Goal: Task Accomplishment & Management: Manage account settings

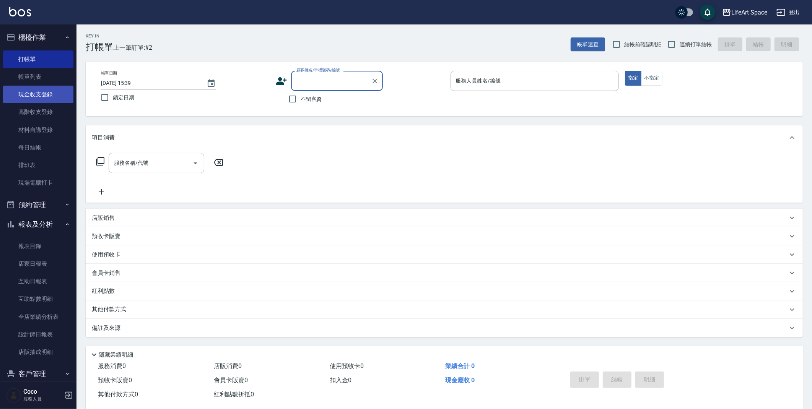
click at [49, 96] on link "現金收支登錄" at bounding box center [38, 95] width 70 height 18
drag, startPoint x: 49, startPoint y: 96, endPoint x: 70, endPoint y: 110, distance: 24.8
click at [49, 96] on link "現金收支登錄" at bounding box center [38, 95] width 70 height 18
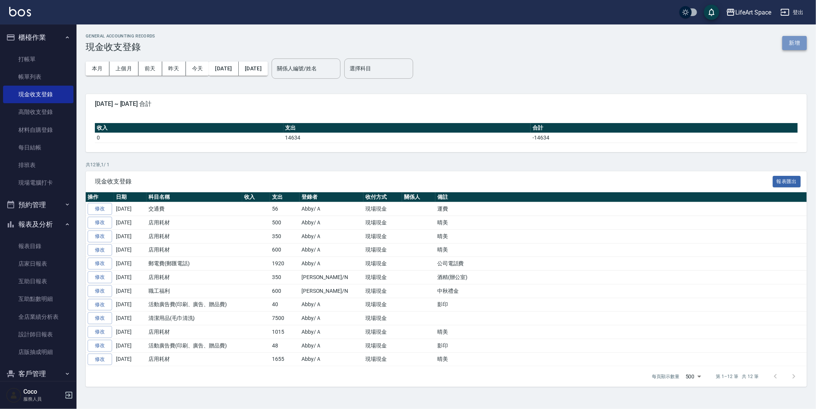
click at [793, 39] on button "新增" at bounding box center [794, 43] width 24 height 14
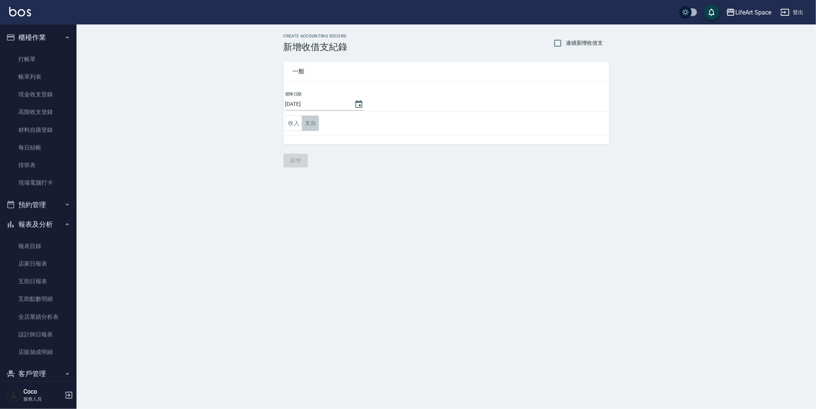
click at [313, 125] on button "支出" at bounding box center [310, 124] width 17 height 16
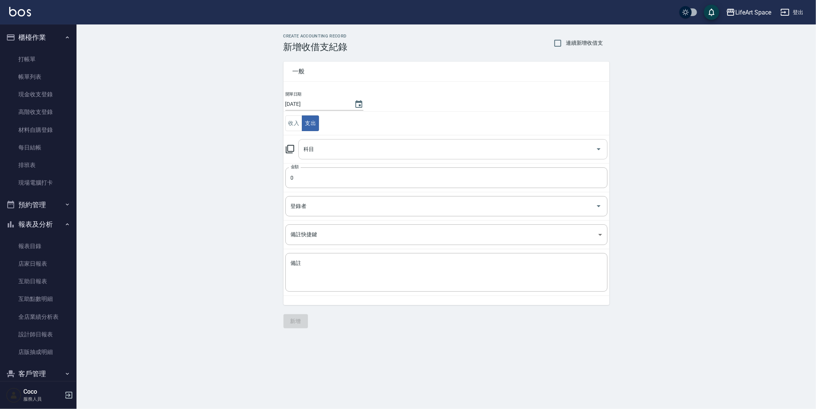
click at [327, 148] on input "科目" at bounding box center [447, 149] width 291 height 13
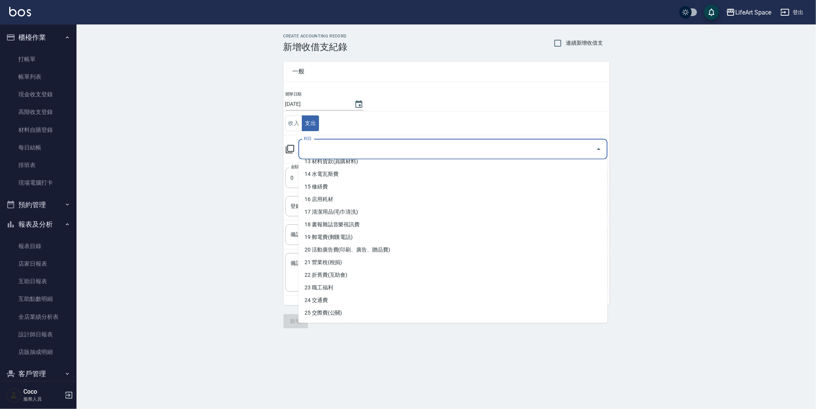
scroll to position [322, 0]
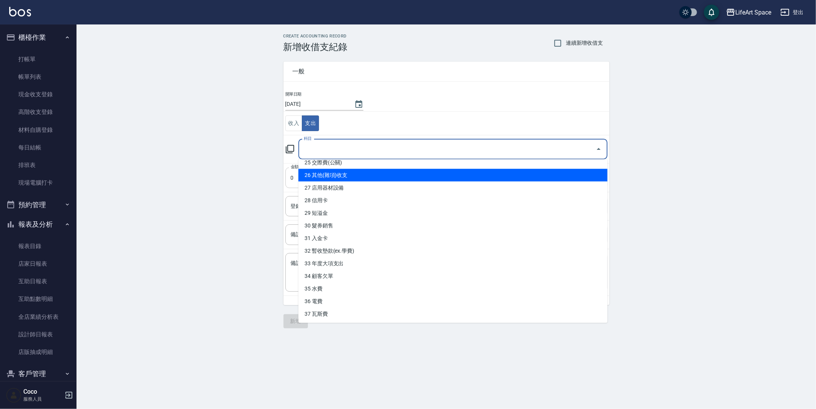
click at [378, 179] on li "26 其他(雜項)收支" at bounding box center [452, 175] width 309 height 13
type input "26 其他(雜項)收支"
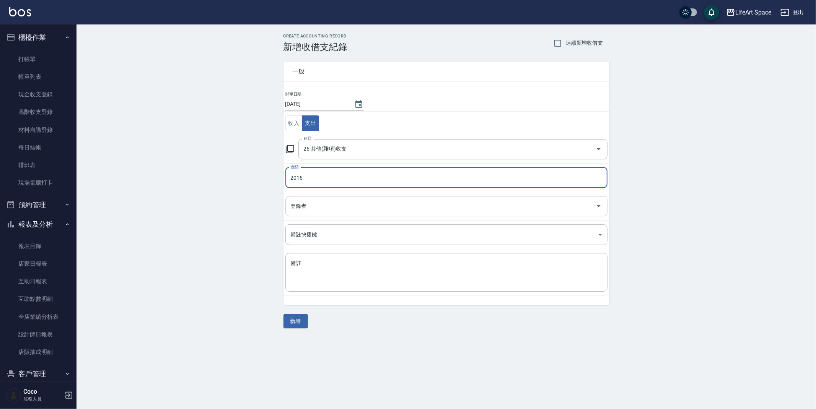
type input "2016"
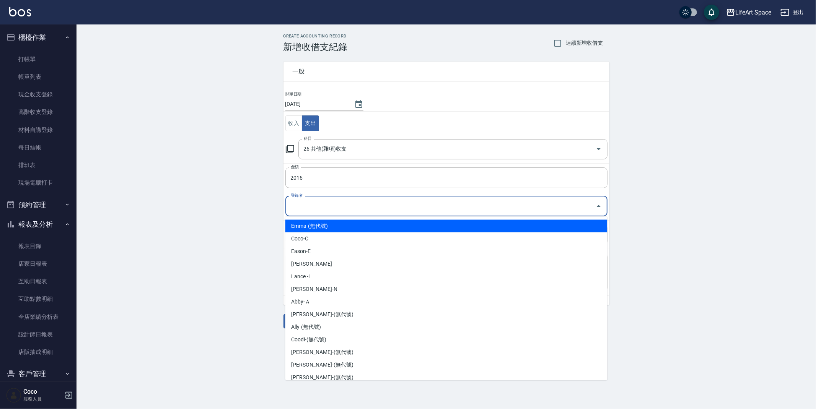
click at [371, 211] on input "登錄者" at bounding box center [441, 206] width 304 height 13
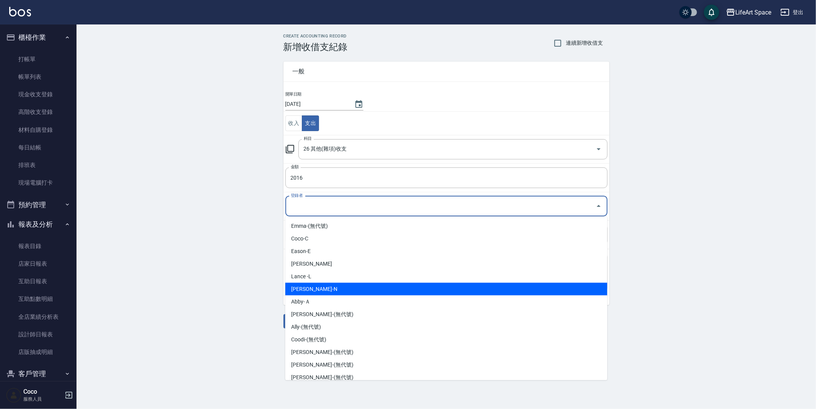
click at [351, 290] on li "[PERSON_NAME]-N" at bounding box center [446, 289] width 322 height 13
type input "[PERSON_NAME]-N"
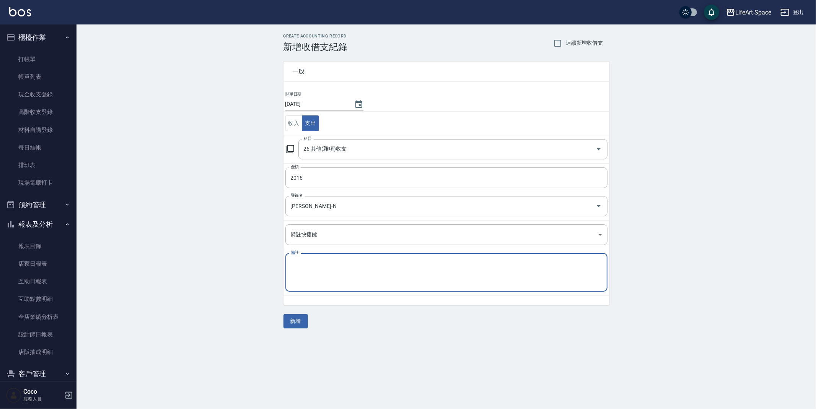
click at [350, 279] on textarea "備註" at bounding box center [446, 273] width 311 height 26
type textarea "ㄍ"
type textarea "adobe"
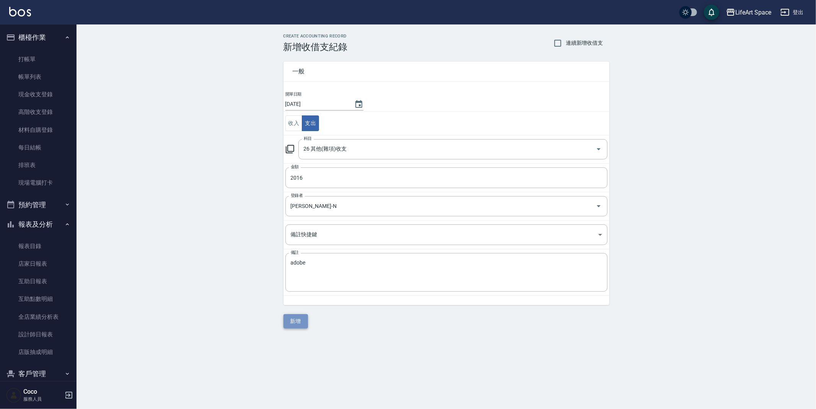
click at [294, 325] on button "新增" at bounding box center [295, 321] width 24 height 14
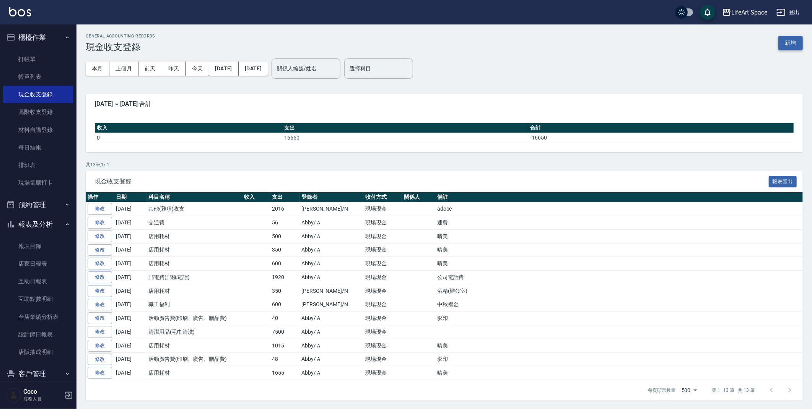
click at [794, 48] on button "新增" at bounding box center [790, 43] width 24 height 14
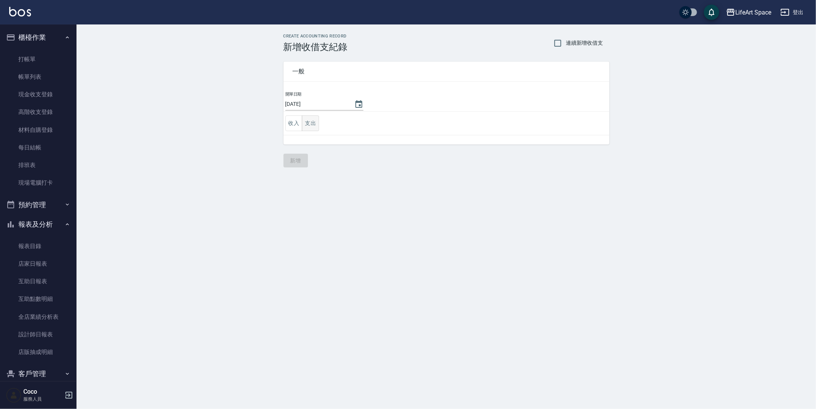
click at [310, 124] on button "支出" at bounding box center [310, 124] width 17 height 16
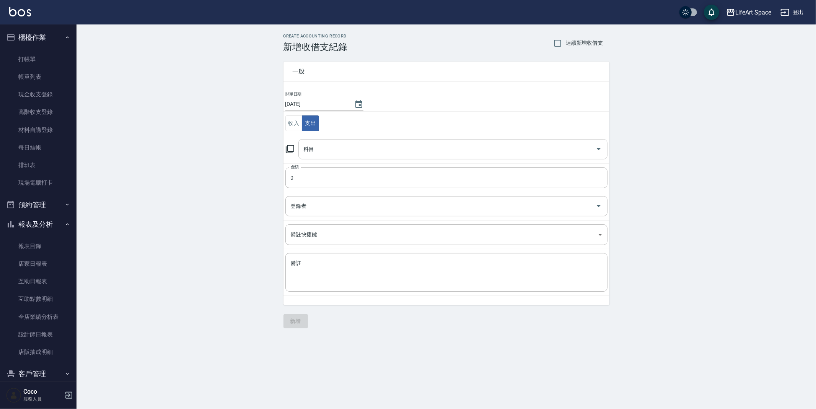
click at [329, 148] on input "科目" at bounding box center [447, 149] width 291 height 13
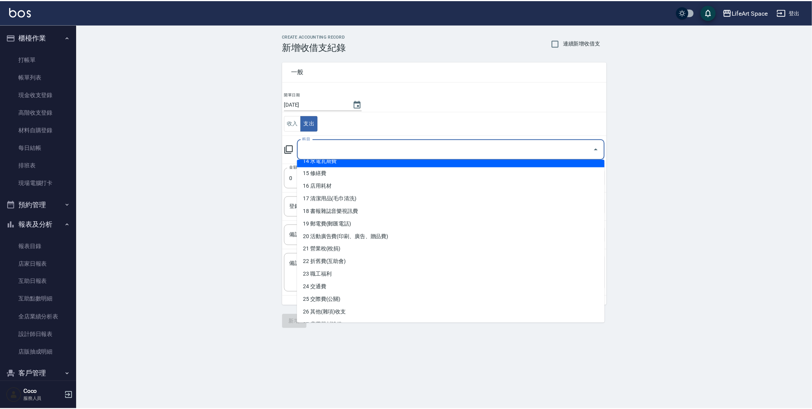
scroll to position [225, 0]
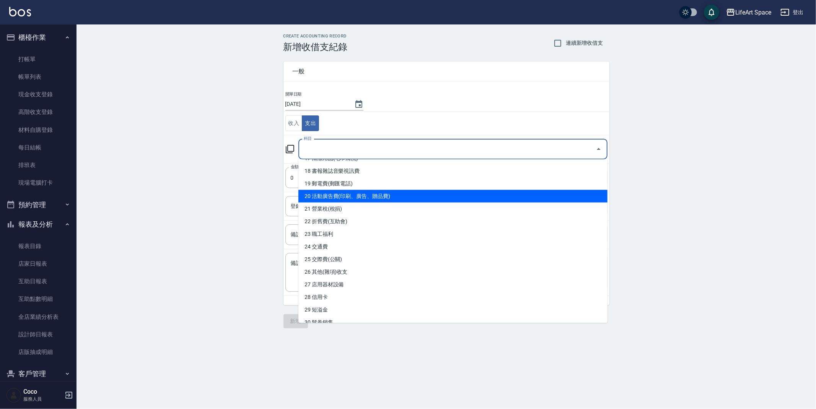
click at [393, 196] on li "20 活動廣告費(印刷、廣告、贈品費)" at bounding box center [452, 196] width 309 height 13
type input "20 活動廣告費(印刷、廣告、贈品費)"
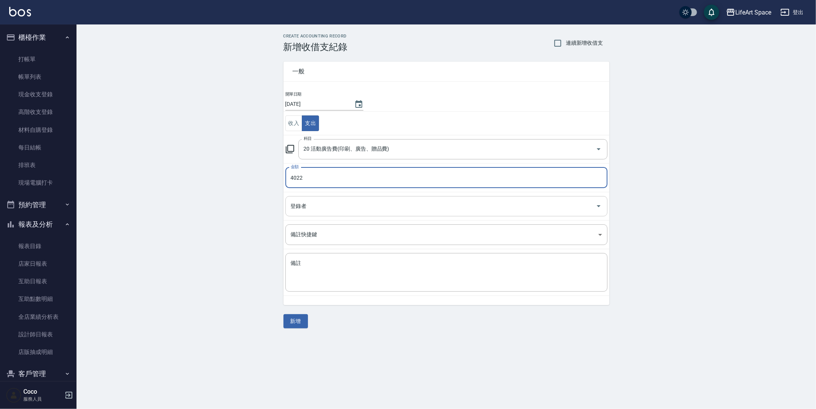
type input "4022"
click at [360, 212] on input "登錄者" at bounding box center [441, 206] width 304 height 13
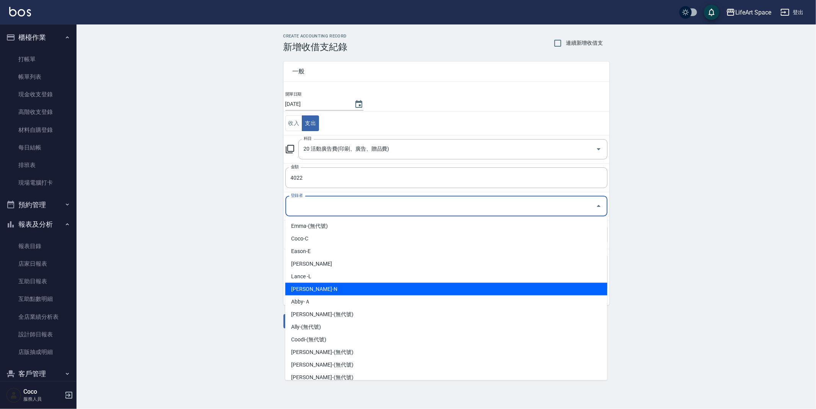
drag, startPoint x: 354, startPoint y: 288, endPoint x: 353, endPoint y: 283, distance: 4.6
click at [354, 287] on li "[PERSON_NAME]-N" at bounding box center [446, 289] width 322 height 13
type input "[PERSON_NAME]-N"
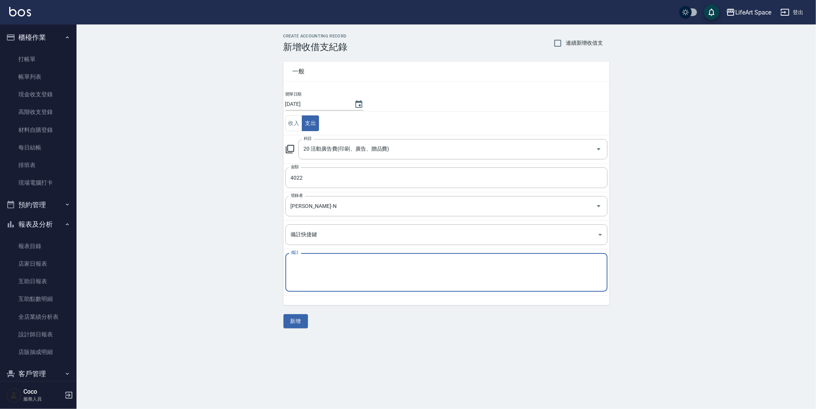
click at [353, 274] on textarea "備註" at bounding box center [446, 273] width 311 height 26
type textarea "u"
type textarea "形象片外拍餐食"
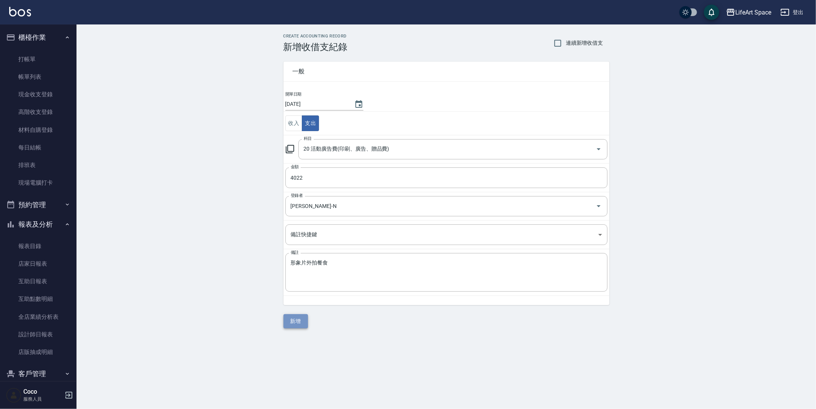
click at [302, 321] on button "新增" at bounding box center [295, 321] width 24 height 14
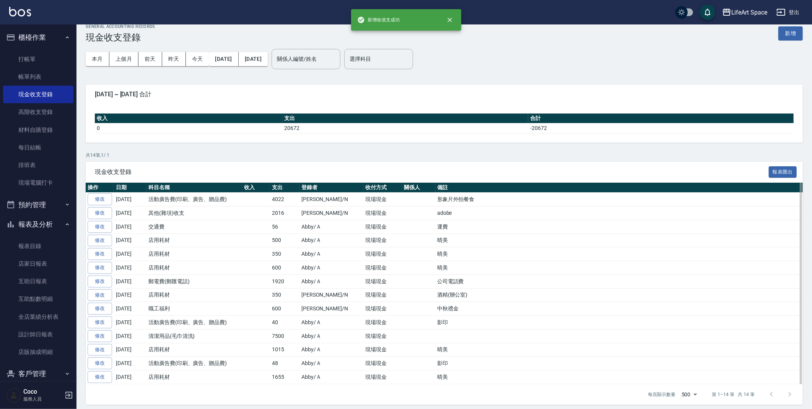
scroll to position [16, 0]
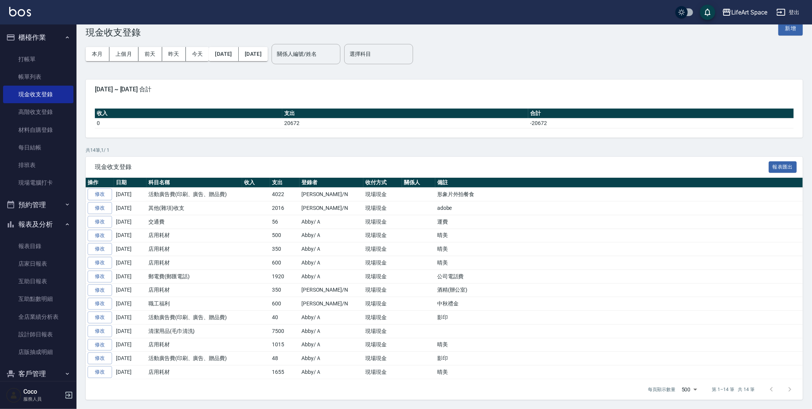
click at [96, 193] on link "修改" at bounding box center [100, 195] width 24 height 12
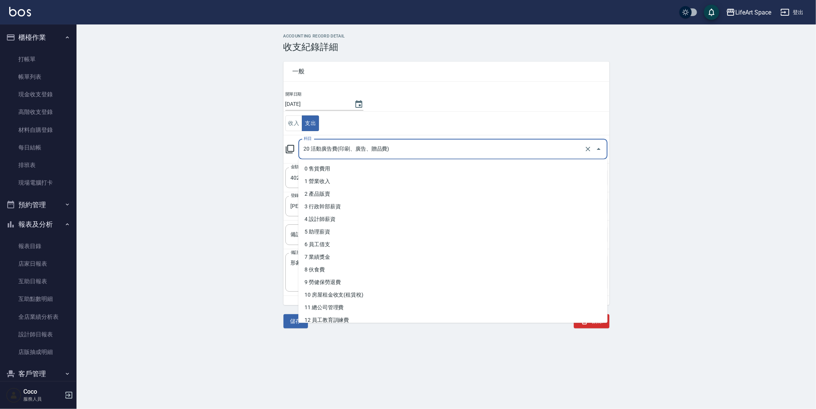
click at [357, 151] on input "20 活動廣告費(印刷、廣告、贈品費)" at bounding box center [442, 149] width 281 height 13
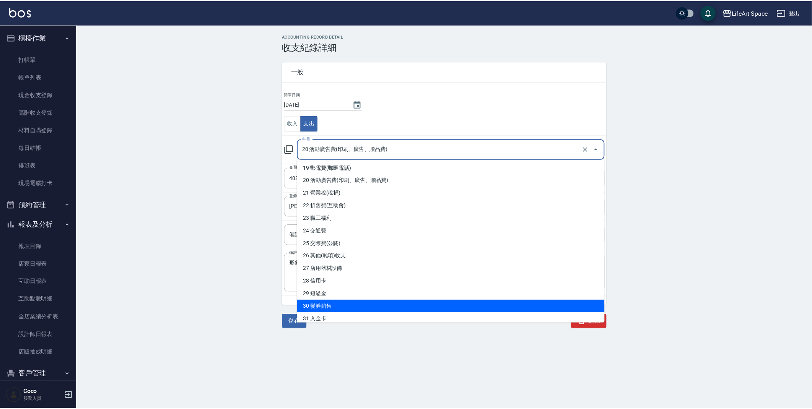
scroll to position [227, 0]
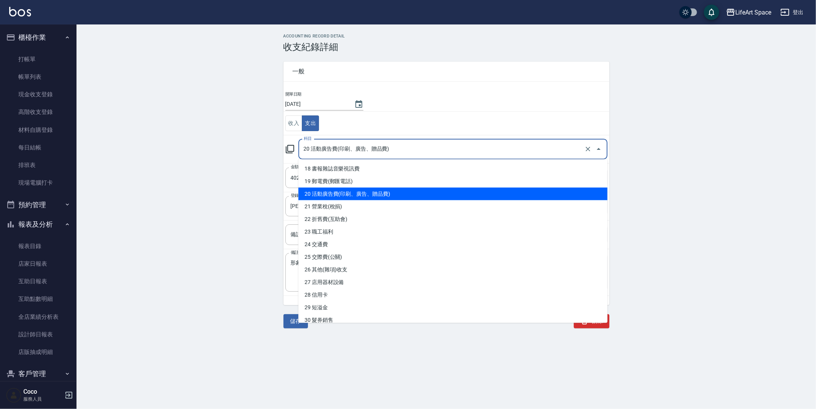
click at [379, 194] on li "20 活動廣告費(印刷、廣告、贈品費)" at bounding box center [452, 194] width 309 height 13
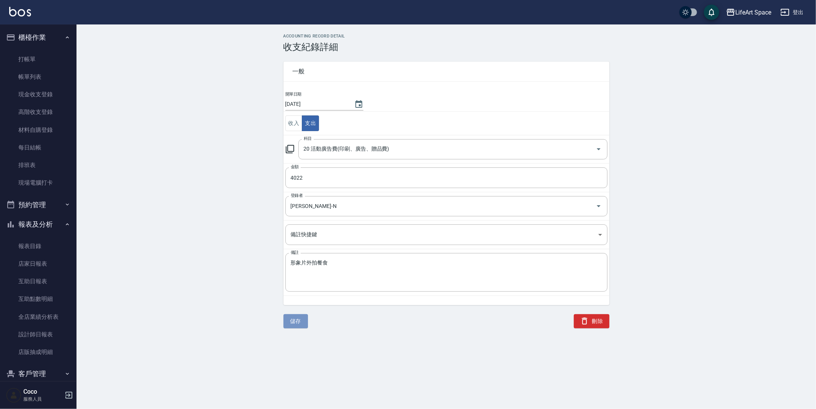
click at [296, 326] on button "儲存" at bounding box center [295, 321] width 24 height 14
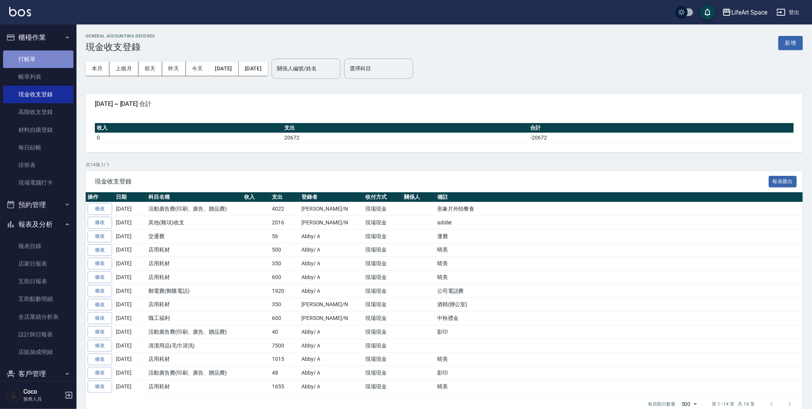
click at [53, 52] on link "打帳單" at bounding box center [38, 59] width 70 height 18
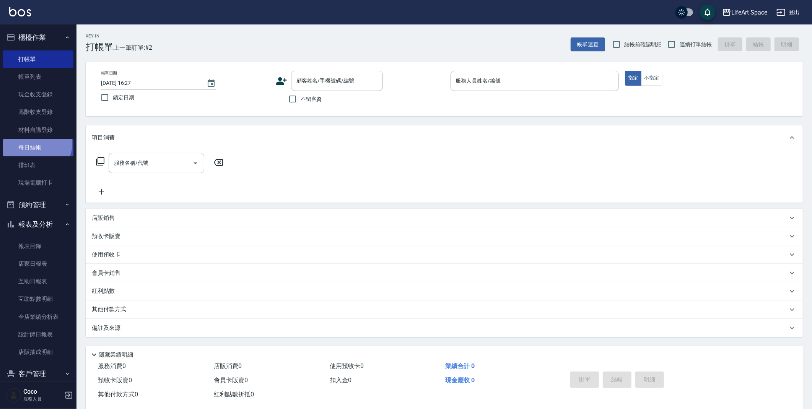
click at [35, 143] on link "每日結帳" at bounding box center [38, 148] width 70 height 18
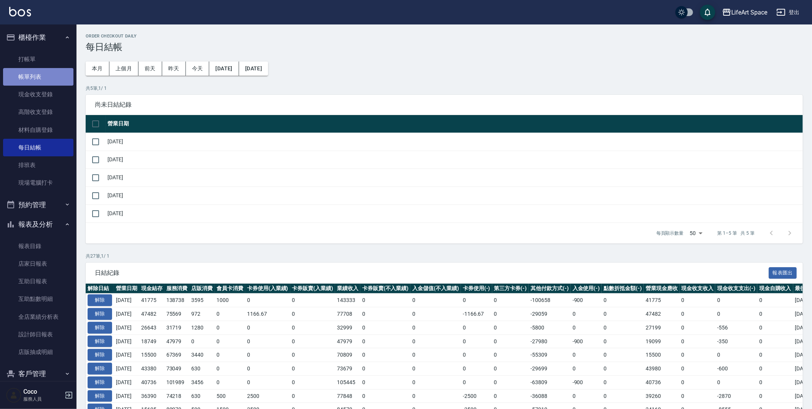
click at [40, 72] on link "帳單列表" at bounding box center [38, 77] width 70 height 18
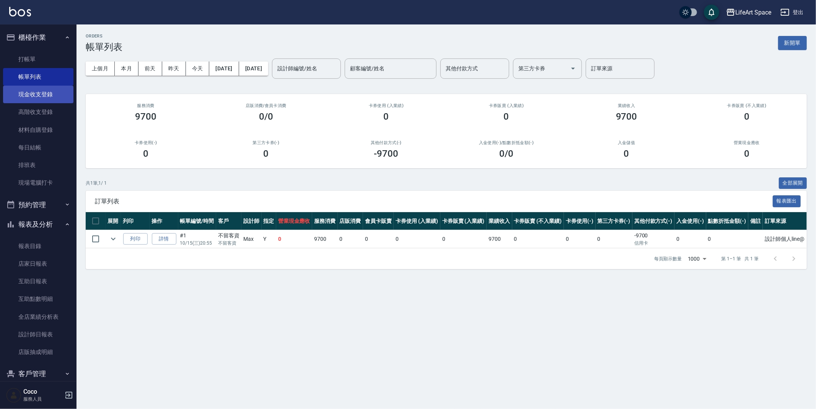
click at [39, 100] on link "現金收支登錄" at bounding box center [38, 95] width 70 height 18
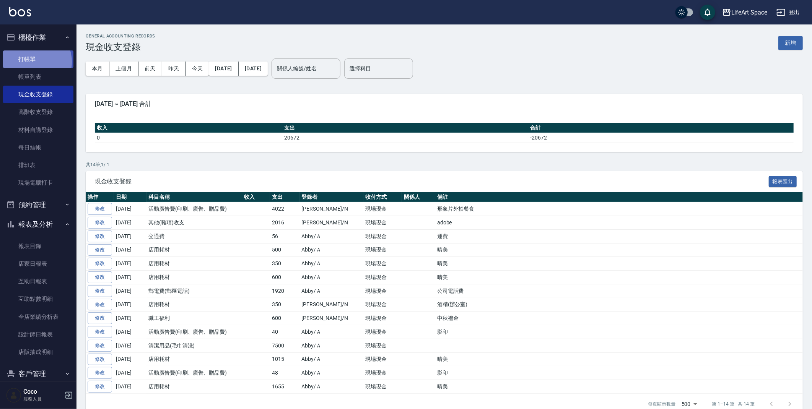
click at [33, 61] on link "打帳單" at bounding box center [38, 59] width 70 height 18
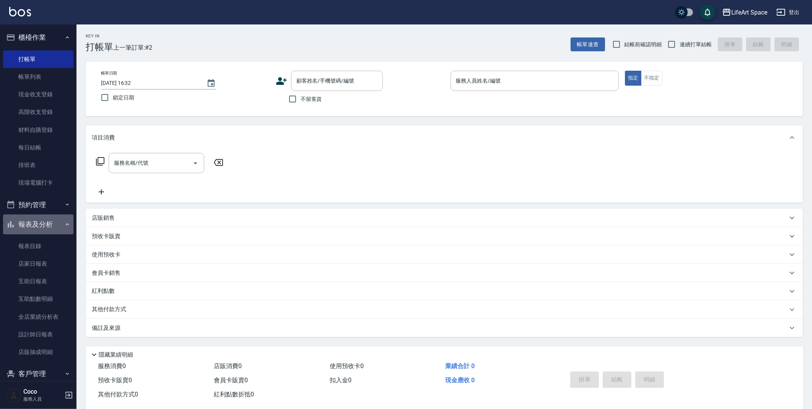
click at [60, 221] on button "報表及分析" at bounding box center [38, 225] width 70 height 20
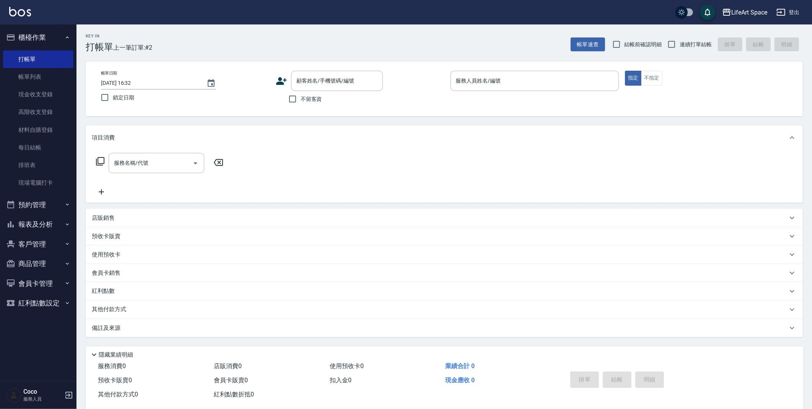
click at [52, 265] on button "商品管理" at bounding box center [38, 264] width 70 height 20
click at [58, 249] on button "客戶管理" at bounding box center [38, 244] width 70 height 20
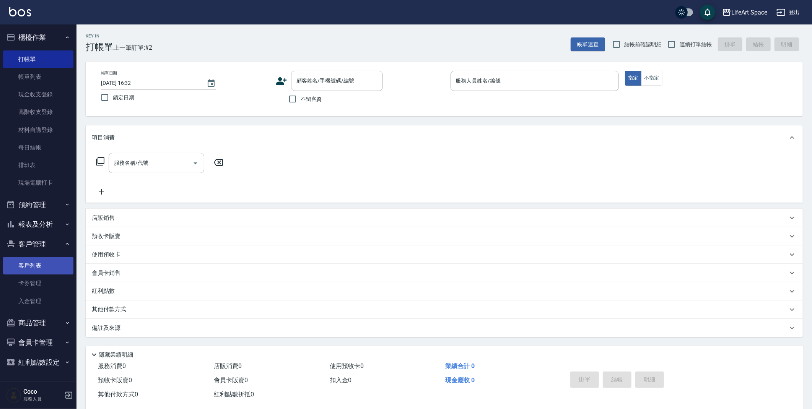
click at [57, 260] on link "客戶列表" at bounding box center [38, 266] width 70 height 18
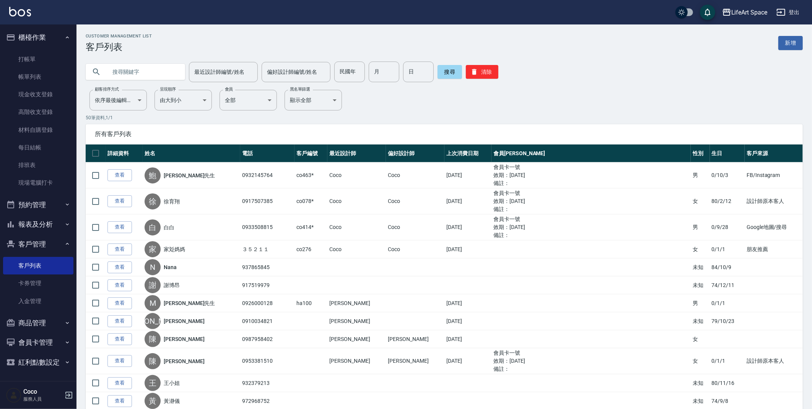
click at [145, 75] on input "text" at bounding box center [143, 72] width 72 height 21
type input "ㄏ"
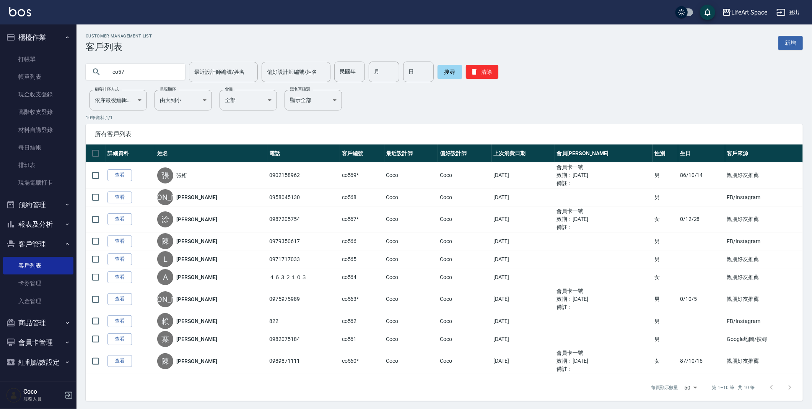
type input "co57"
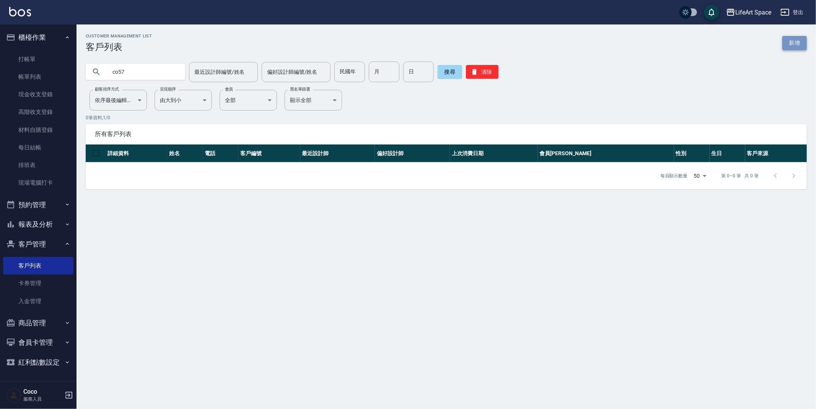
click at [795, 46] on link "新增" at bounding box center [794, 43] width 24 height 14
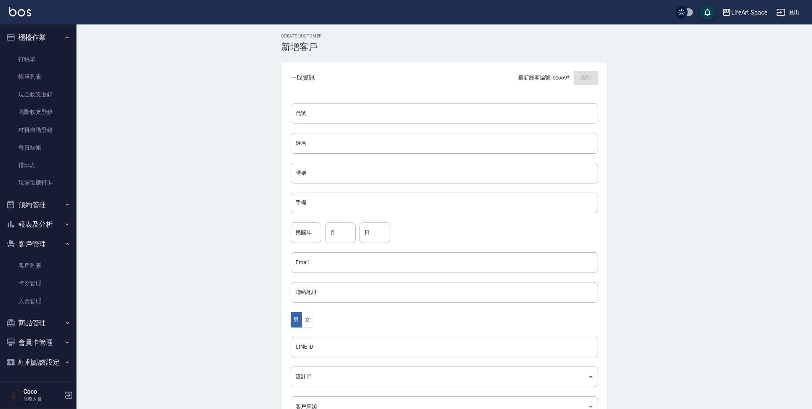
click at [332, 119] on input "代號" at bounding box center [445, 113] width 308 height 21
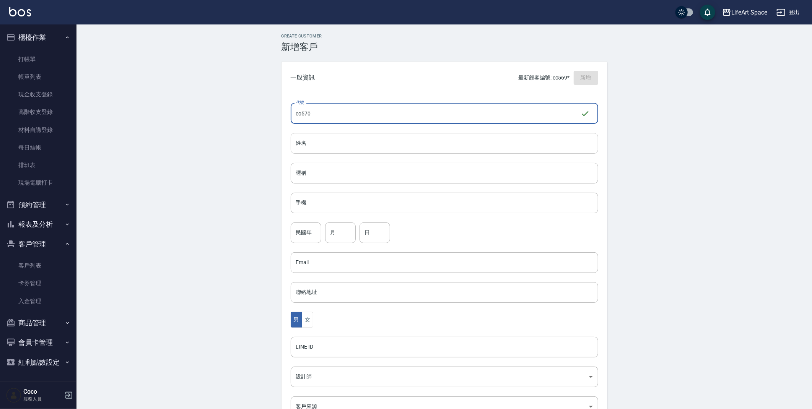
type input "co570"
click at [342, 142] on input "姓名" at bounding box center [445, 143] width 308 height 21
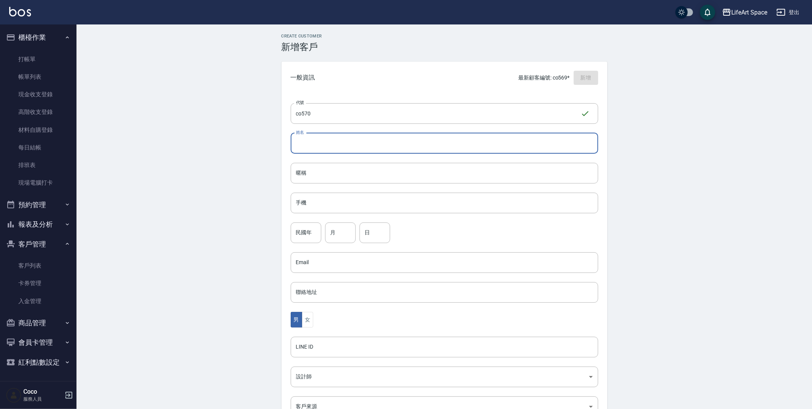
type input "d"
type input "直"
type input "執貳"
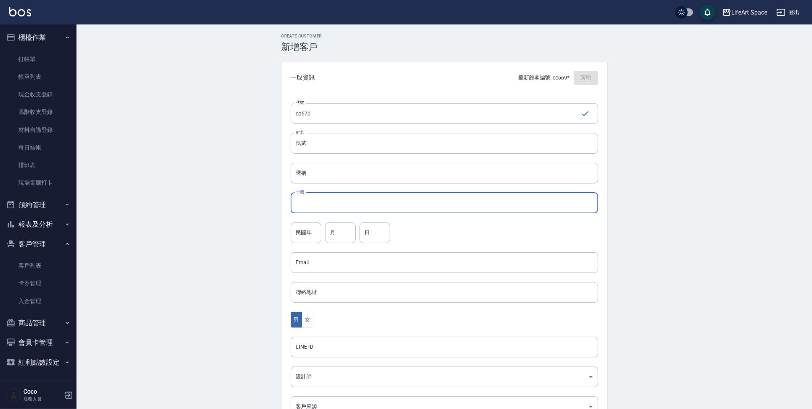
click at [342, 197] on input "手機" at bounding box center [445, 203] width 308 height 21
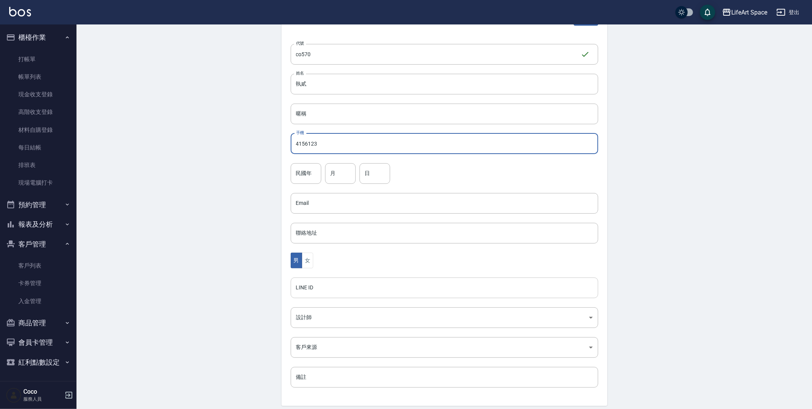
scroll to position [70, 0]
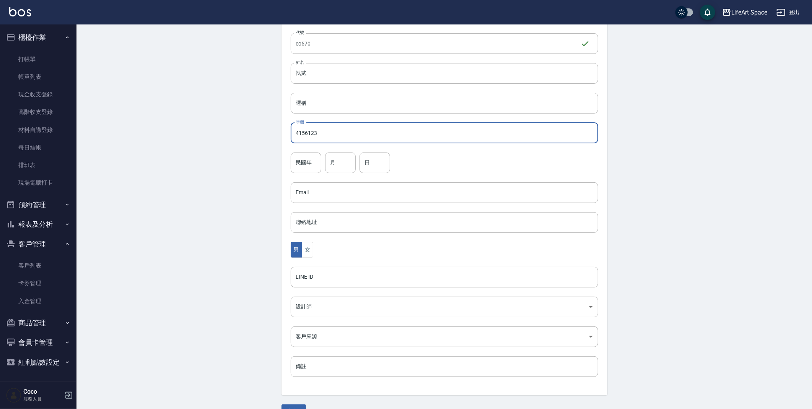
type input "4156123"
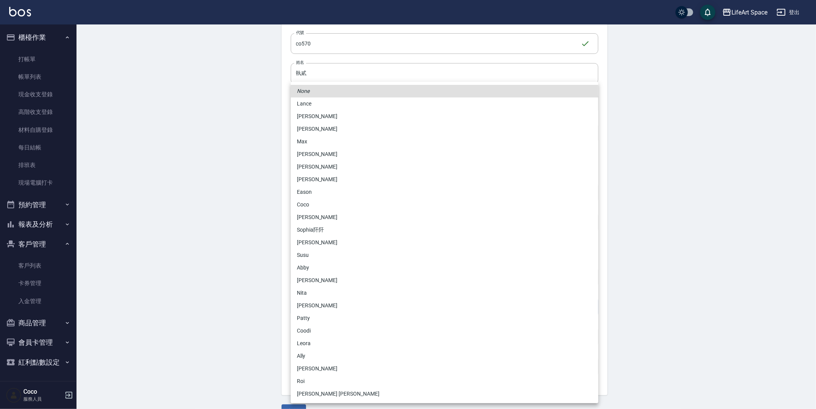
click at [321, 309] on body "LifeArt Space 登出 櫃檯作業 打帳單 帳單列表 現金收支登錄 高階收支登錄 材料自購登錄 每日結帳 排班表 現場電腦打卡 預約管理 預約管理 單…" at bounding box center [408, 179] width 816 height 498
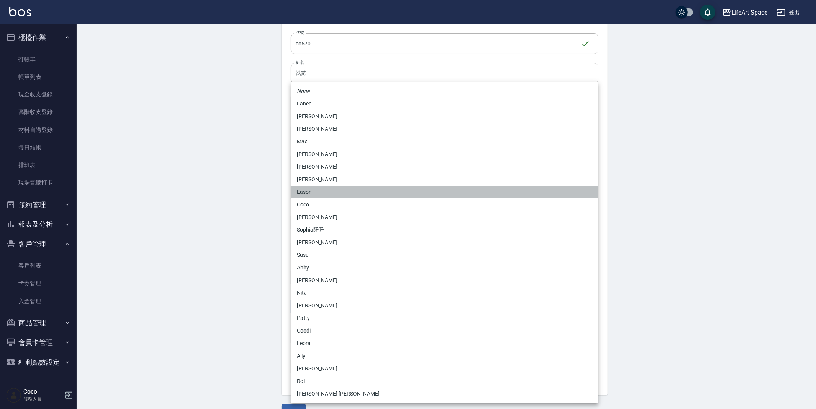
click at [328, 197] on li "Eason" at bounding box center [445, 192] width 308 height 13
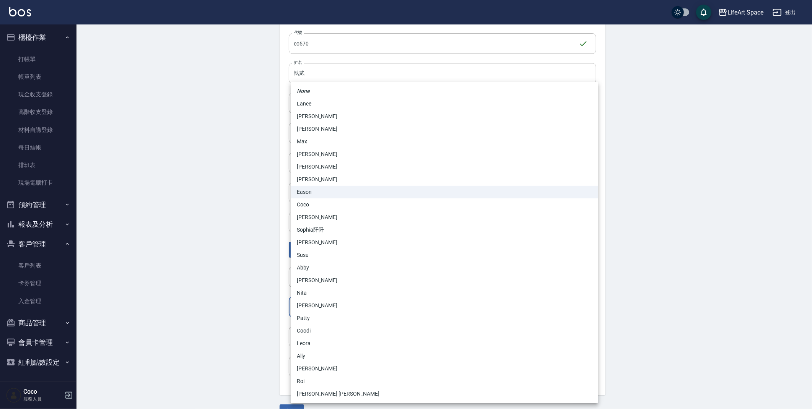
click at [314, 312] on body "LifeArt Space 登出 櫃檯作業 打帳單 帳單列表 現金收支登錄 高階收支登錄 材料自購登錄 每日結帳 排班表 現場電腦打卡 預約管理 預約管理 單…" at bounding box center [406, 179] width 812 height 498
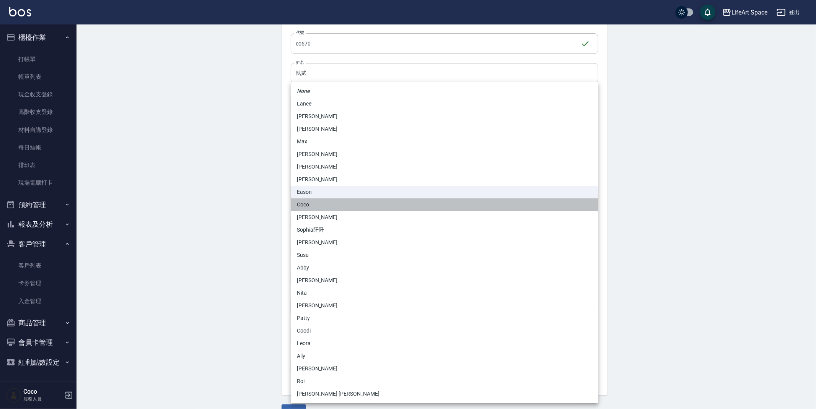
click at [317, 208] on li "Coco" at bounding box center [445, 205] width 308 height 13
type input "cda1efc3-0924-40dc-b120-f8115da55f2e"
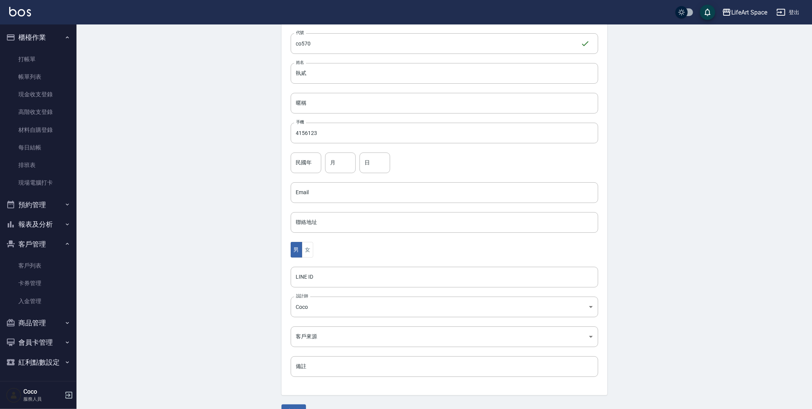
click at [239, 259] on div "Create Customer 新增客戶 一般資訊 最新顧客編號: co569* 新增 代號 co570 ​ 代號 姓名 執貳 姓名 暱稱 暱稱 手機 415…" at bounding box center [445, 191] width 736 height 474
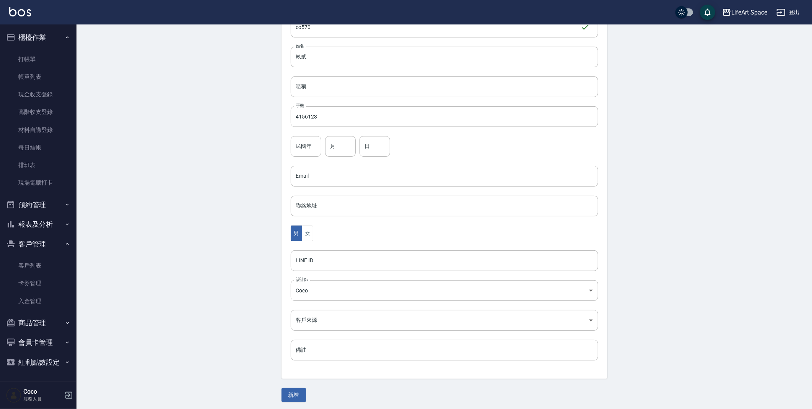
scroll to position [89, 0]
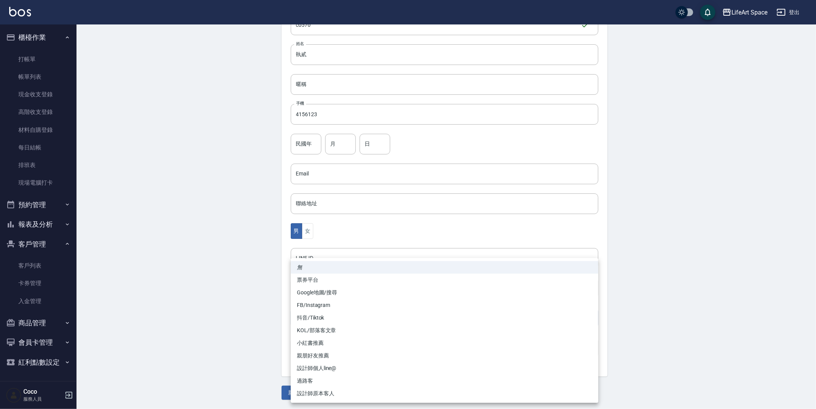
click at [311, 314] on body "LifeArt Space 登出 櫃檯作業 打帳單 帳單列表 現金收支登錄 高階收支登錄 材料自購登錄 每日結帳 排班表 現場電腦打卡 預約管理 預約管理 單…" at bounding box center [408, 160] width 816 height 498
click at [332, 302] on li "FB/Instagram" at bounding box center [445, 305] width 308 height 13
type input "FB/Instagram"
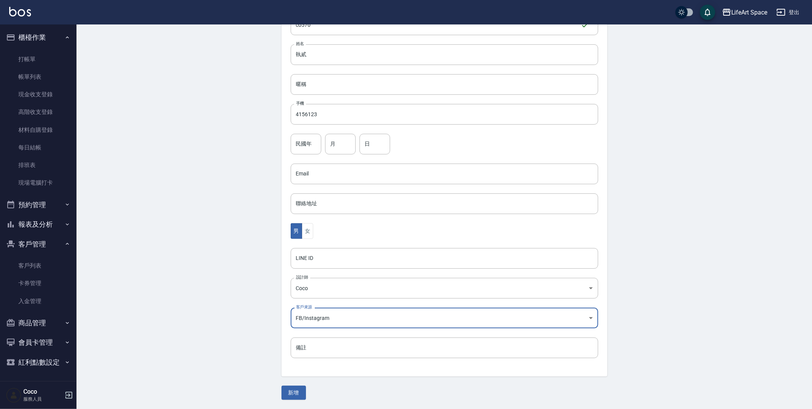
click at [254, 300] on div "Create Customer 新增客戶 一般資訊 最新顧客編號: co569* 新增 代號 co570 ​ 代號 姓名 執貳 姓名 暱稱 暱稱 手機 415…" at bounding box center [445, 173] width 736 height 474
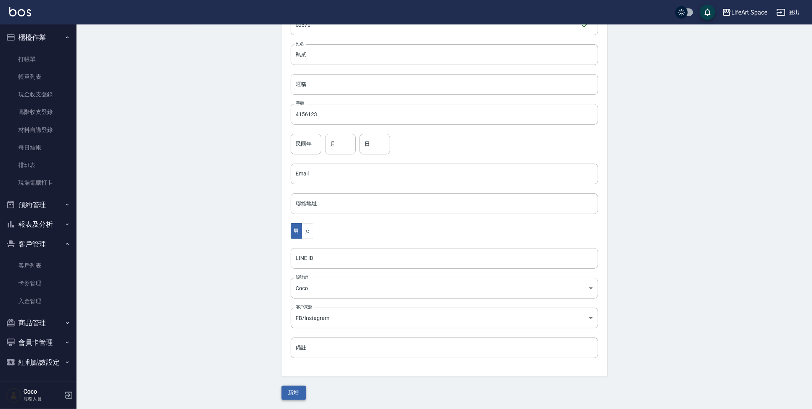
click at [293, 387] on button "新增" at bounding box center [294, 393] width 24 height 14
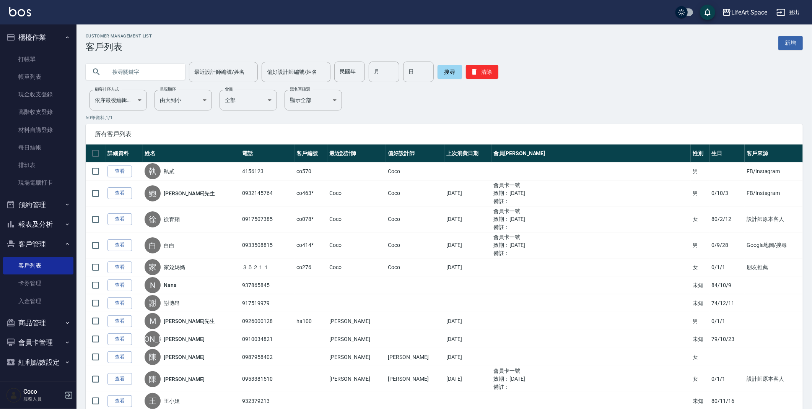
click at [150, 67] on input "text" at bounding box center [143, 72] width 72 height 21
click at [788, 38] on link "新增" at bounding box center [790, 43] width 24 height 14
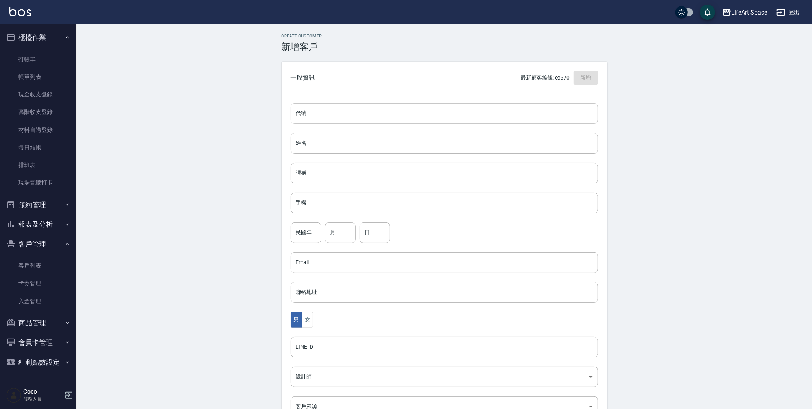
click at [428, 109] on input "代號" at bounding box center [445, 113] width 308 height 21
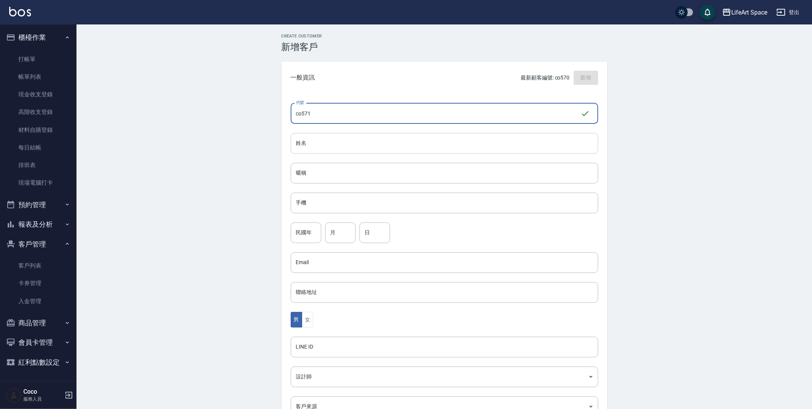
type input "co571"
click at [440, 147] on input "姓名" at bounding box center [445, 143] width 308 height 21
type input "d"
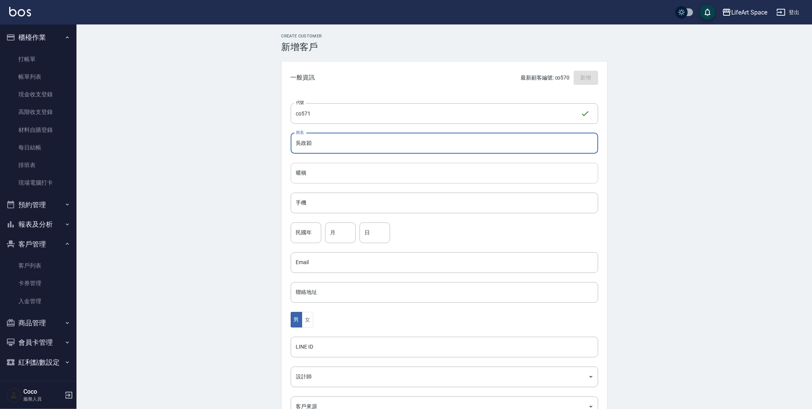
type input "吳政穎"
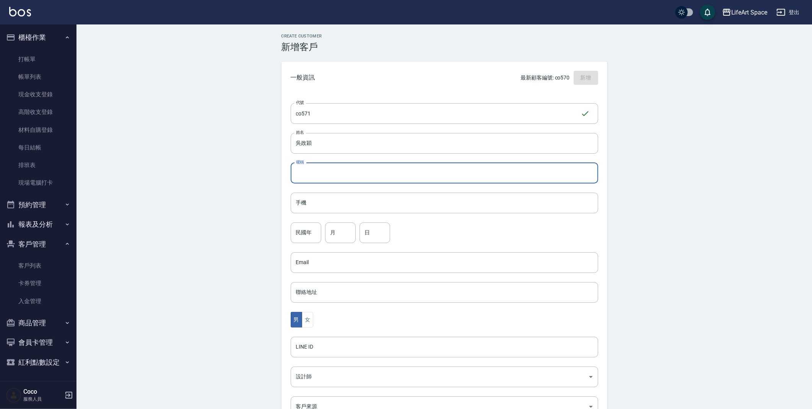
click at [437, 171] on input "暱稱" at bounding box center [445, 173] width 308 height 21
type input "0910818295"
drag, startPoint x: 332, startPoint y: 179, endPoint x: 282, endPoint y: 168, distance: 52.0
click at [280, 167] on div "Create Customer 新增客戶 一般資訊 最新顧客編號: co570 新增 代號 co571 ​ 代號 姓名 吳政穎 姓名 暱稱 091081829…" at bounding box center [444, 261] width 344 height 455
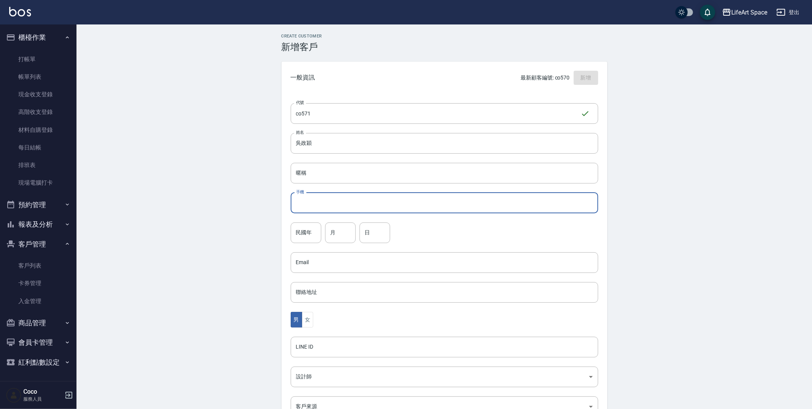
paste input "0910818295"
type input "0910818295"
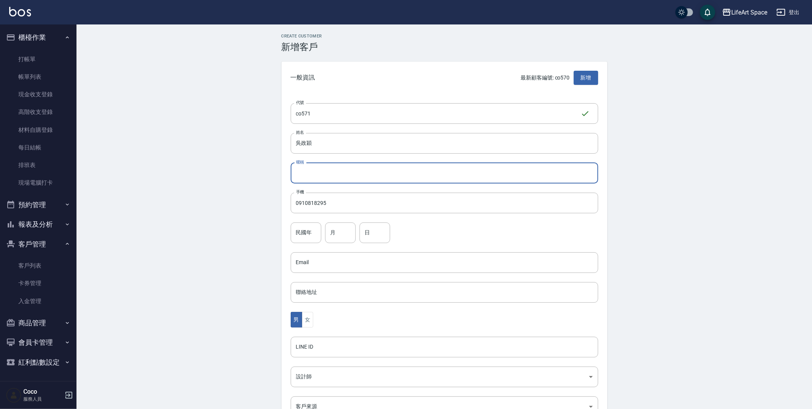
click at [319, 179] on input "暱稱" at bounding box center [445, 173] width 308 height 21
type input "d"
type input "\"
type input "ㄎ"
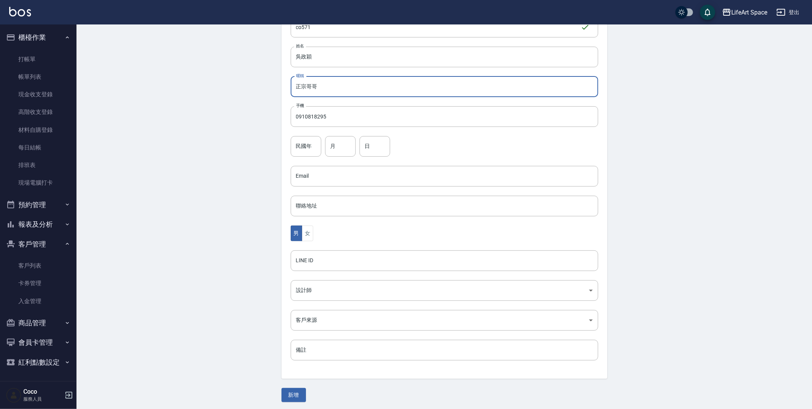
scroll to position [89, 0]
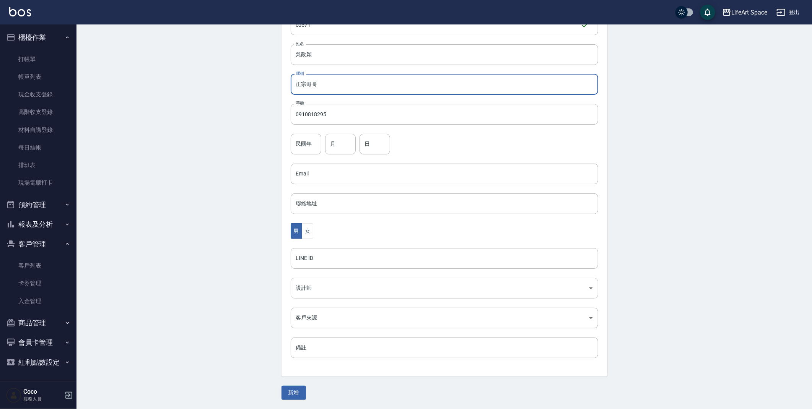
type input "正宗哥哥"
click at [314, 289] on body "LifeArt Space 登出 櫃檯作業 打帳單 帳單列表 現金收支登錄 高階收支登錄 材料自購登錄 每日結帳 排班表 現場電腦打卡 預約管理 預約管理 單…" at bounding box center [408, 160] width 816 height 498
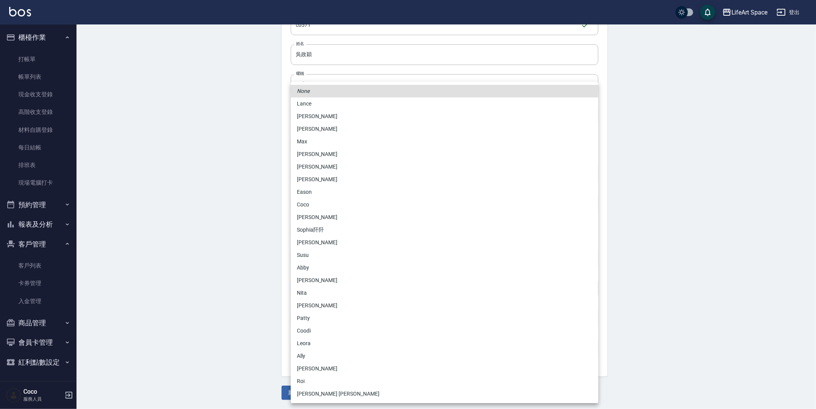
click at [301, 207] on li "Coco" at bounding box center [445, 205] width 308 height 13
type input "cda1efc3-0924-40dc-b120-f8115da55f2e"
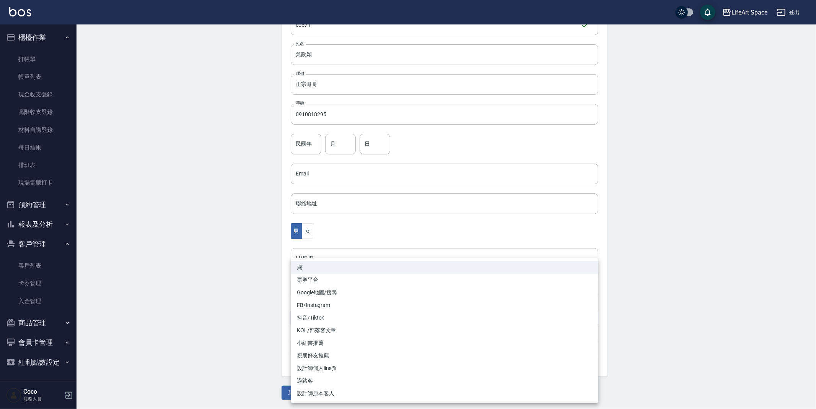
click at [298, 319] on body "LifeArt Space 登出 櫃檯作業 打帳單 帳單列表 現金收支登錄 高階收支登錄 材料自購登錄 每日結帳 排班表 現場電腦打卡 預約管理 預約管理 單…" at bounding box center [408, 160] width 816 height 498
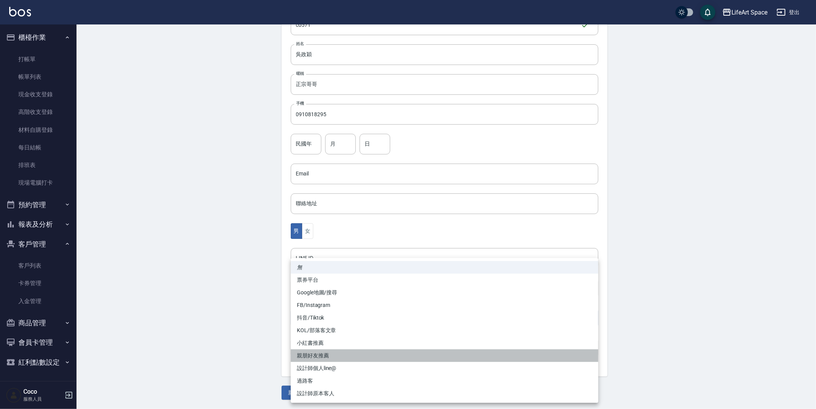
click at [312, 356] on li "親朋好友推薦" at bounding box center [445, 356] width 308 height 13
type input "親朋好友推薦"
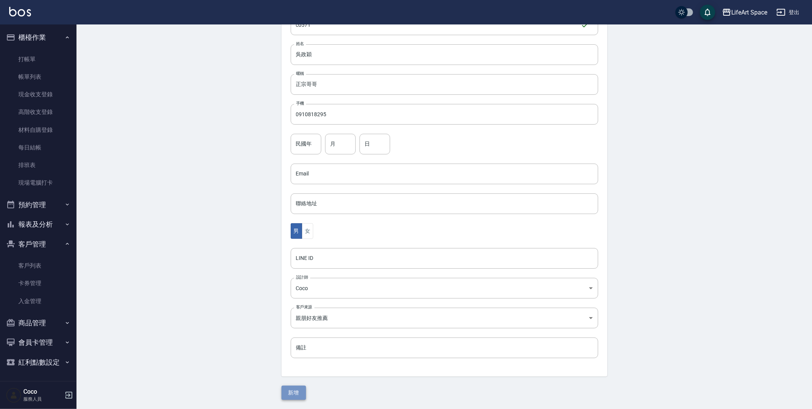
click at [299, 396] on button "新增" at bounding box center [294, 393] width 24 height 14
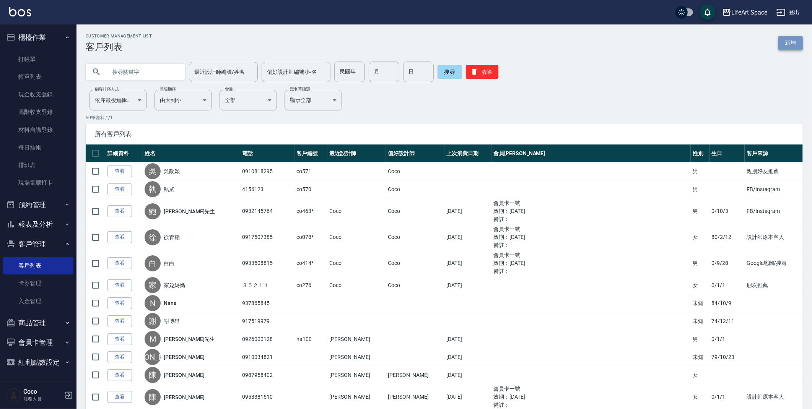
click at [800, 42] on link "新增" at bounding box center [790, 43] width 24 height 14
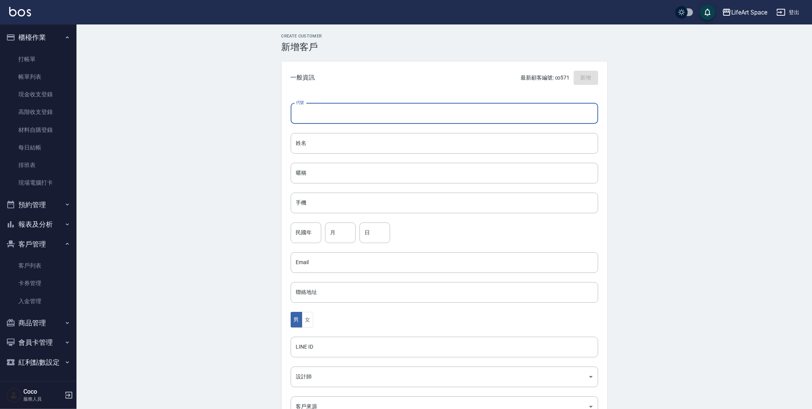
click at [350, 109] on input "代號" at bounding box center [445, 113] width 308 height 21
type input "co572*"
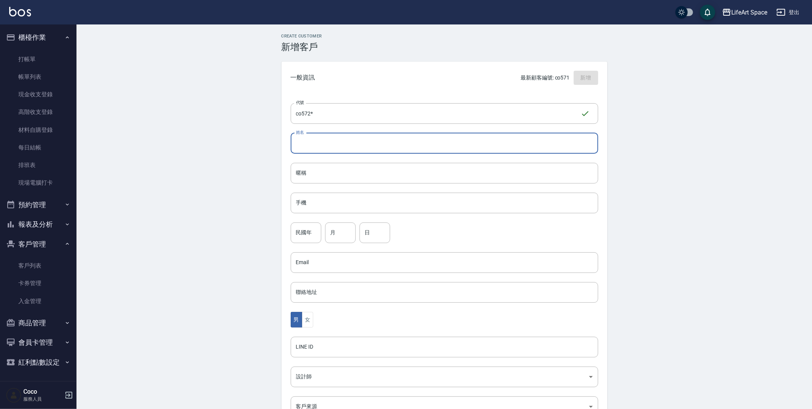
click at [350, 140] on input "姓名" at bounding box center [445, 143] width 308 height 21
type input "d"
type input "ㄎ"
type input "[PERSON_NAME]"
click at [342, 205] on input "手機" at bounding box center [445, 203] width 308 height 21
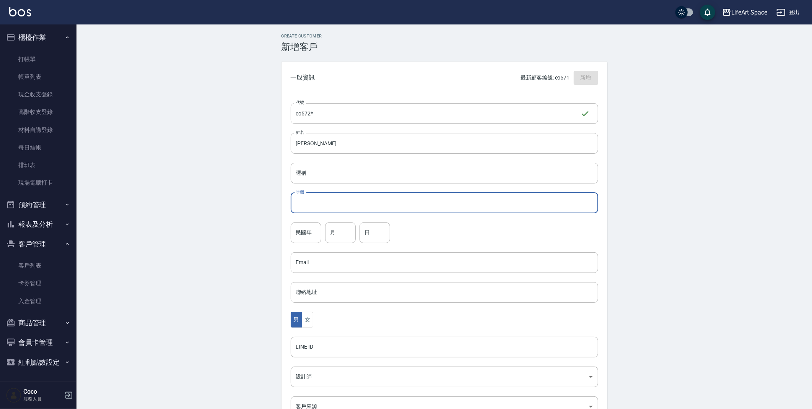
type input "0"
type input "0978951810"
click at [335, 236] on input "月" at bounding box center [340, 233] width 31 height 21
type input "3"
click at [384, 232] on input "日" at bounding box center [375, 233] width 31 height 21
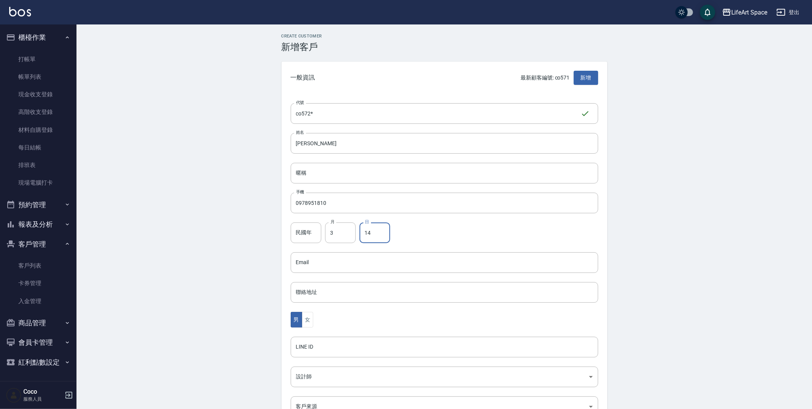
type input "14"
click at [227, 342] on div "Create Customer 新增客戶 一般資訊 最新顧客編號: co571 新增 代號 co572* ​ 代號 姓名 韓政廷 姓名 暱稱 暱稱 手機 09…" at bounding box center [445, 261] width 736 height 474
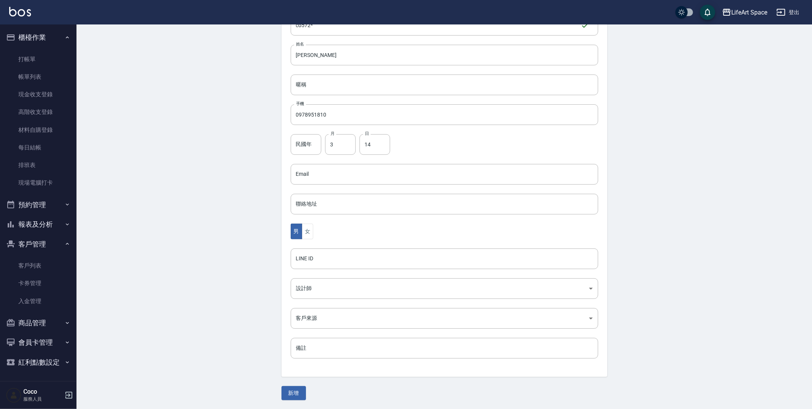
scroll to position [89, 0]
click at [317, 297] on body "LifeArt Space 登出 櫃檯作業 打帳單 帳單列表 現金收支登錄 高階收支登錄 材料自購登錄 每日結帳 排班表 現場電腦打卡 預約管理 預約管理 單…" at bounding box center [406, 160] width 812 height 498
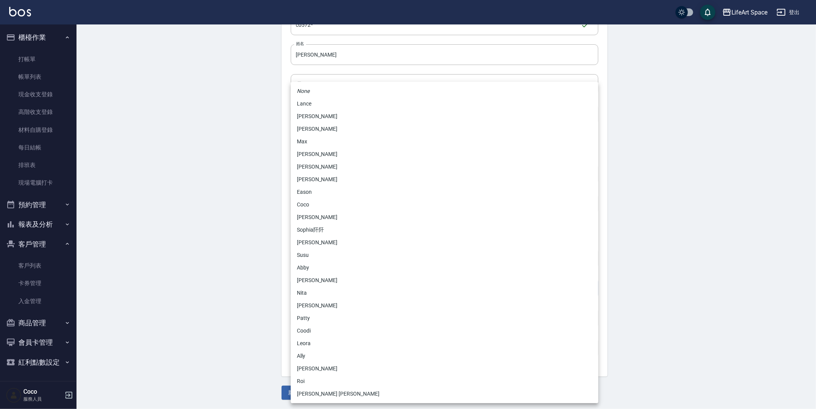
click at [320, 209] on li "Coco" at bounding box center [445, 205] width 308 height 13
type input "cda1efc3-0924-40dc-b120-f8115da55f2e"
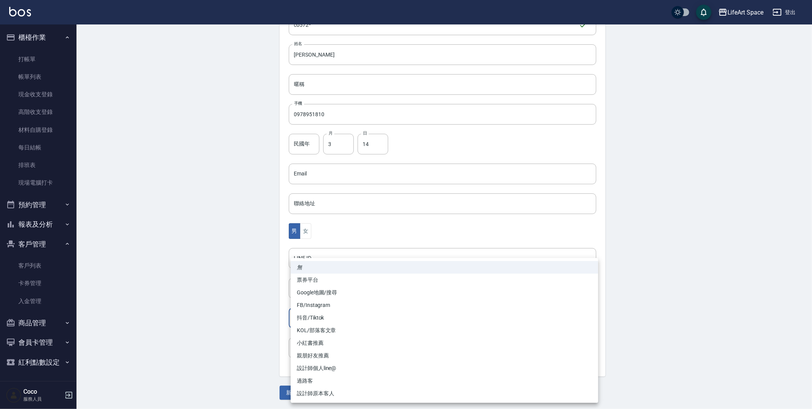
click at [314, 322] on body "LifeArt Space 登出 櫃檯作業 打帳單 帳單列表 現金收支登錄 高階收支登錄 材料自購登錄 每日結帳 排班表 現場電腦打卡 預約管理 預約管理 單…" at bounding box center [406, 160] width 812 height 498
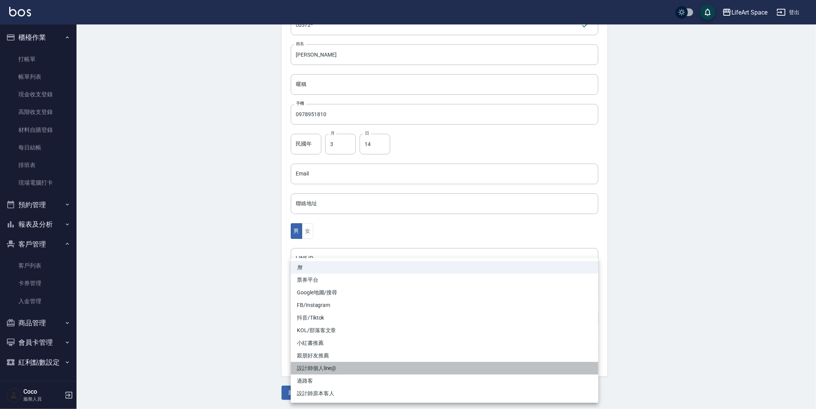
drag, startPoint x: 323, startPoint y: 371, endPoint x: 324, endPoint y: 377, distance: 5.8
click at [324, 377] on ul "無 票券平台 Google地圖/搜尋 FB/Instagram 抖音/Tiktok KOL/部落客文章 小紅書推薦 親朋好友推薦 設計師個人line@ 過路客…" at bounding box center [445, 330] width 308 height 145
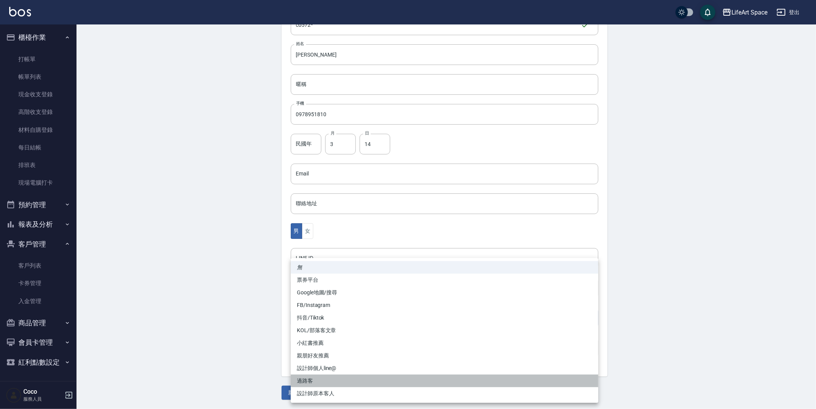
click at [324, 377] on li "過路客" at bounding box center [445, 381] width 308 height 13
type input "過路客"
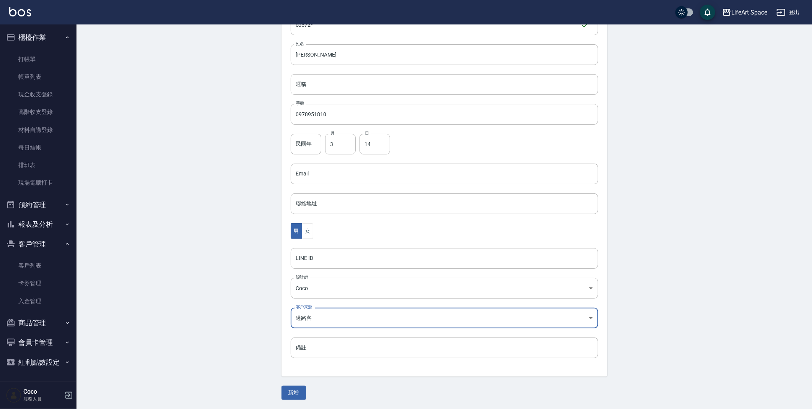
click at [226, 323] on div "Create Customer 新增客戶 一般資訊 最新顧客編號: co571 新增 代號 co572* ​ 代號 姓名 韓政廷 姓名 暱稱 暱稱 手機 09…" at bounding box center [445, 173] width 736 height 474
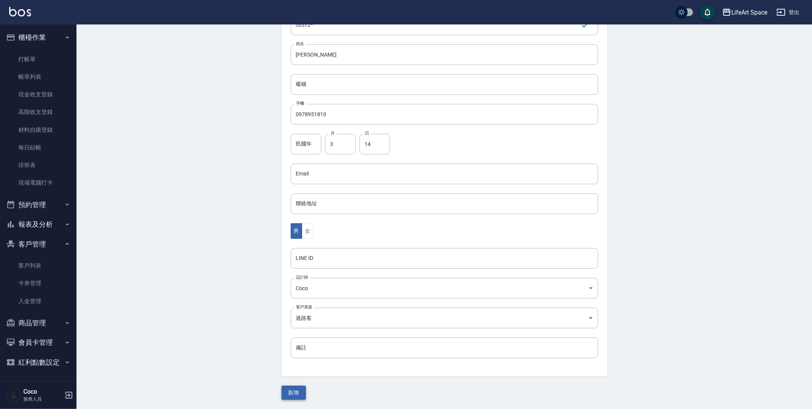
click at [295, 387] on button "新增" at bounding box center [294, 393] width 24 height 14
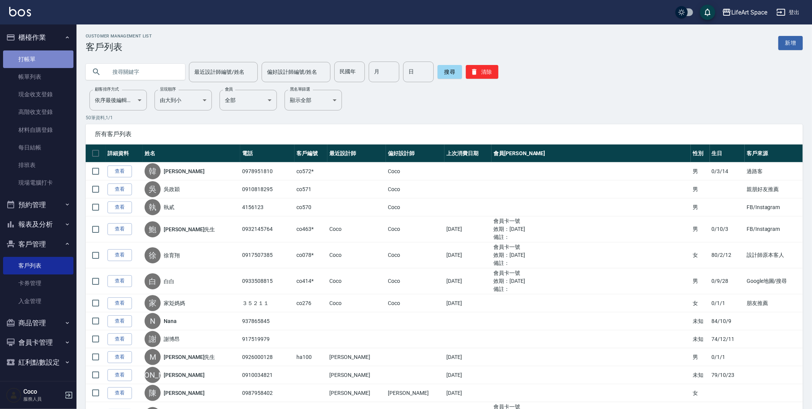
click at [23, 64] on link "打帳單" at bounding box center [38, 59] width 70 height 18
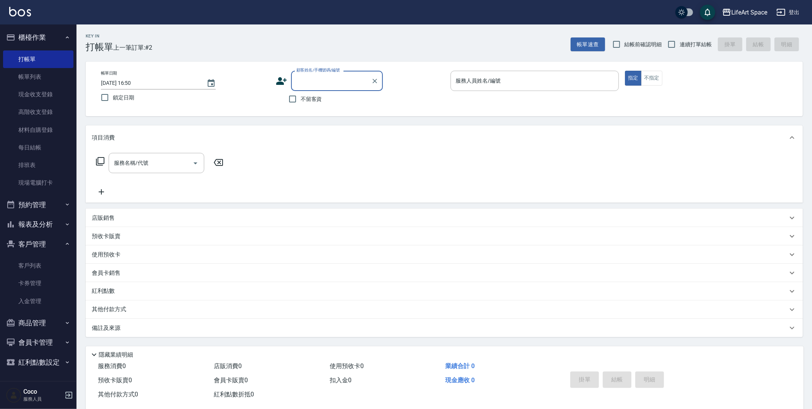
click at [300, 78] on input "顧客姓名/手機號碼/編號" at bounding box center [331, 80] width 73 height 13
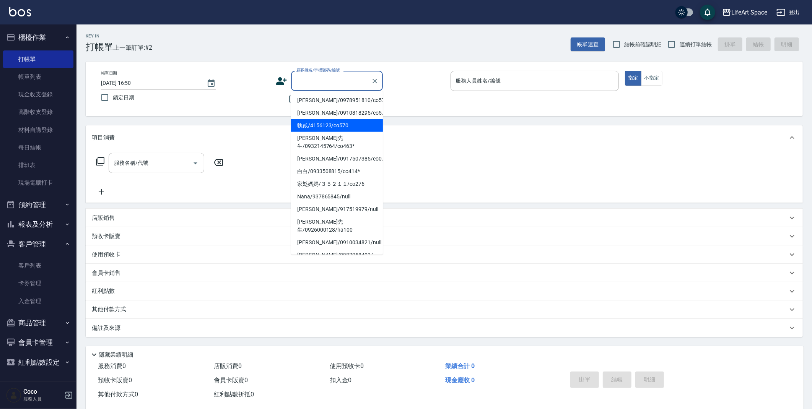
click at [326, 127] on li "執貳/4156123/co570" at bounding box center [337, 125] width 92 height 13
type input "執貳/4156123/co570"
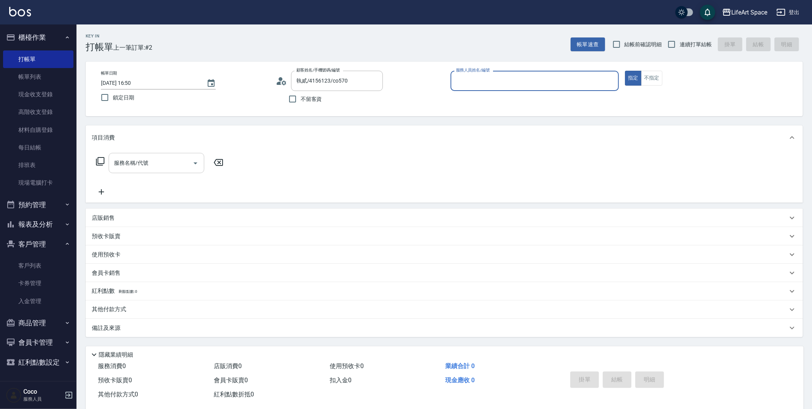
type input "Coco-C"
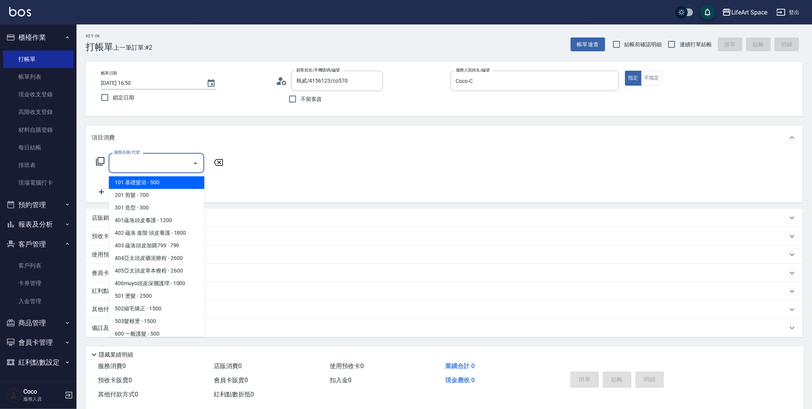
click at [159, 164] on input "服務名稱/代號" at bounding box center [150, 162] width 77 height 13
click at [159, 195] on span "201 剪髮 - 700" at bounding box center [157, 195] width 96 height 13
type input "201 剪髮(201)"
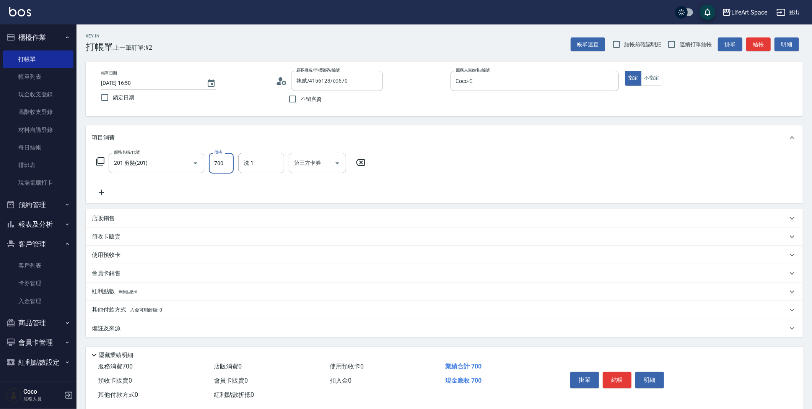
click at [225, 169] on input "700" at bounding box center [221, 163] width 25 height 21
type input "800"
click at [207, 327] on div "備註及來源" at bounding box center [440, 329] width 696 height 8
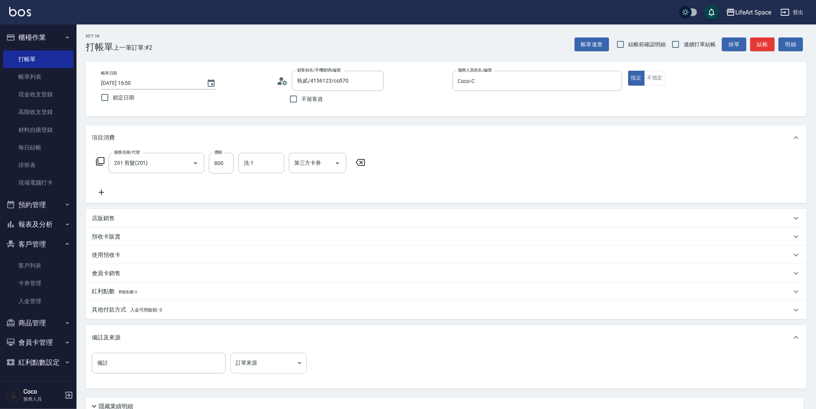
click at [254, 358] on body "LifeArt Space 登出 櫃檯作業 打帳單 帳單列表 現金收支登錄 高階收支登錄 材料自購登錄 每日結帳 排班表 現場電腦打卡 預約管理 預約管理 單…" at bounding box center [408, 236] width 816 height 472
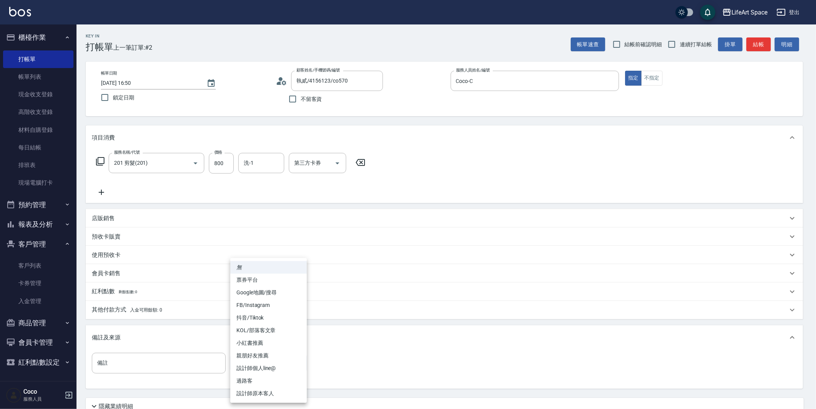
click at [268, 394] on li "設計師原本客人" at bounding box center [268, 393] width 77 height 13
type input "設計師原本客人"
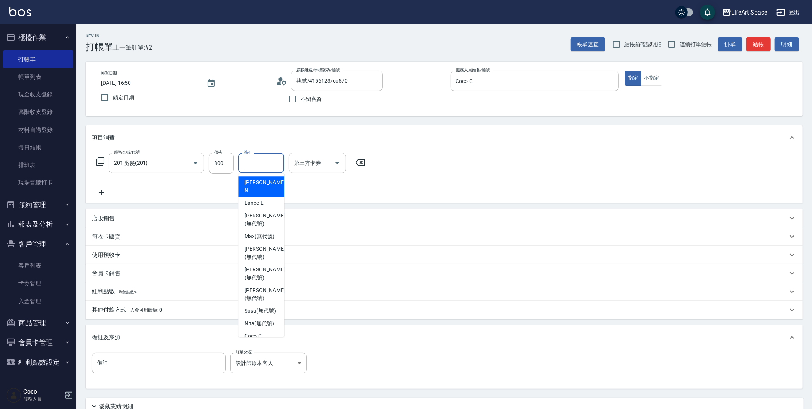
click at [273, 166] on input "洗-1" at bounding box center [261, 162] width 39 height 13
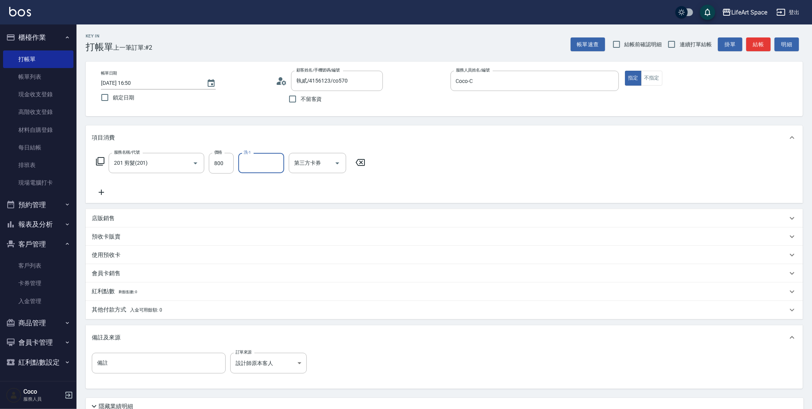
click at [273, 166] on input "洗-1" at bounding box center [261, 162] width 39 height 13
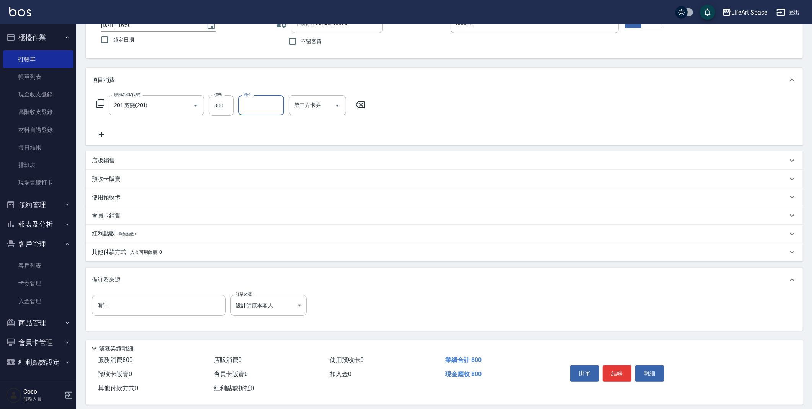
scroll to position [65, 0]
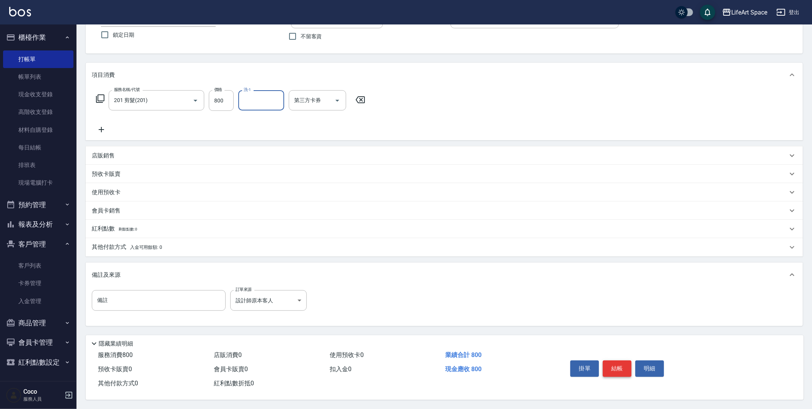
click at [617, 365] on button "結帳" at bounding box center [617, 369] width 29 height 16
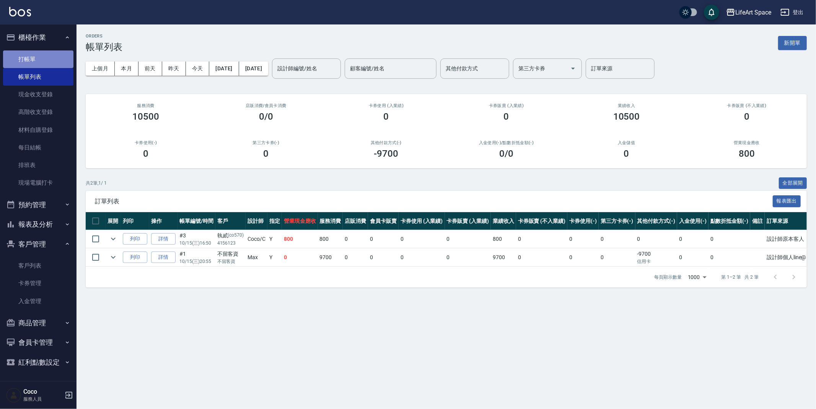
click at [47, 62] on link "打帳單" at bounding box center [38, 59] width 70 height 18
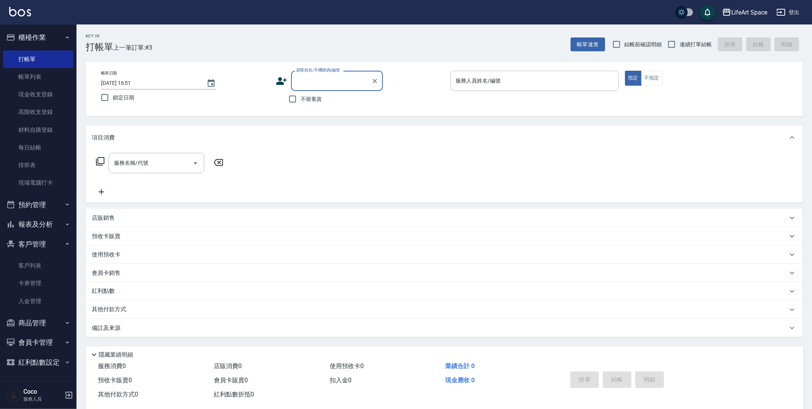
click at [316, 77] on input "顧客姓名/手機號碼/編號" at bounding box center [331, 80] width 73 height 13
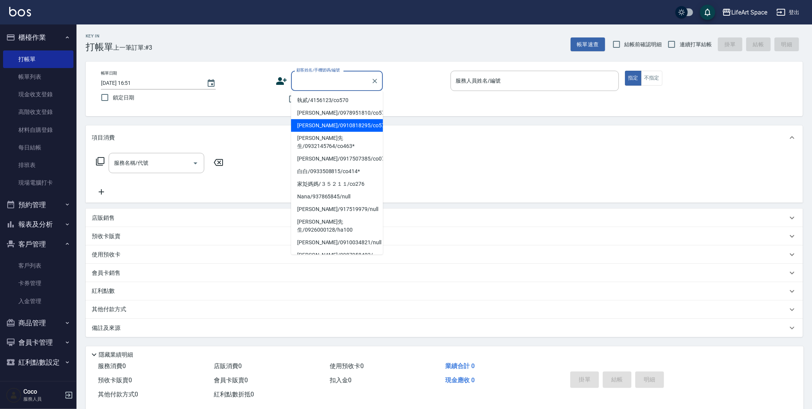
click at [316, 122] on li "[PERSON_NAME]/0910818295/co571" at bounding box center [337, 125] width 92 height 13
type input "[PERSON_NAME]/0910818295/co571"
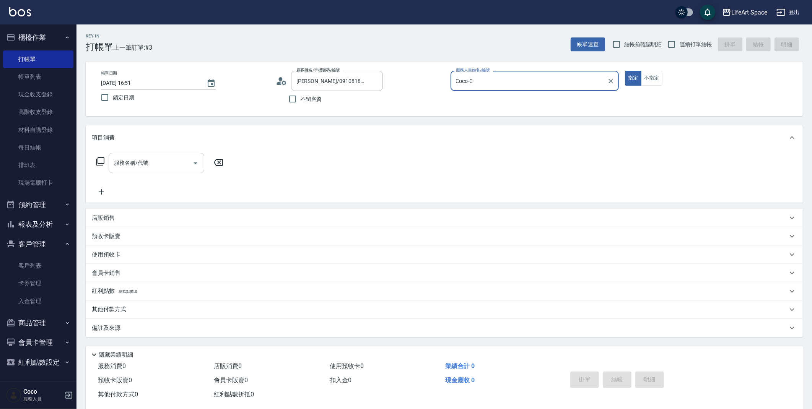
type input "Coco-C"
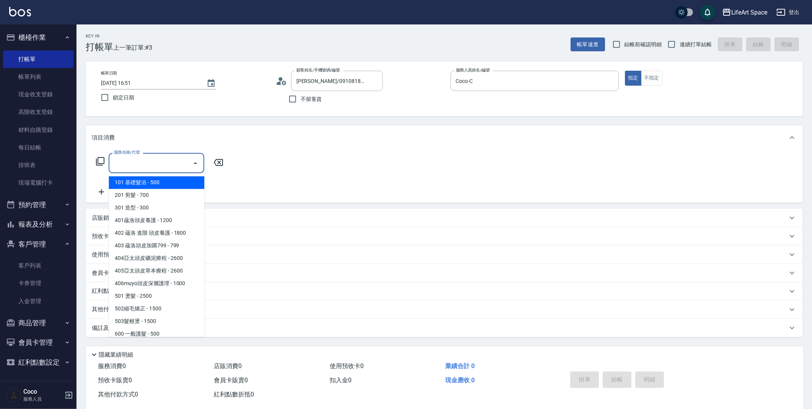
click at [139, 165] on div "服務名稱/代號 服務名稱/代號" at bounding box center [157, 163] width 96 height 20
click at [166, 197] on span "201 剪髮 - 700" at bounding box center [157, 195] width 96 height 13
type input "201 剪髮(201)"
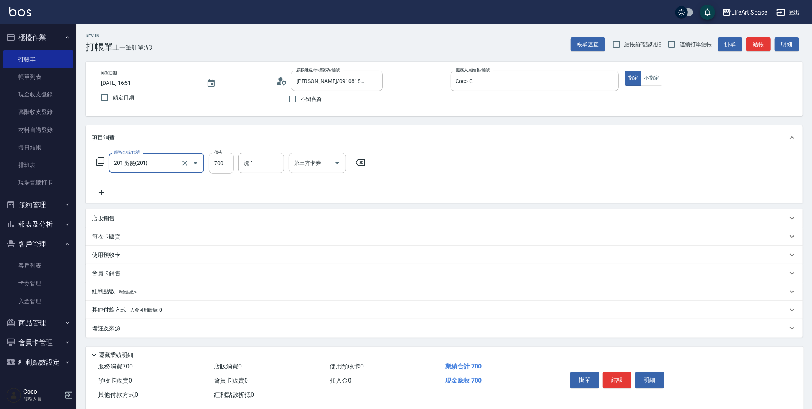
click at [227, 168] on input "700" at bounding box center [221, 163] width 25 height 21
type input "800"
click at [174, 320] on div "備註及來源" at bounding box center [444, 328] width 717 height 18
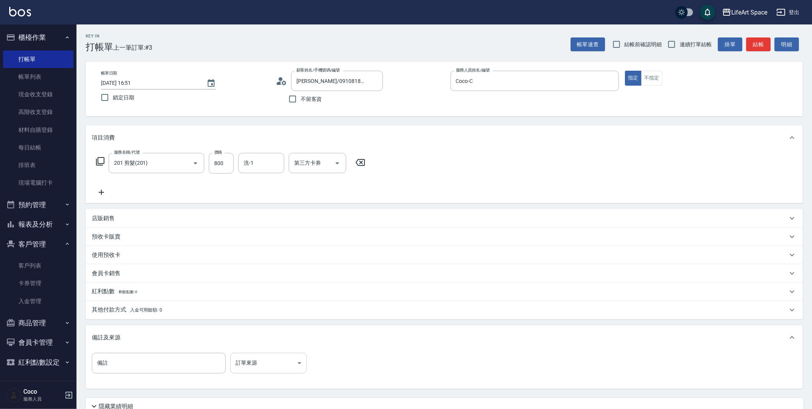
click at [275, 369] on body "LifeArt Space 登出 櫃檯作業 打帳單 帳單列表 現金收支登錄 高階收支登錄 材料自購登錄 每日結帳 排班表 現場電腦打卡 預約管理 預約管理 單…" at bounding box center [406, 236] width 812 height 472
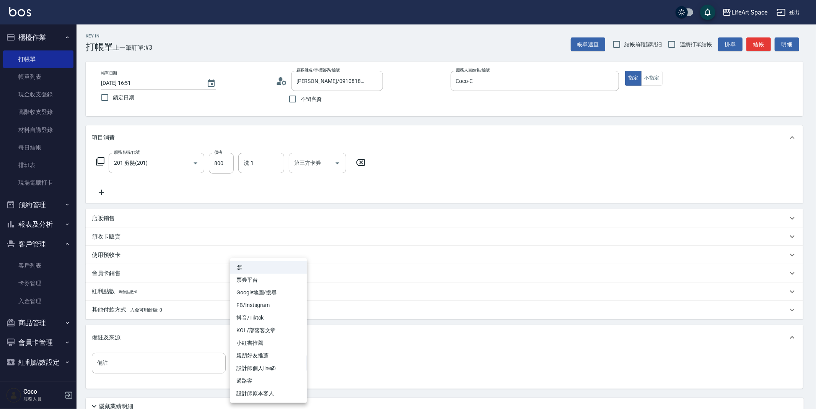
click at [274, 359] on li "親朋好友推薦" at bounding box center [268, 356] width 77 height 13
type input "親朋好友推薦"
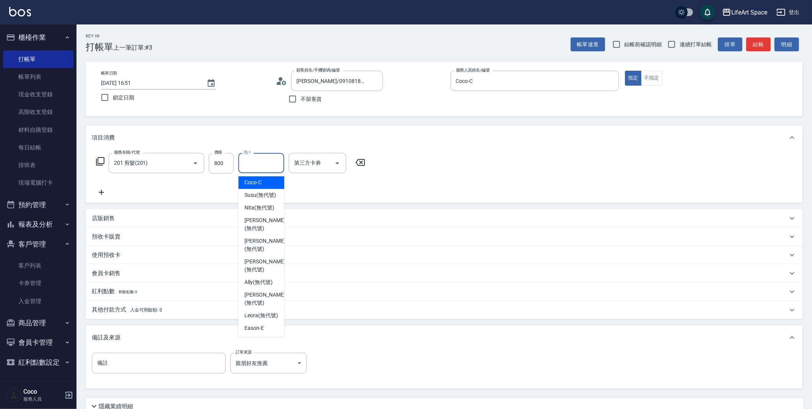
click at [263, 157] on input "洗-1" at bounding box center [261, 162] width 39 height 13
click at [261, 230] on span "Chloe (無代號)" at bounding box center [264, 233] width 41 height 16
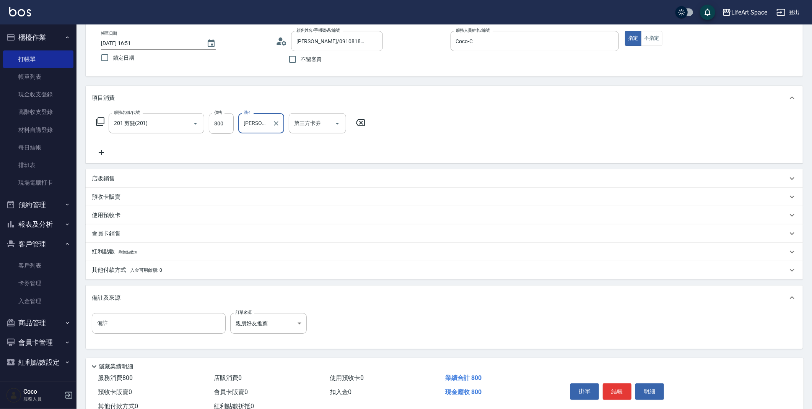
scroll to position [65, 0]
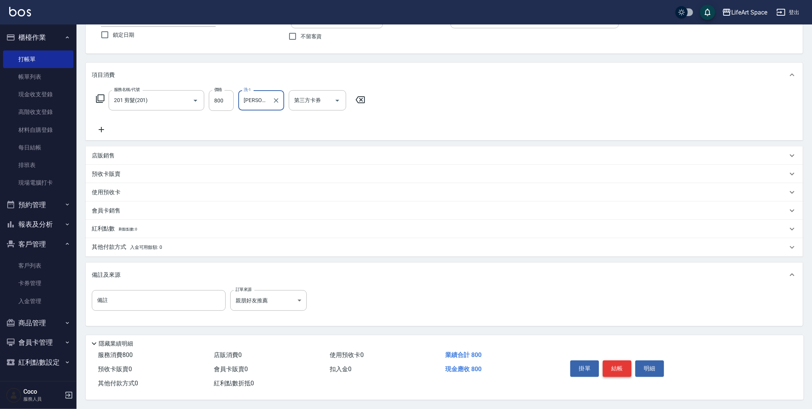
type input "[PERSON_NAME](無代號)"
click at [614, 367] on button "結帳" at bounding box center [617, 369] width 29 height 16
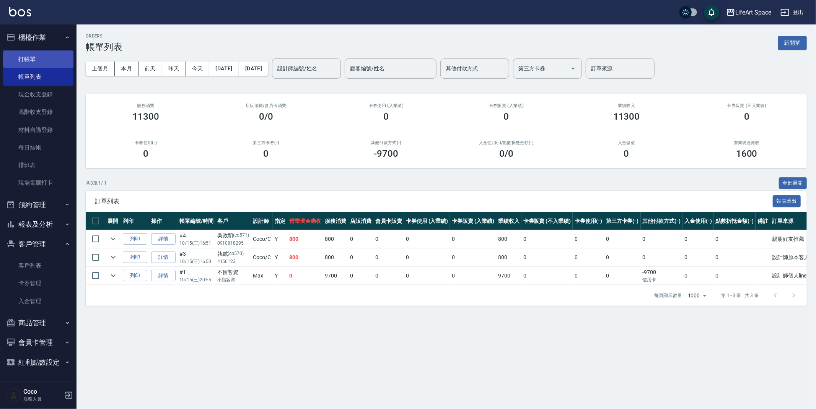
click at [32, 62] on link "打帳單" at bounding box center [38, 59] width 70 height 18
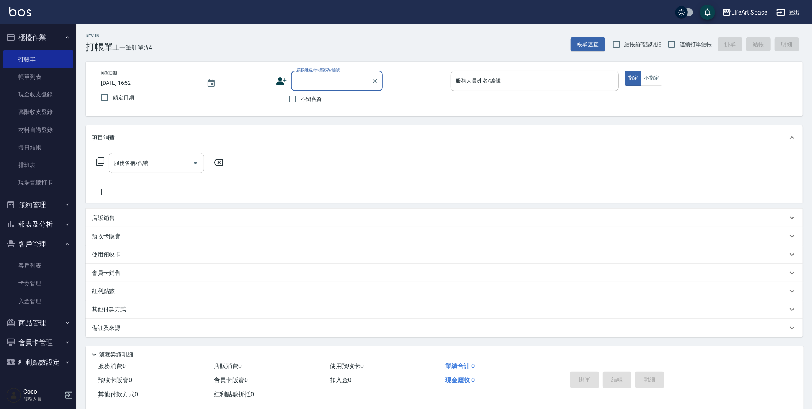
click at [328, 84] on input "顧客姓名/手機號碼/編號" at bounding box center [331, 80] width 73 height 13
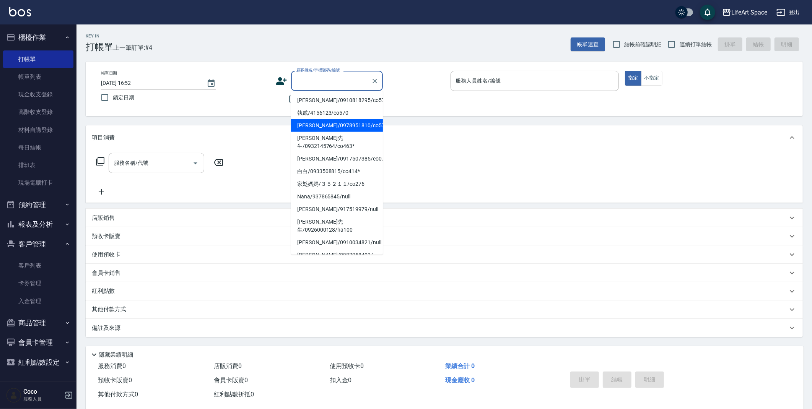
click at [329, 123] on li "[PERSON_NAME]/0978951810/co572*" at bounding box center [337, 125] width 92 height 13
type input "[PERSON_NAME]/0978951810/co572*"
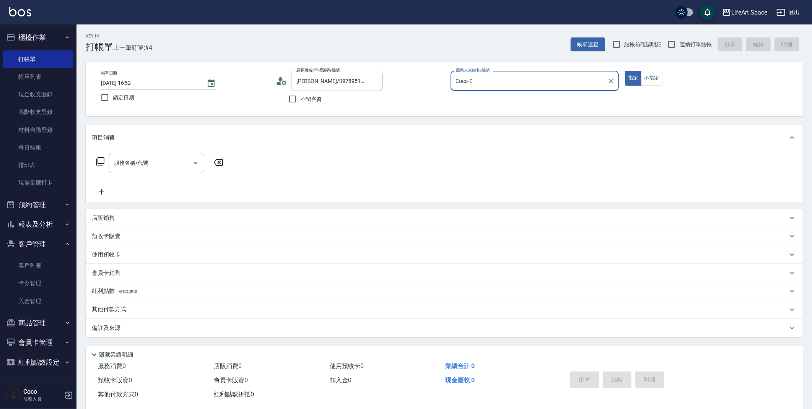
type input "Coco-C"
click at [496, 80] on input "Coco-C" at bounding box center [529, 80] width 150 height 13
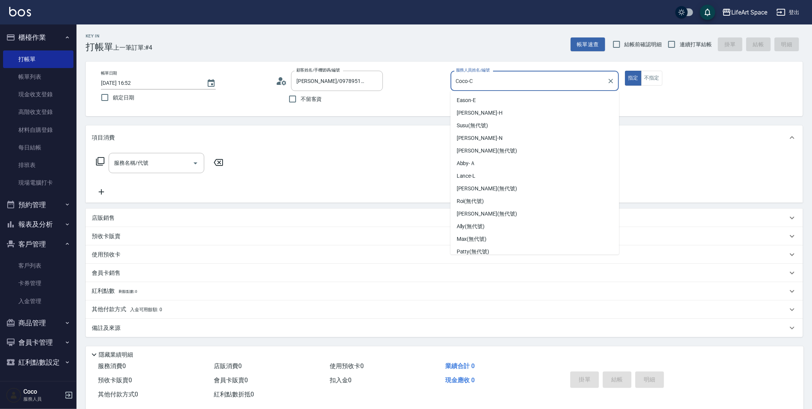
scroll to position [66, 0]
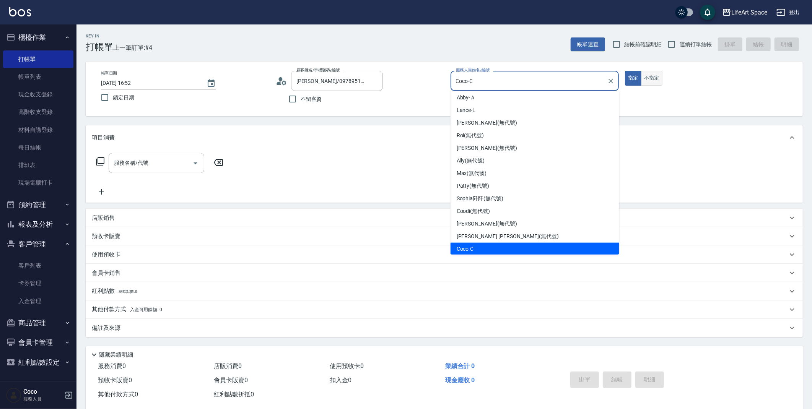
click at [662, 80] on button "不指定" at bounding box center [651, 78] width 21 height 15
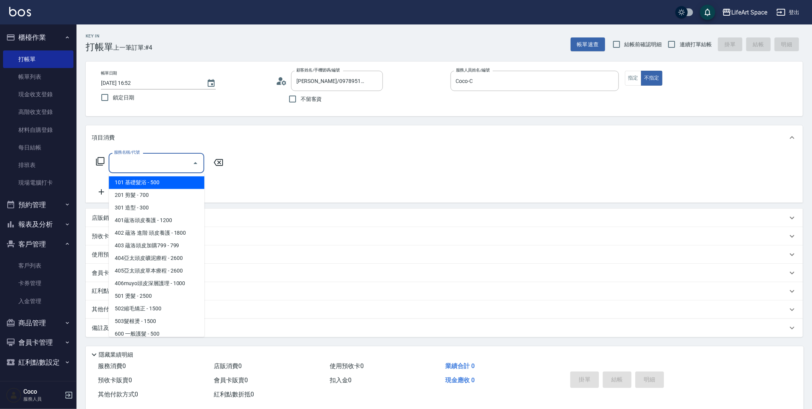
click at [149, 168] on input "服務名稱/代號" at bounding box center [150, 162] width 77 height 13
click at [146, 197] on span "201 剪髮 - 700" at bounding box center [157, 195] width 96 height 13
type input "201 剪髮(201)"
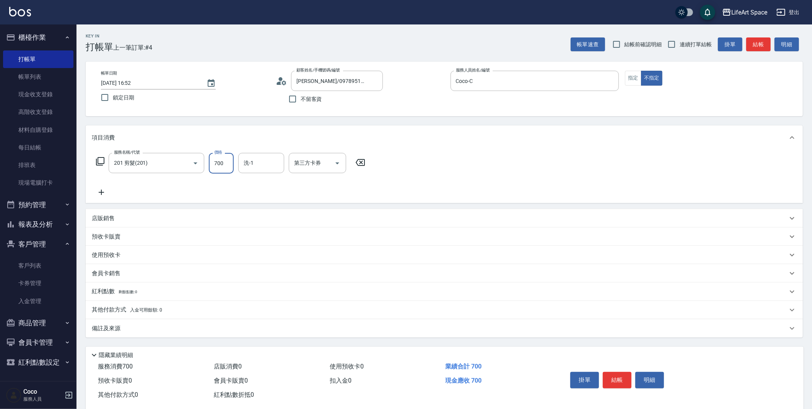
click at [221, 169] on input "700" at bounding box center [221, 163] width 25 height 21
type input "800"
click at [99, 190] on icon at bounding box center [101, 192] width 19 height 9
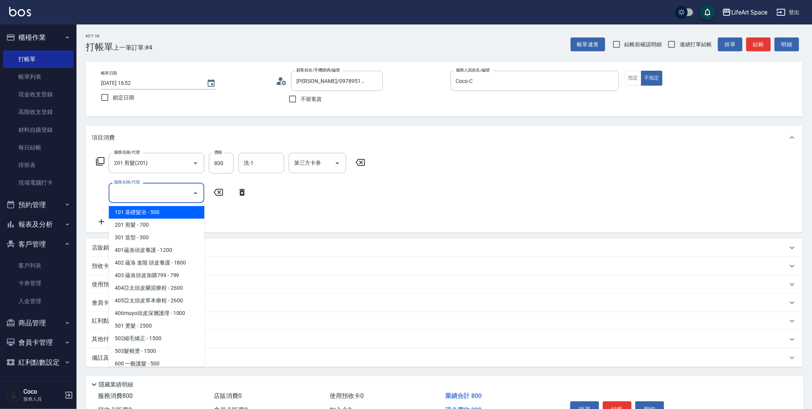
click at [128, 192] on input "服務名稱/代號" at bounding box center [150, 192] width 77 height 13
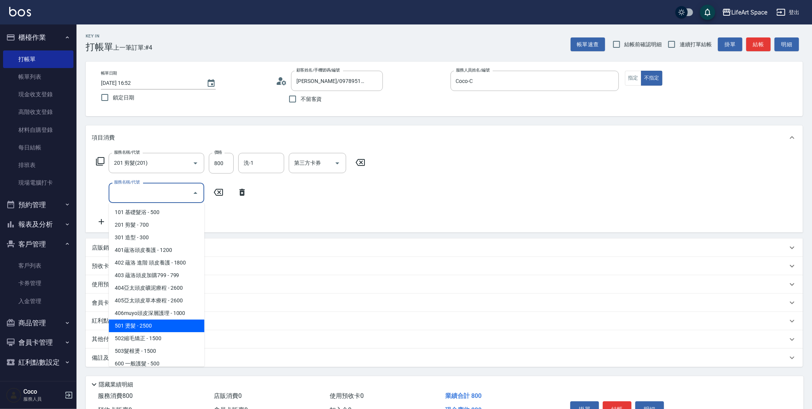
click at [158, 330] on span "501 燙髮 - 2500" at bounding box center [157, 326] width 96 height 13
type input "501 燙髮(501)"
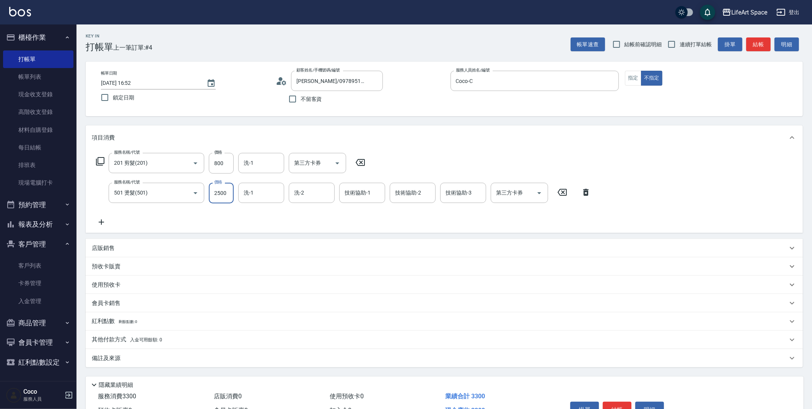
click at [228, 194] on input "2500" at bounding box center [221, 193] width 25 height 21
type input "1800"
click at [168, 364] on div "備註及來源" at bounding box center [444, 358] width 717 height 18
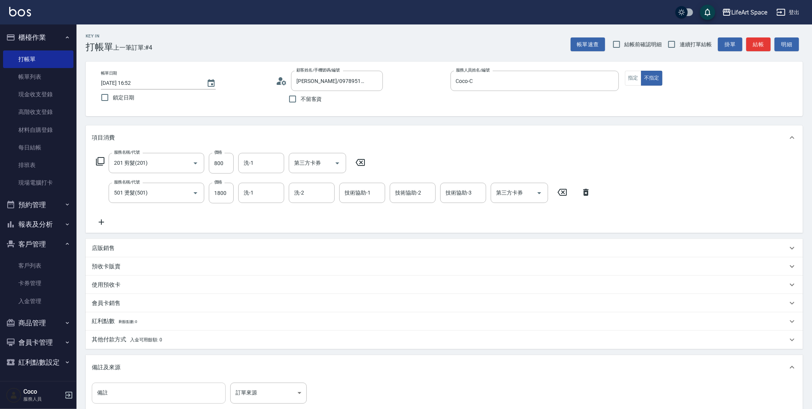
click at [168, 389] on input "備註" at bounding box center [159, 393] width 134 height 21
type input "d"
type input "有戶 ：6"
click at [270, 400] on body "LifeArt Space 登出 櫃檯作業 打帳單 帳單列表 現金收支登錄 高階收支登錄 材料自購登錄 每日結帳 排班表 現場電腦打卡 預約管理 預約管理 單…" at bounding box center [406, 251] width 812 height 502
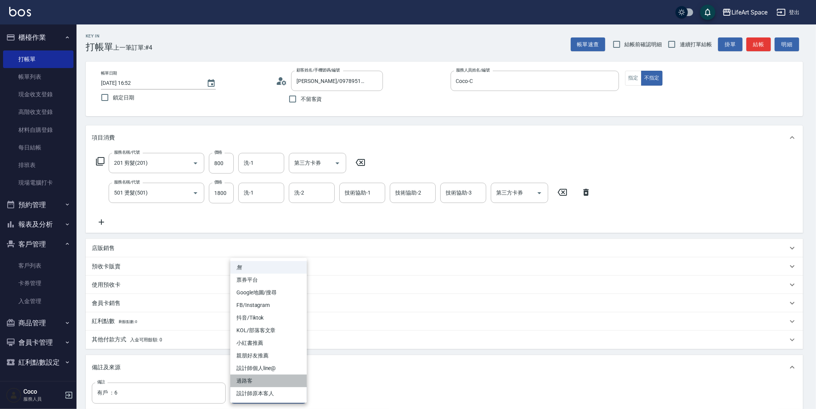
click at [262, 380] on li "過路客" at bounding box center [268, 381] width 77 height 13
type input "過路客"
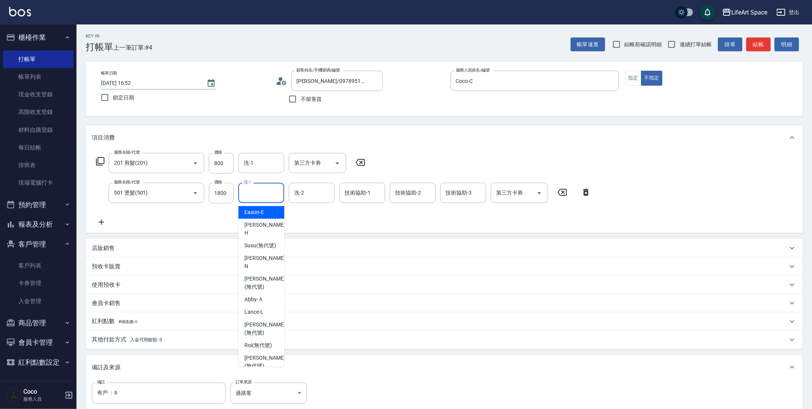
click at [256, 195] on input "洗-1" at bounding box center [261, 192] width 39 height 13
type input "u"
type input "ㄛ"
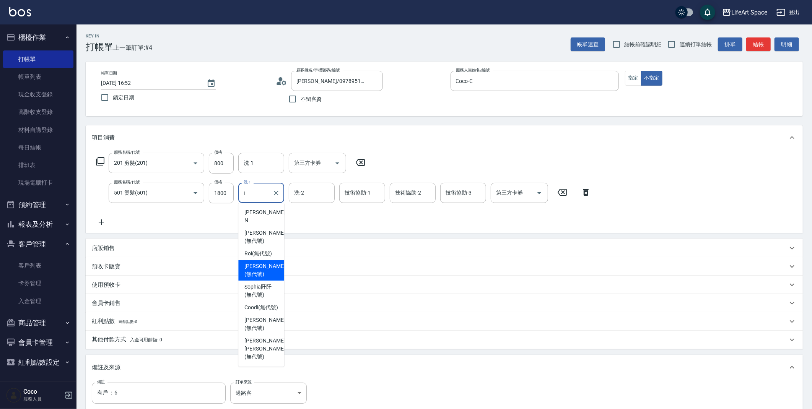
click at [252, 262] on span "Ivan (無代號)" at bounding box center [264, 270] width 41 height 16
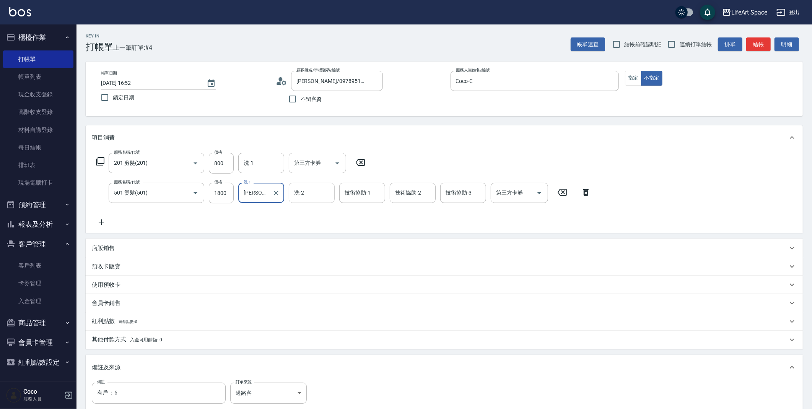
type input "[PERSON_NAME](無代號)"
click at [321, 194] on input "洗-2" at bounding box center [311, 192] width 39 height 13
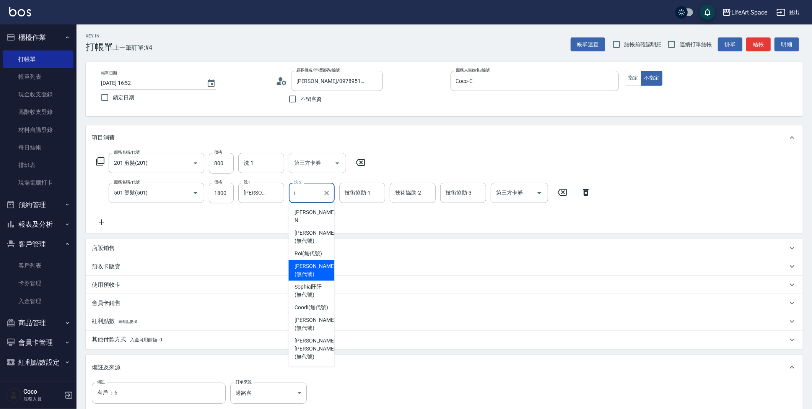
click at [313, 262] on span "Ivan (無代號)" at bounding box center [315, 270] width 41 height 16
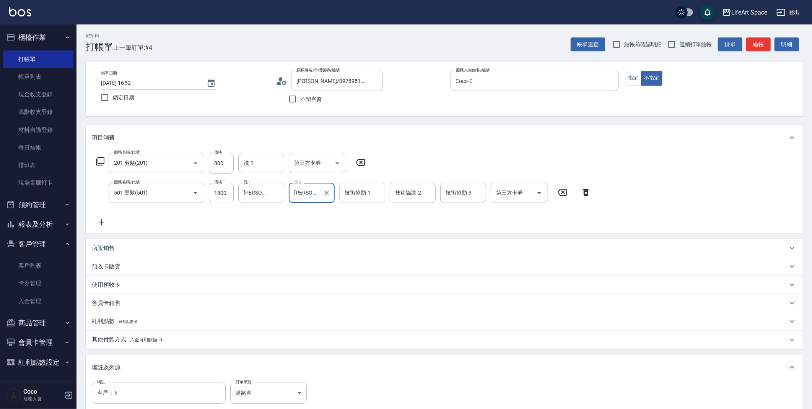
type input "[PERSON_NAME](無代號)"
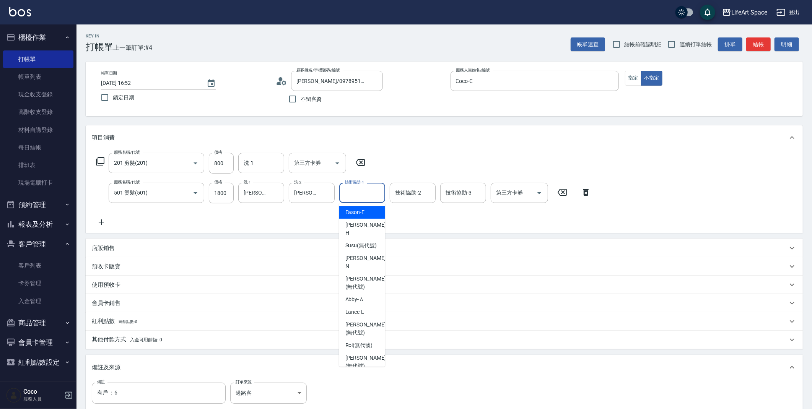
click at [349, 198] on input "技術協助-1" at bounding box center [362, 192] width 39 height 13
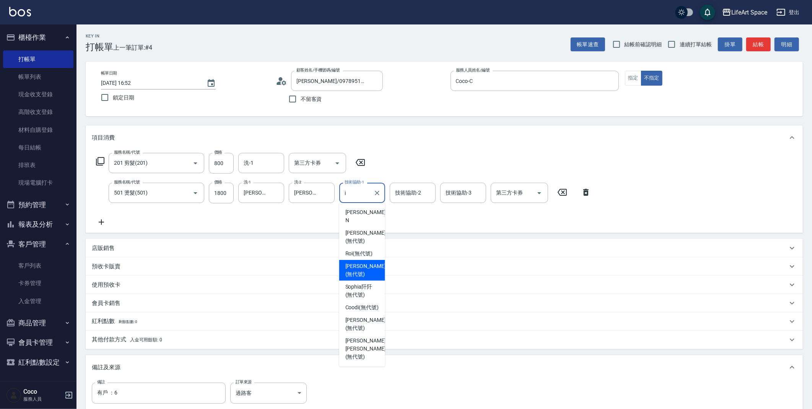
click at [362, 262] on span "Ivan (無代號)" at bounding box center [365, 270] width 41 height 16
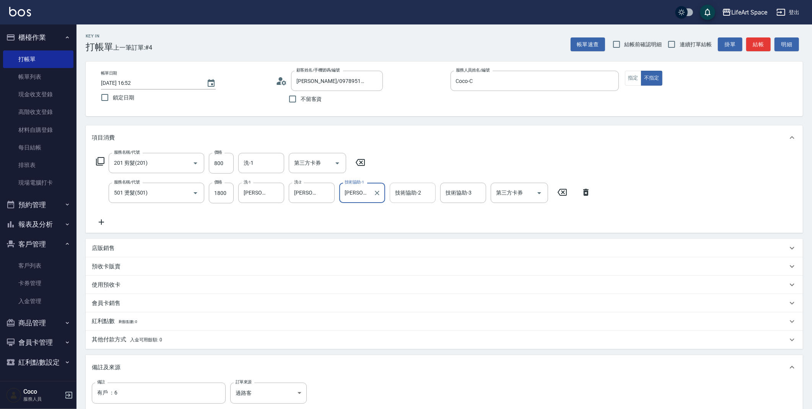
type input "[PERSON_NAME](無代號)"
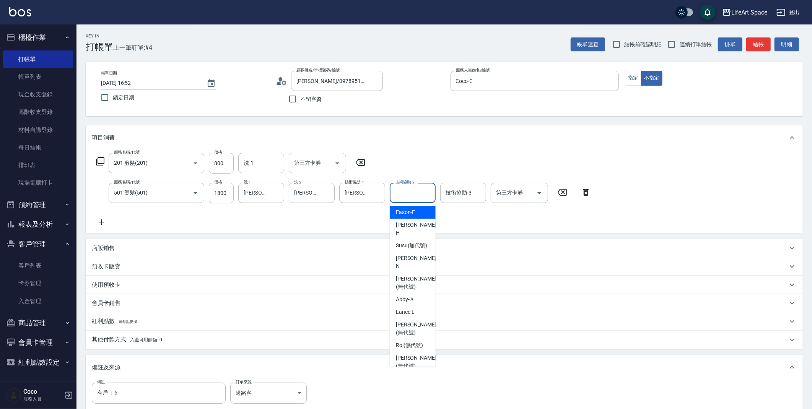
click at [402, 194] on input "技術協助-2" at bounding box center [412, 192] width 39 height 13
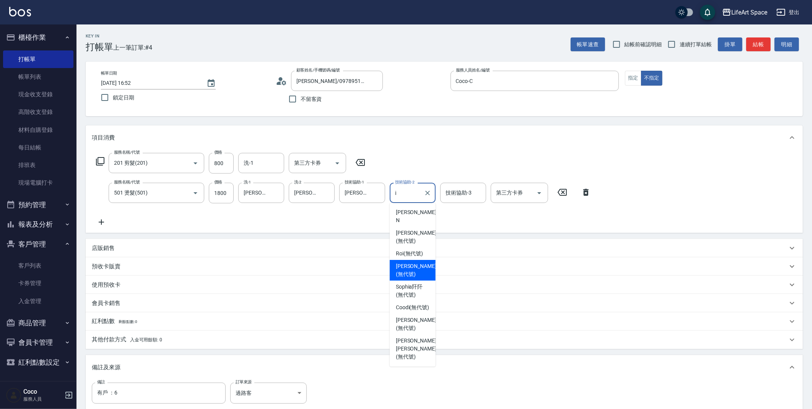
click at [409, 263] on div "Ivan (無代號)" at bounding box center [413, 270] width 46 height 21
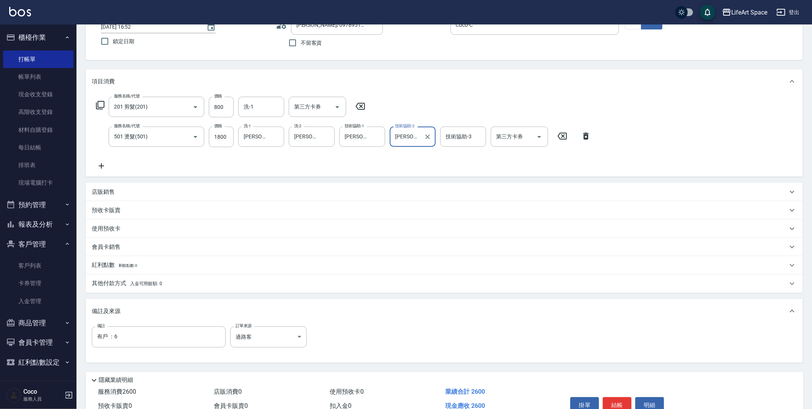
scroll to position [95, 0]
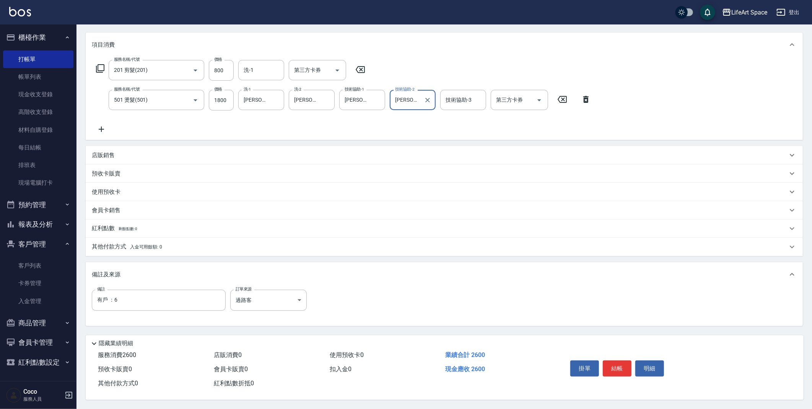
type input "[PERSON_NAME](無代號)"
click at [115, 151] on div "店販銷售" at bounding box center [440, 155] width 696 height 8
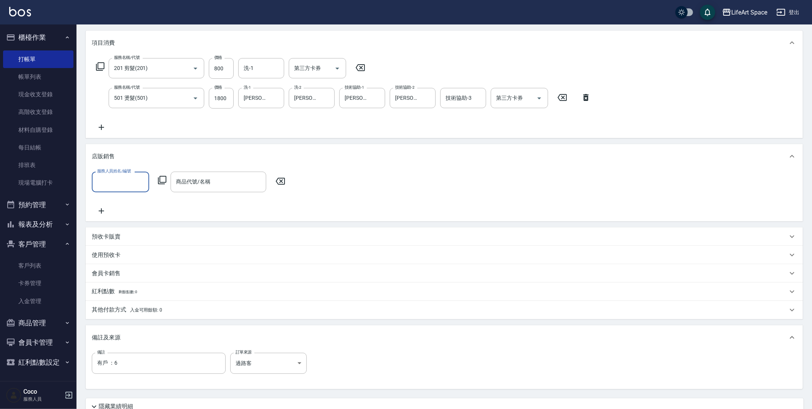
scroll to position [0, 0]
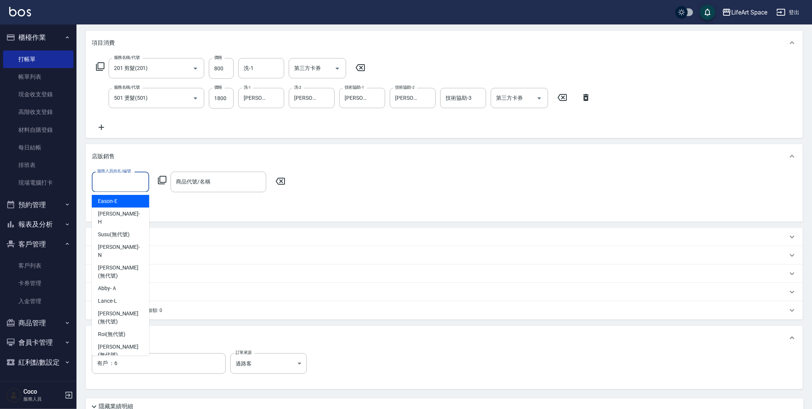
click at [132, 185] on input "服務人員姓名/編號" at bounding box center [120, 181] width 50 height 13
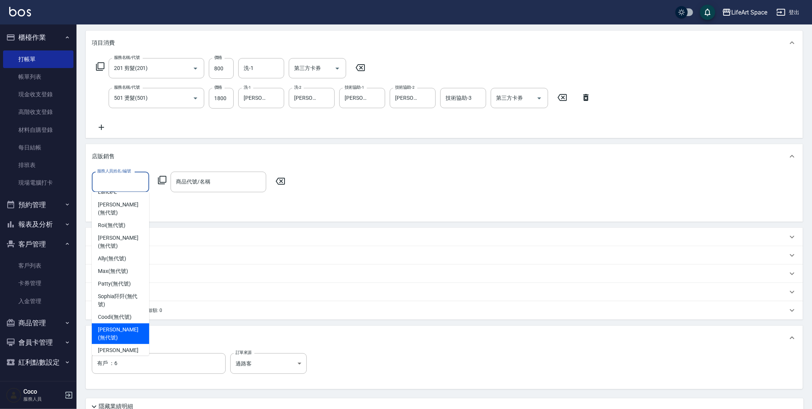
scroll to position [140, 0]
click at [111, 344] on span "Coco -C" at bounding box center [106, 348] width 17 height 8
type input "Coco-C"
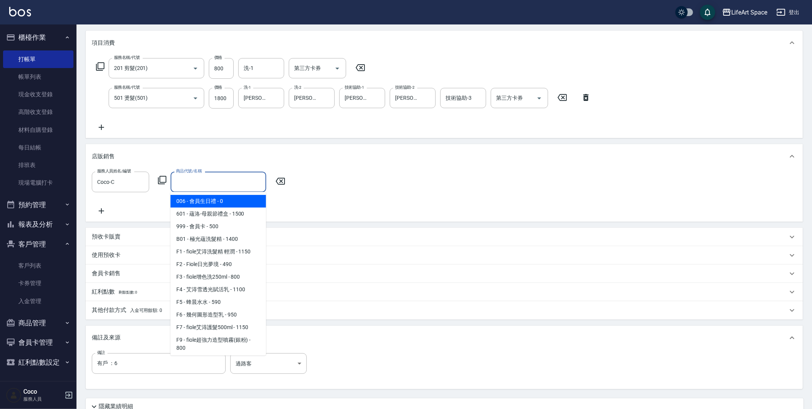
click at [189, 184] on input "商品代號/名稱" at bounding box center [218, 181] width 89 height 13
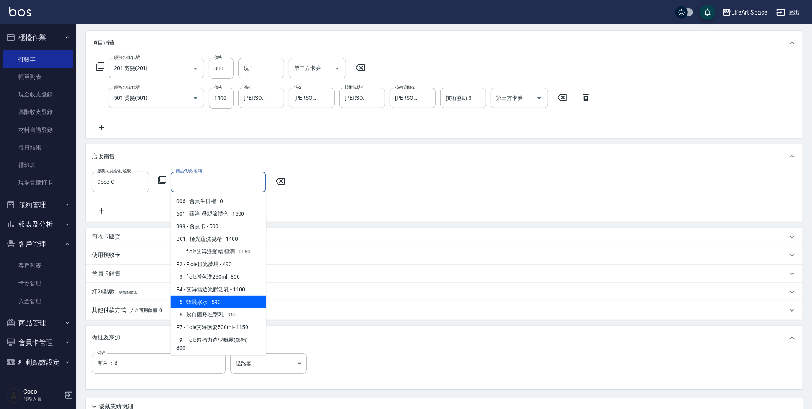
type input "t"
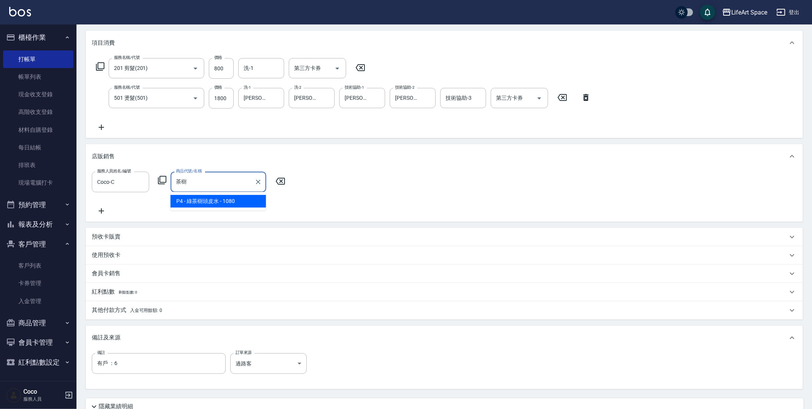
click at [216, 204] on span "P4 - 綠茶樹頭皮水 - 1080" at bounding box center [219, 201] width 96 height 13
type input "綠茶樹頭皮水"
type input "972"
click at [122, 312] on p "其他付款方式 入金可用餘額: 0" at bounding box center [127, 311] width 70 height 8
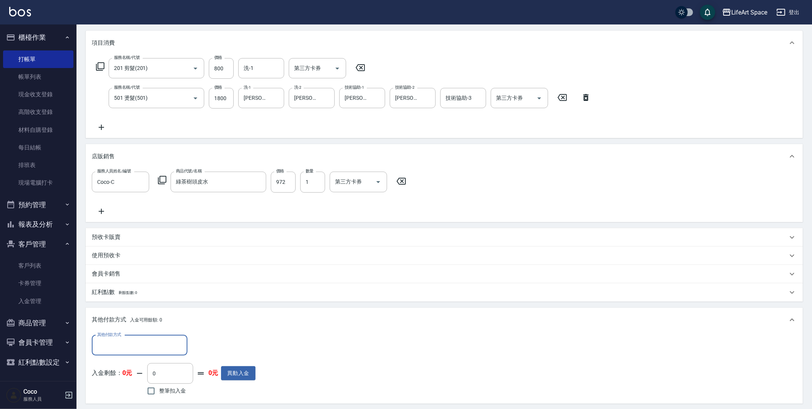
scroll to position [0, 0]
drag, startPoint x: 133, startPoint y: 349, endPoint x: 144, endPoint y: 335, distance: 17.7
click at [133, 349] on input "其他付款方式" at bounding box center [139, 345] width 89 height 13
click at [134, 290] on span "轉帳" at bounding box center [140, 288] width 96 height 13
type input "轉帳"
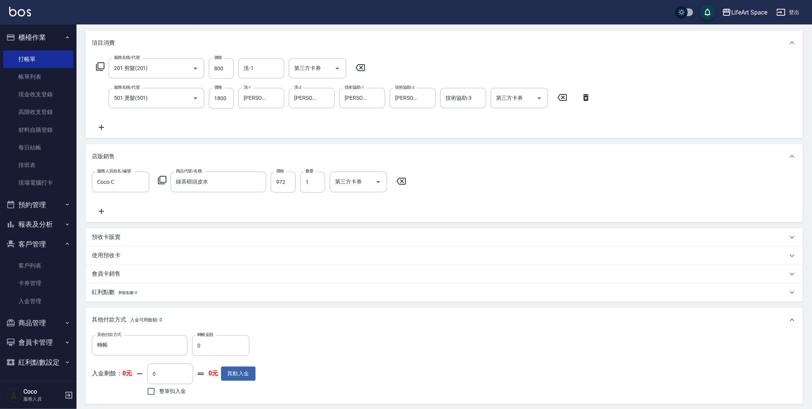
drag, startPoint x: 127, startPoint y: 291, endPoint x: 135, endPoint y: 268, distance: 24.6
click at [135, 268] on div "項目消費 服務名稱/代號 201 剪髮(201) 服務名稱/代號 價格 800 價格 洗-1 洗-1 第三方卡券 第三方卡券 服務名稱/代號 501 燙髮(5…" at bounding box center [444, 252] width 717 height 443
click at [133, 270] on div "會員卡銷售" at bounding box center [440, 274] width 696 height 8
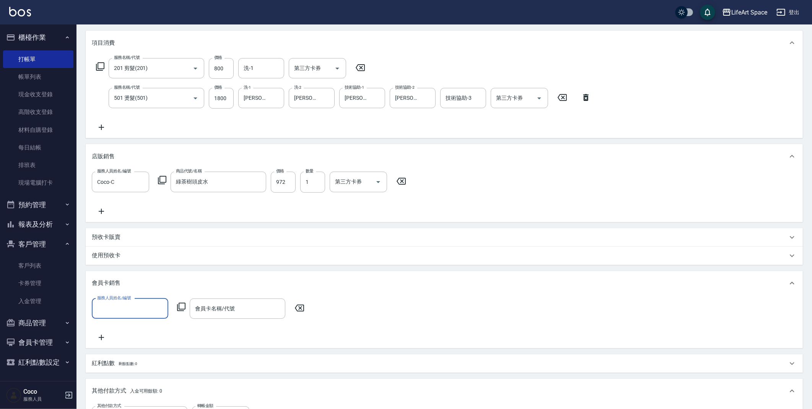
click at [133, 308] on input "服務人員姓名/編號" at bounding box center [130, 308] width 70 height 13
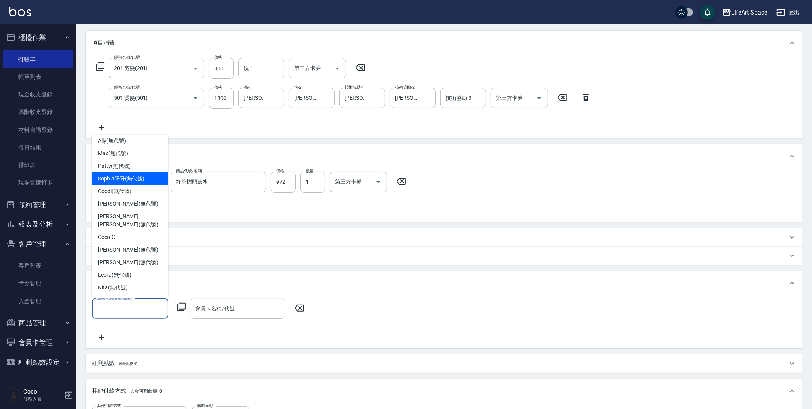
scroll to position [132, 0]
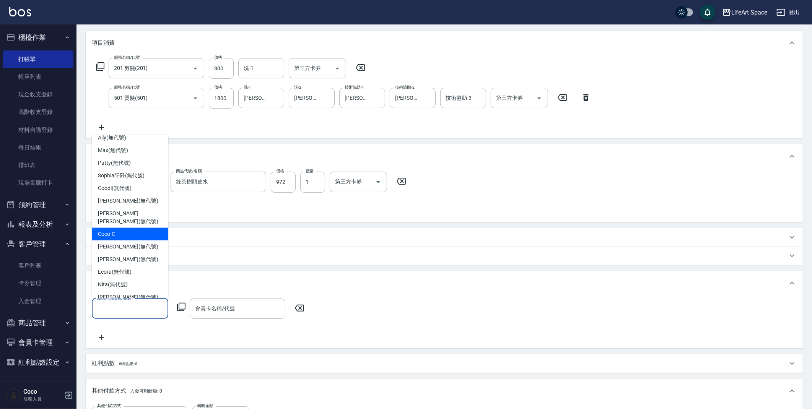
click at [119, 228] on div "Coco -C" at bounding box center [130, 234] width 77 height 13
type input "Coco-C"
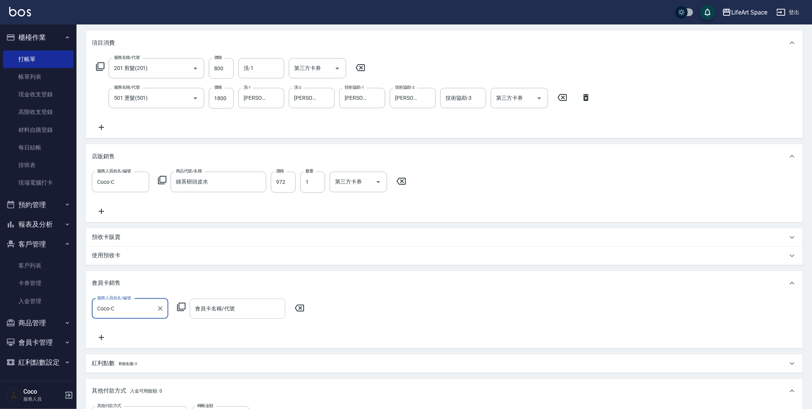
click at [237, 314] on input "會員卡名稱/代號" at bounding box center [237, 308] width 89 height 13
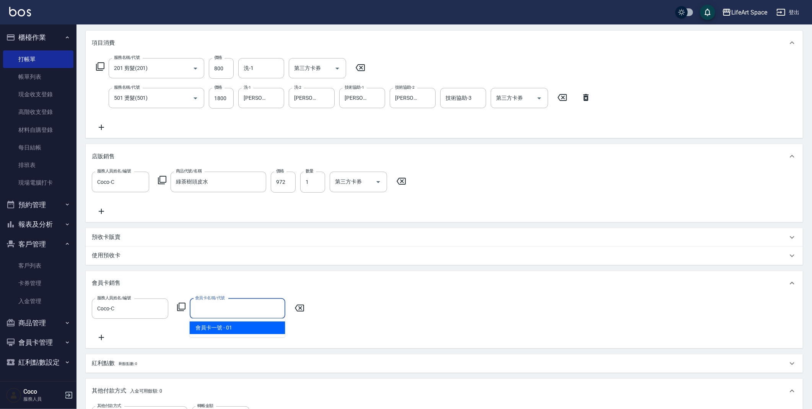
click at [237, 328] on span "會員卡一號 - 01" at bounding box center [238, 328] width 96 height 13
type input "會員卡一號-0天"
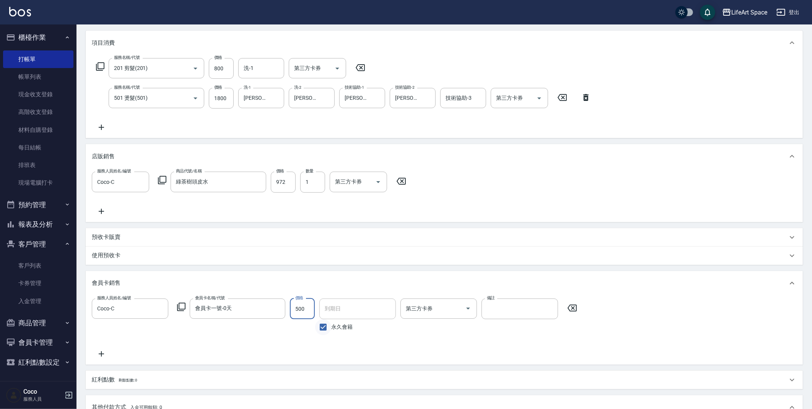
type input "500"
click at [320, 326] on input "永久會籍" at bounding box center [323, 327] width 16 height 16
checkbox input "false"
click at [335, 312] on input "[DATE]" at bounding box center [354, 309] width 71 height 21
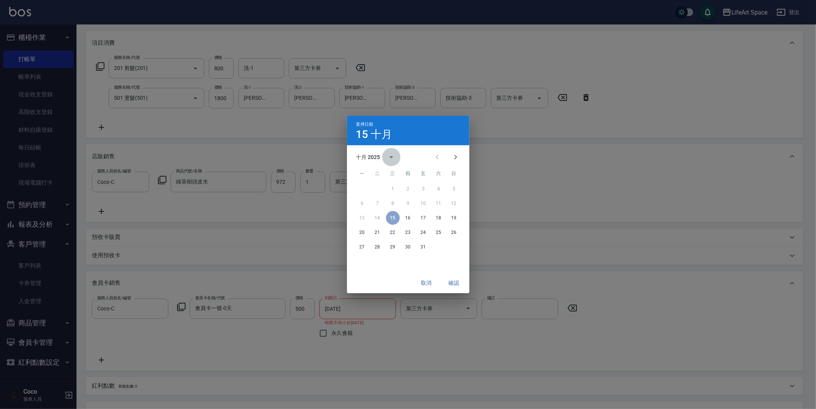
click at [394, 159] on icon "calendar view is open, switch to year view" at bounding box center [391, 157] width 9 height 9
click at [405, 172] on button "2026" at bounding box center [408, 175] width 28 height 14
type input "[DATE]"
click at [452, 282] on button "確認" at bounding box center [454, 283] width 24 height 14
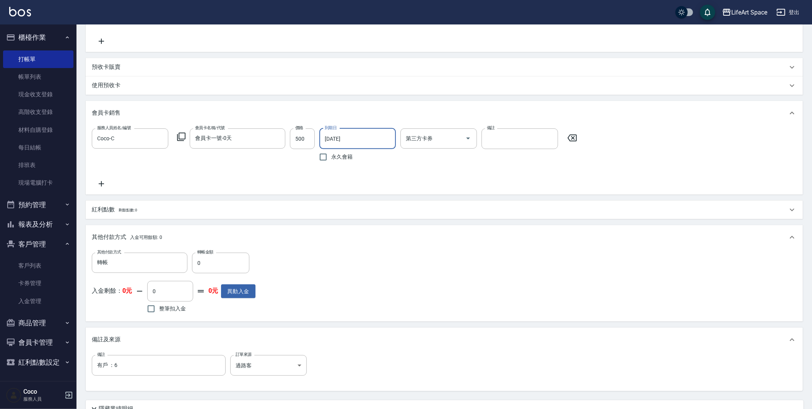
scroll to position [332, 0]
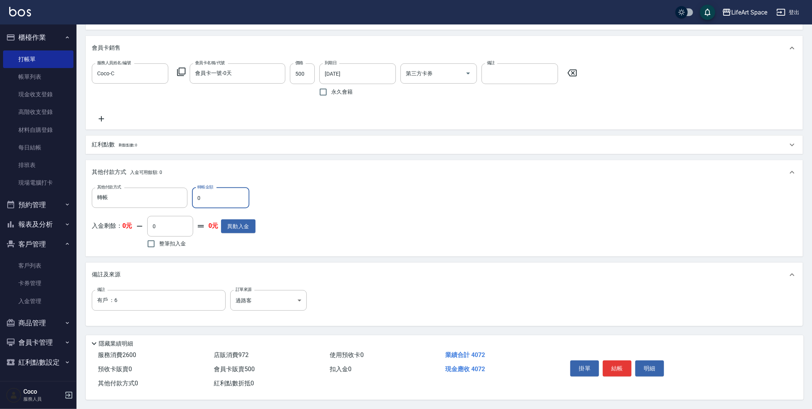
drag, startPoint x: 203, startPoint y: 192, endPoint x: 208, endPoint y: 192, distance: 4.6
click at [208, 192] on input "0" at bounding box center [220, 198] width 57 height 21
type input "4072"
click at [614, 369] on button "結帳" at bounding box center [617, 369] width 29 height 16
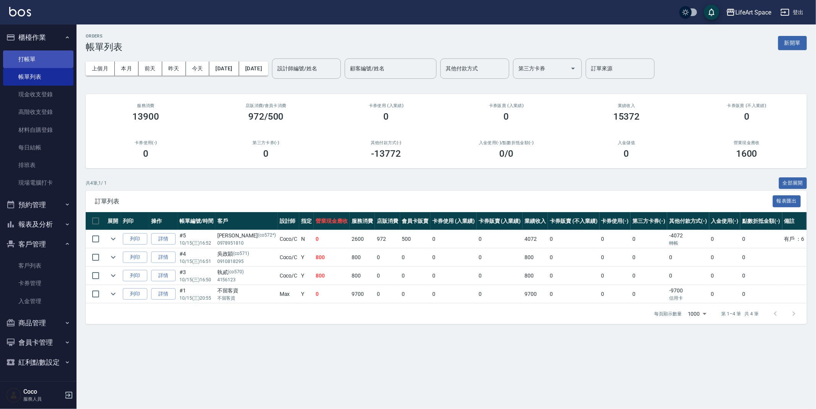
click at [16, 57] on link "打帳單" at bounding box center [38, 59] width 70 height 18
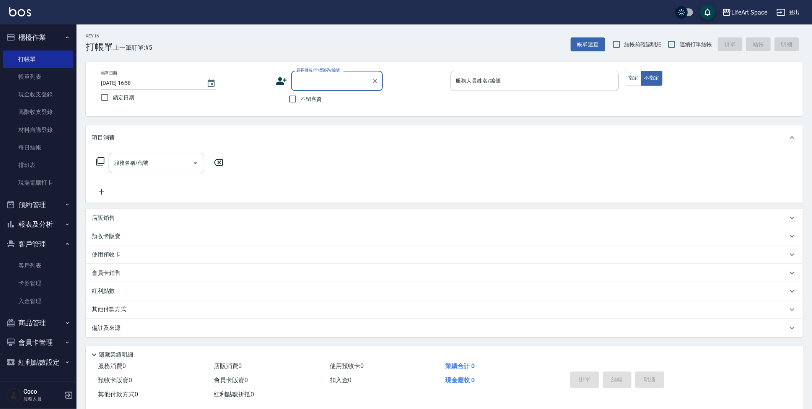
click at [119, 219] on div "店販銷售" at bounding box center [440, 218] width 696 height 8
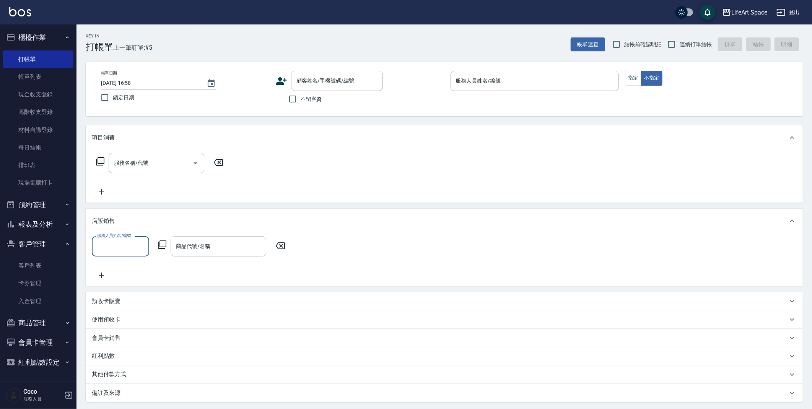
click at [190, 250] on input "商品代號/名稱" at bounding box center [218, 246] width 89 height 13
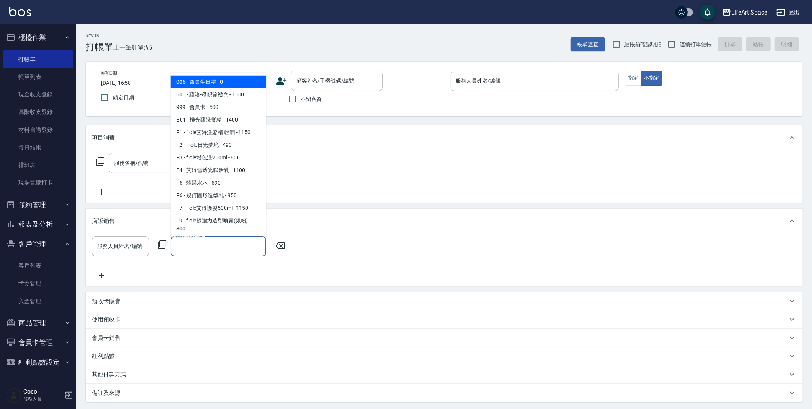
type input "t"
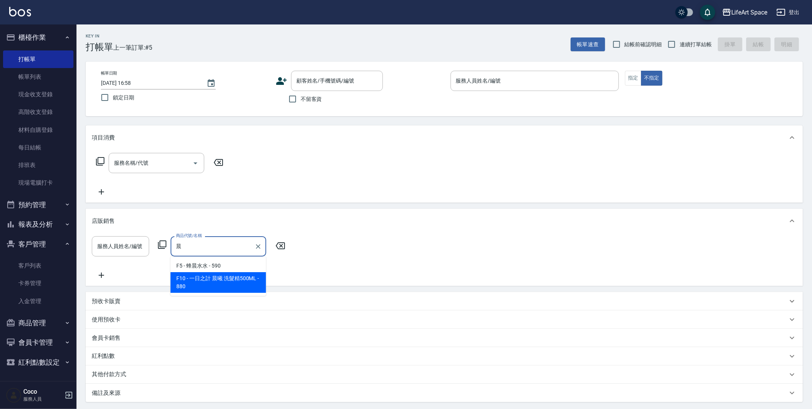
click at [218, 282] on span "F10 - 一日之計 晨曦 洗髮精500ML - 880" at bounding box center [219, 282] width 96 height 21
type input "一日之計 晨曦 洗髮精500ML"
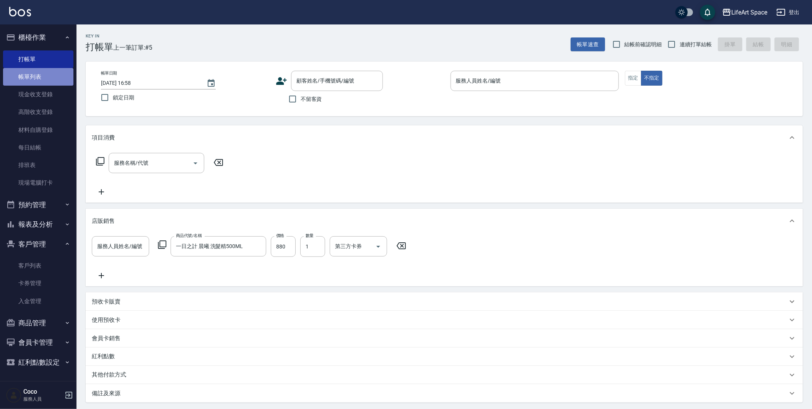
click at [44, 79] on link "帳單列表" at bounding box center [38, 77] width 70 height 18
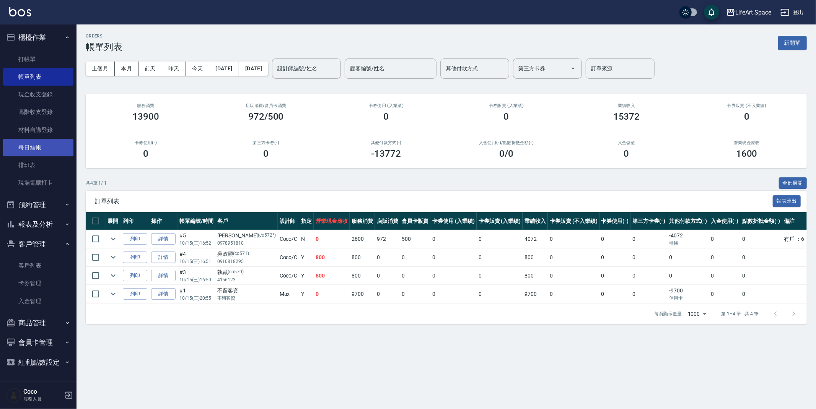
click at [41, 150] on link "每日結帳" at bounding box center [38, 148] width 70 height 18
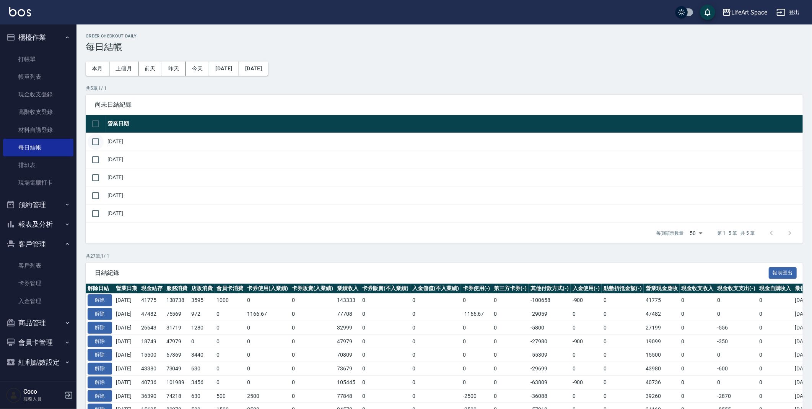
click at [93, 149] on input "checkbox" at bounding box center [96, 142] width 16 height 16
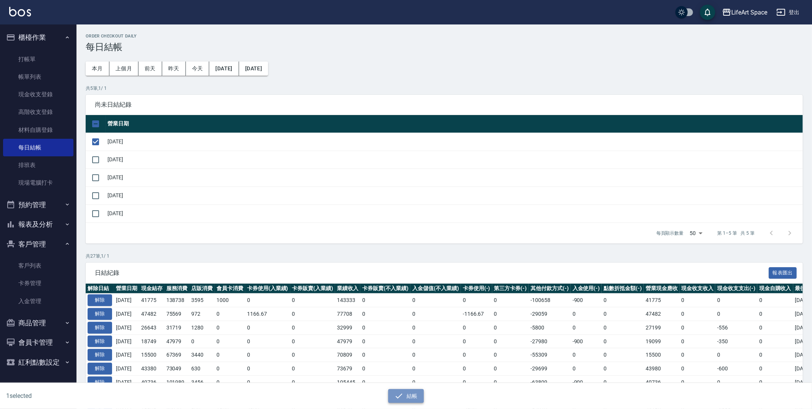
click at [399, 392] on icon "button" at bounding box center [398, 396] width 9 height 9
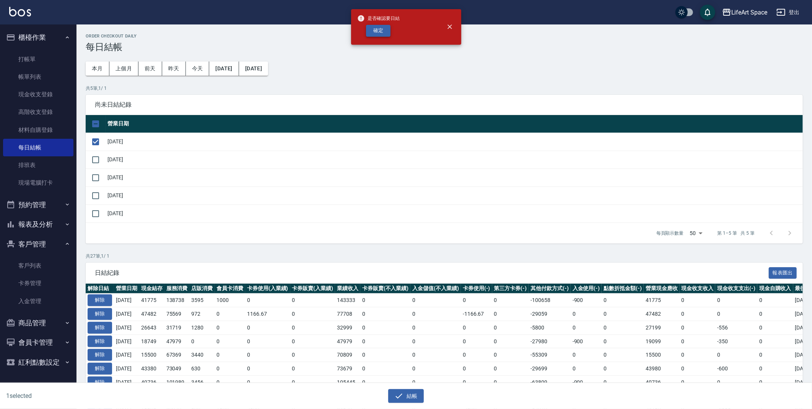
click at [378, 33] on button "確定" at bounding box center [378, 31] width 24 height 12
checkbox input "false"
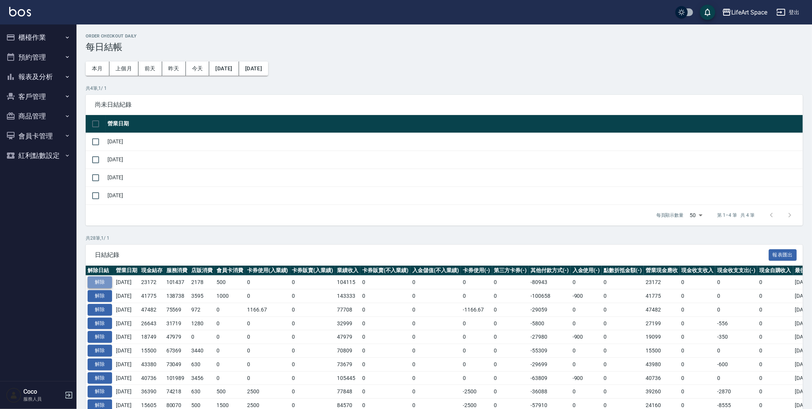
click at [111, 285] on button "解除" at bounding box center [100, 283] width 24 height 12
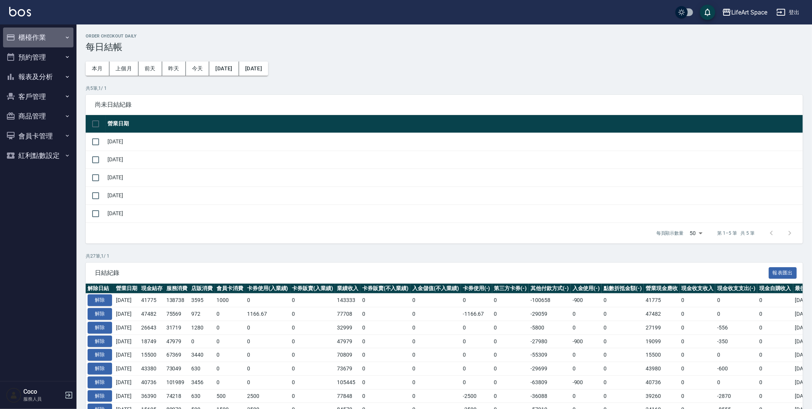
click at [52, 39] on button "櫃檯作業" at bounding box center [38, 38] width 70 height 20
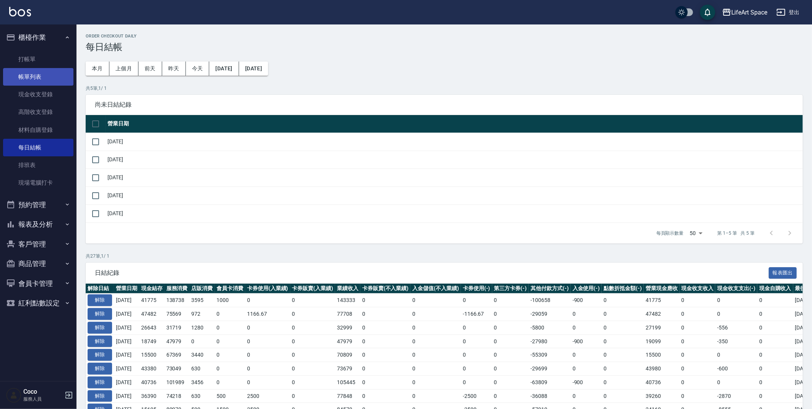
click at [44, 81] on link "帳單列表" at bounding box center [38, 77] width 70 height 18
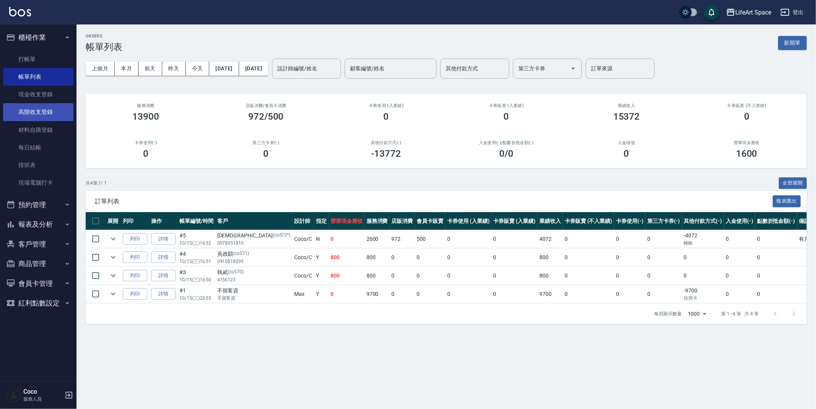
click at [50, 124] on link "材料自購登錄" at bounding box center [38, 130] width 70 height 18
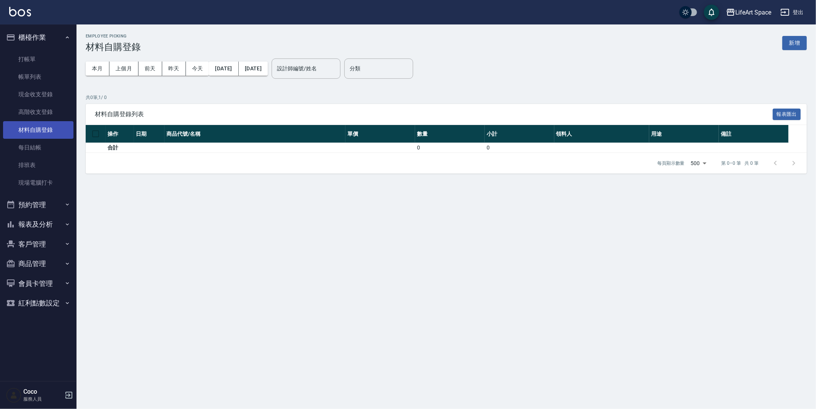
click at [52, 123] on link "材料自購登錄" at bounding box center [38, 130] width 70 height 18
click at [53, 93] on link "現金收支登錄" at bounding box center [38, 95] width 70 height 18
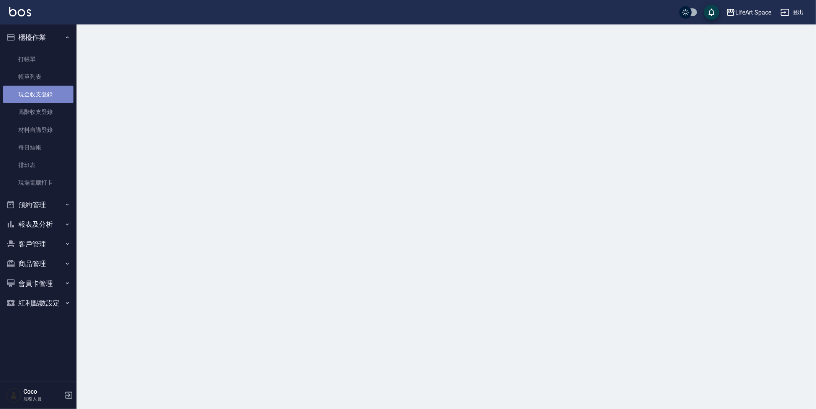
click at [53, 93] on link "現金收支登錄" at bounding box center [38, 95] width 70 height 18
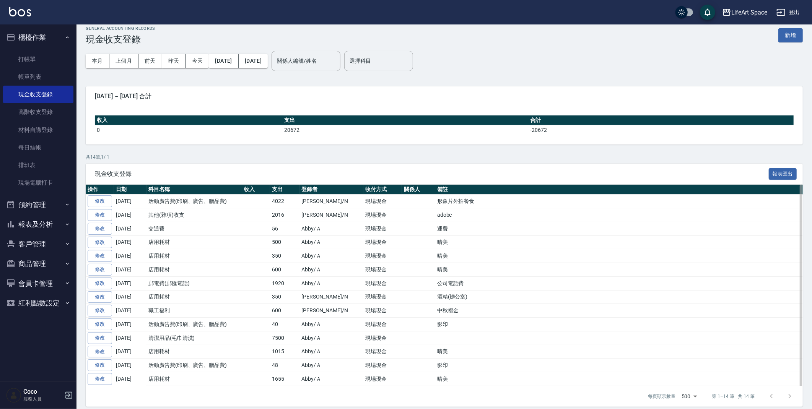
scroll to position [16, 0]
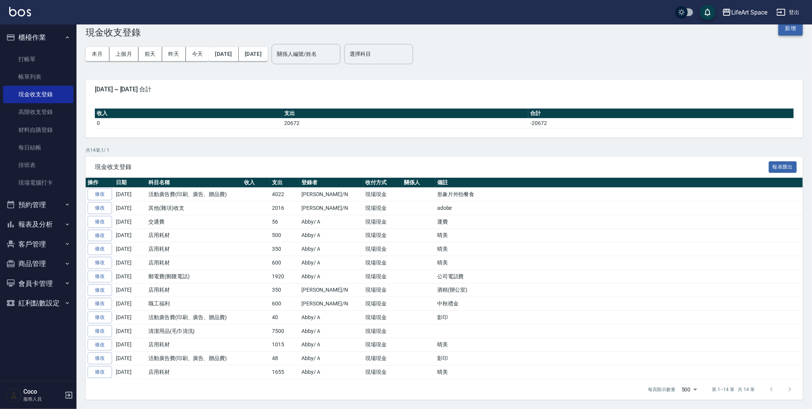
click at [787, 29] on button "新增" at bounding box center [790, 28] width 24 height 14
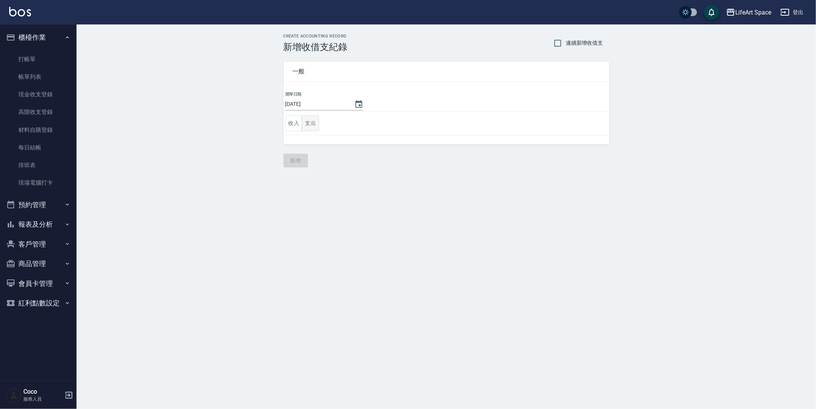
click at [317, 128] on td "收入 支出" at bounding box center [446, 124] width 326 height 24
drag, startPoint x: 317, startPoint y: 124, endPoint x: 335, endPoint y: 116, distance: 20.5
click at [316, 124] on button "支出" at bounding box center [310, 124] width 17 height 16
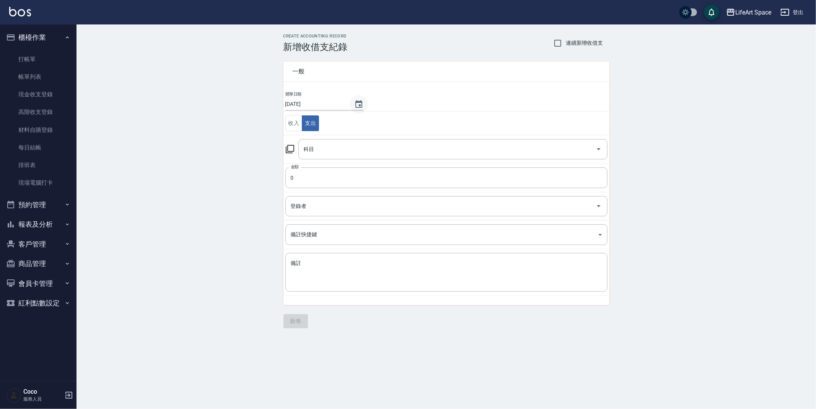
click at [361, 103] on button "Choose date, selected date is 2025-10-15" at bounding box center [359, 104] width 18 height 18
click at [373, 174] on button "11" at bounding box center [377, 169] width 14 height 14
type input "[DATE]"
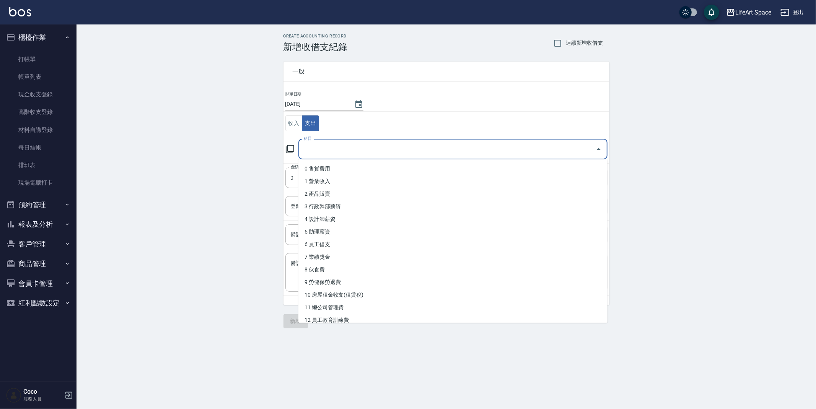
click at [353, 156] on input "科目" at bounding box center [447, 149] width 291 height 13
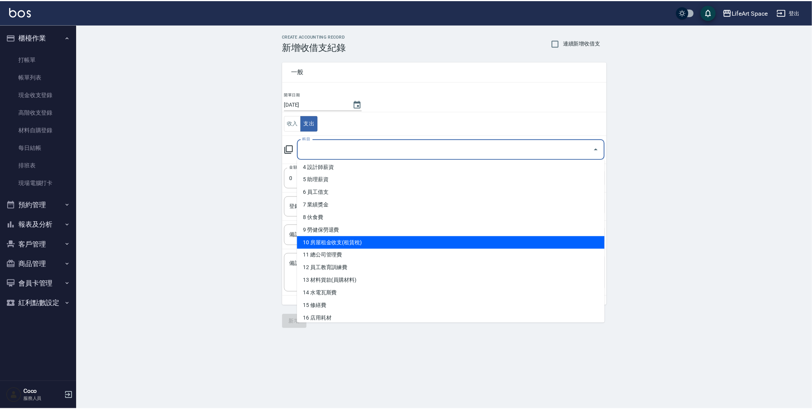
scroll to position [54, 0]
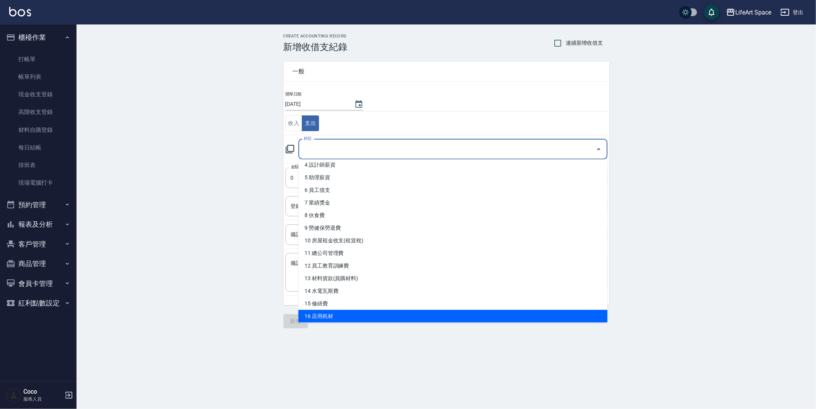
click at [330, 311] on li "16 店用耗材" at bounding box center [452, 316] width 309 height 13
type input "16 店用耗材"
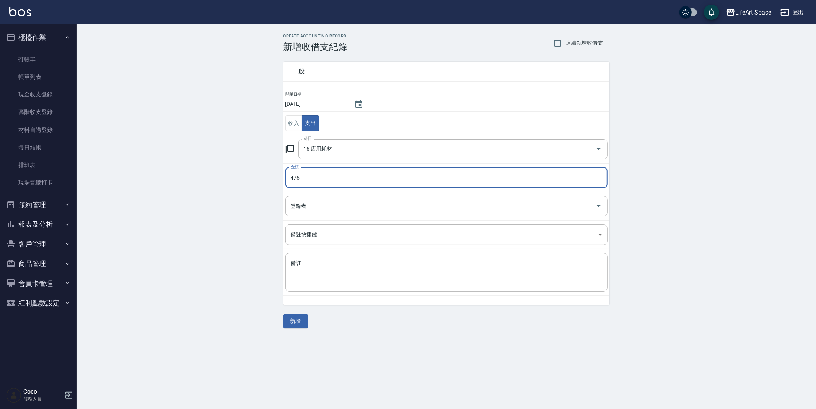
type input "475"
click at [360, 197] on div "登錄者" at bounding box center [446, 206] width 322 height 20
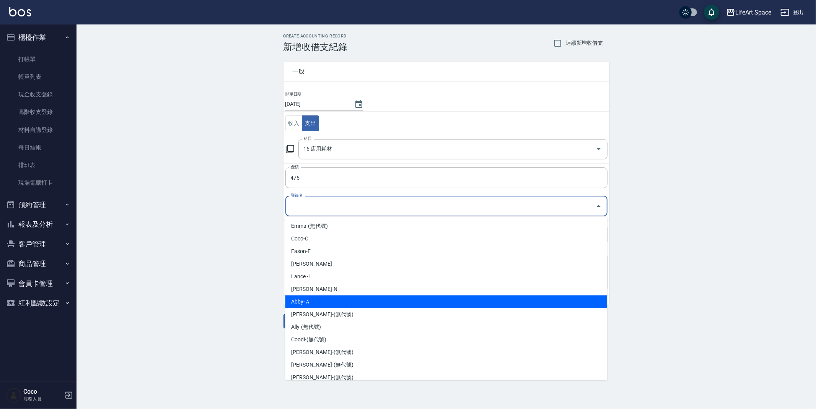
click at [323, 299] on li "Abby-Ａ" at bounding box center [446, 302] width 322 height 13
type input "Abby-Ａ"
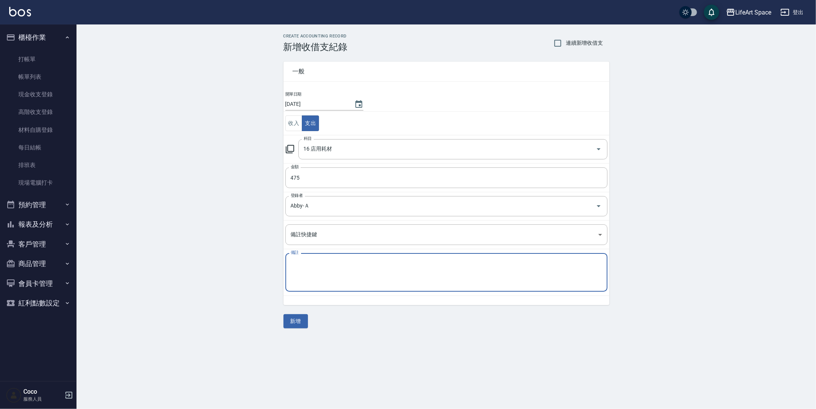
click at [327, 282] on textarea "備註" at bounding box center [446, 273] width 311 height 26
type textarea "f"
type textarea "ㄎ"
type textarea "晴美"
click at [299, 323] on button "新增" at bounding box center [295, 321] width 24 height 14
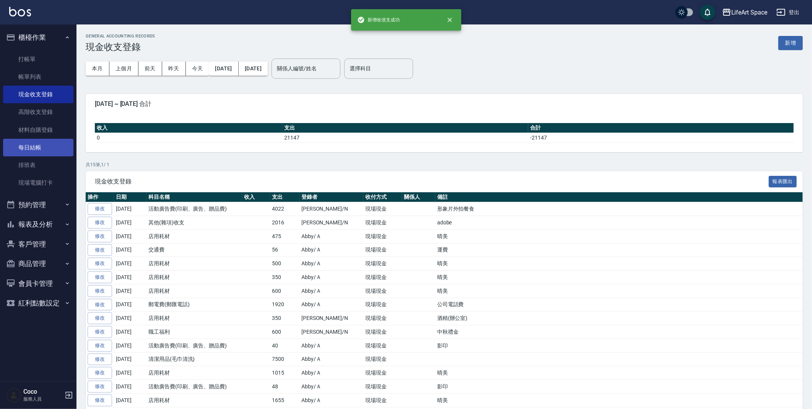
click at [27, 143] on link "每日結帳" at bounding box center [38, 148] width 70 height 18
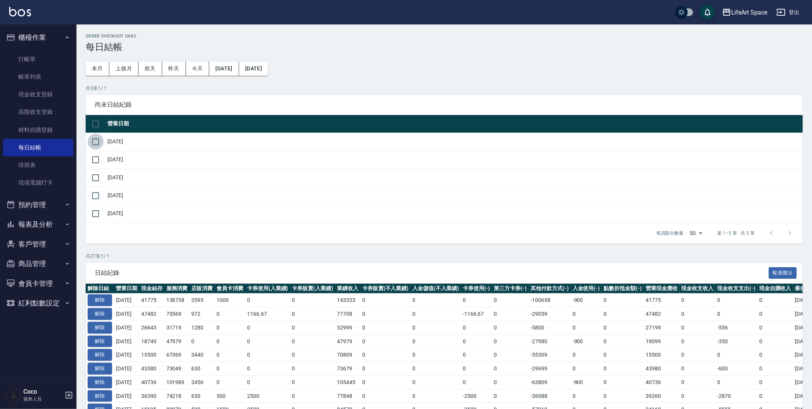
click at [90, 137] on input "checkbox" at bounding box center [96, 142] width 16 height 16
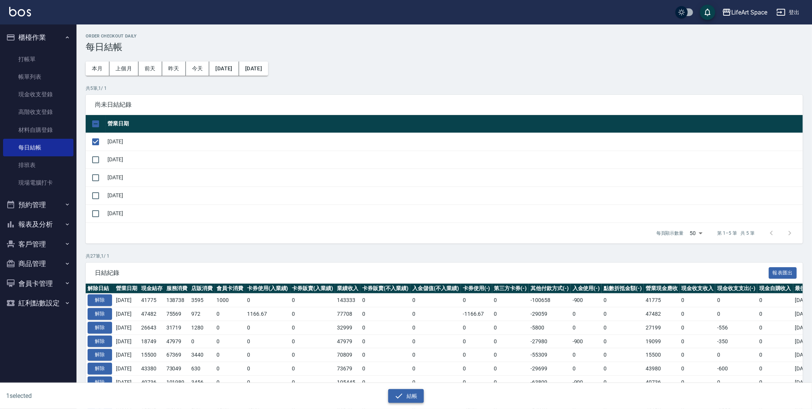
click at [412, 394] on button "結帳" at bounding box center [406, 396] width 36 height 14
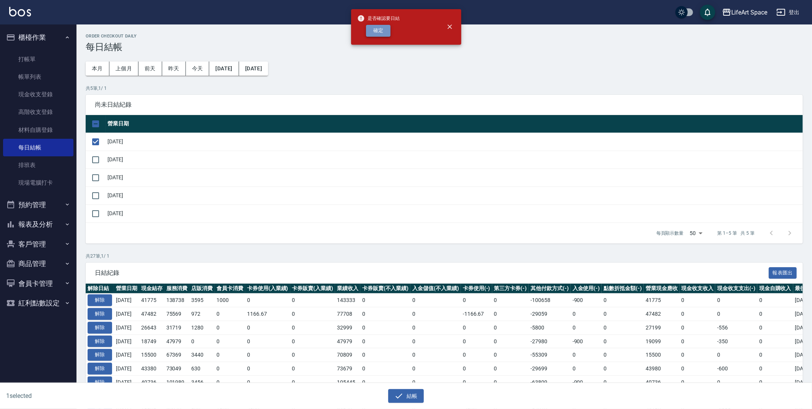
click at [381, 29] on button "確定" at bounding box center [378, 31] width 24 height 12
checkbox input "false"
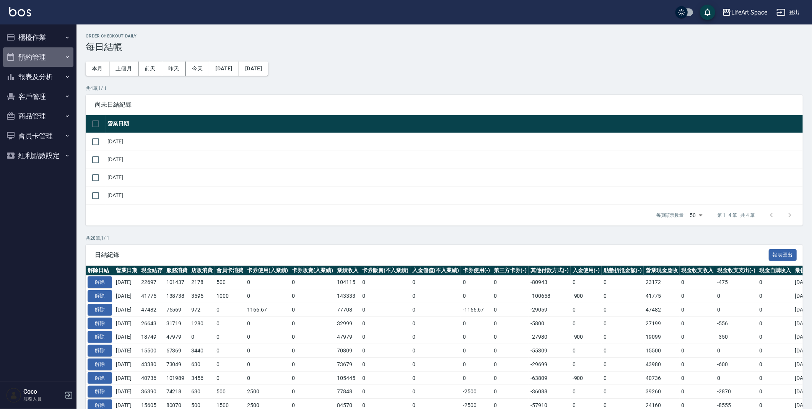
click at [60, 62] on button "預約管理" at bounding box center [38, 57] width 70 height 20
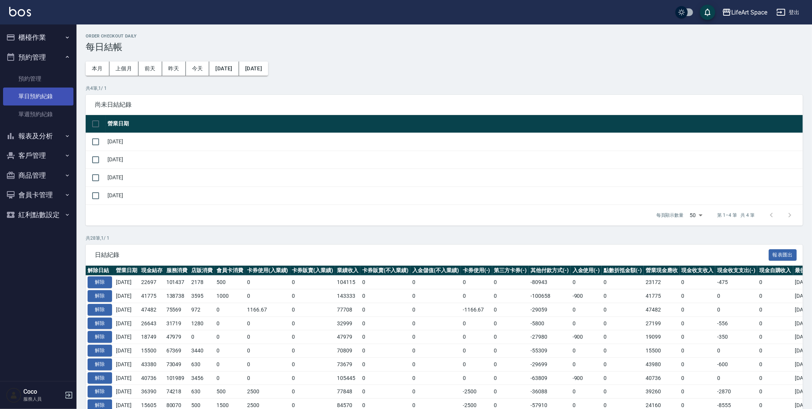
click at [58, 94] on link "單日預約紀錄" at bounding box center [38, 97] width 70 height 18
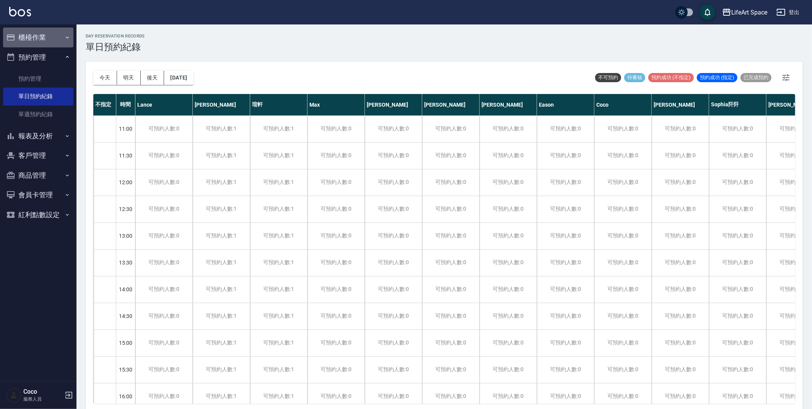
click at [39, 35] on button "櫃檯作業" at bounding box center [38, 38] width 70 height 20
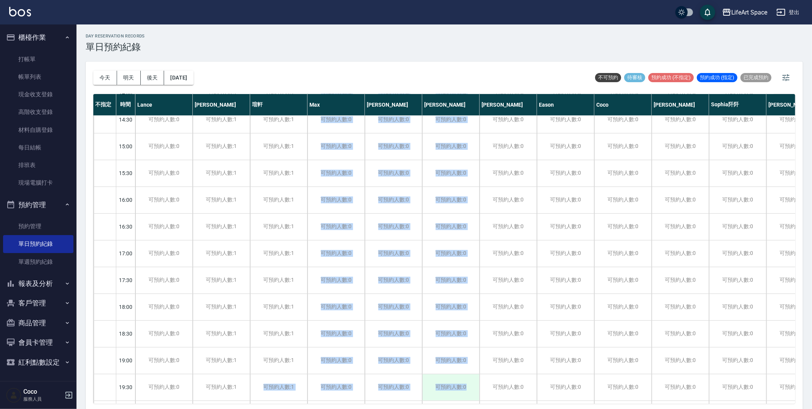
scroll to position [202, 0]
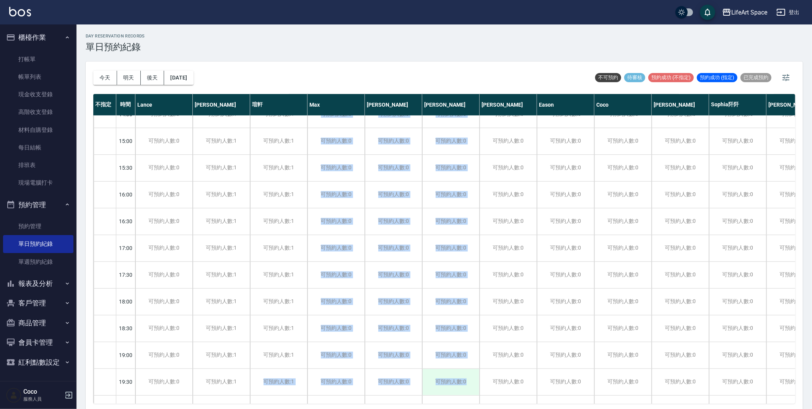
drag, startPoint x: 270, startPoint y: 396, endPoint x: 467, endPoint y: 387, distance: 196.8
click at [467, 387] on div "11:00 11:30 12:00 12:30 13:00 13:30 14:00 14:30 15:00 15:30 16:00 16:30 17:00 1…" at bounding box center [802, 168] width 1419 height 509
click at [22, 77] on link "帳單列表" at bounding box center [38, 77] width 70 height 18
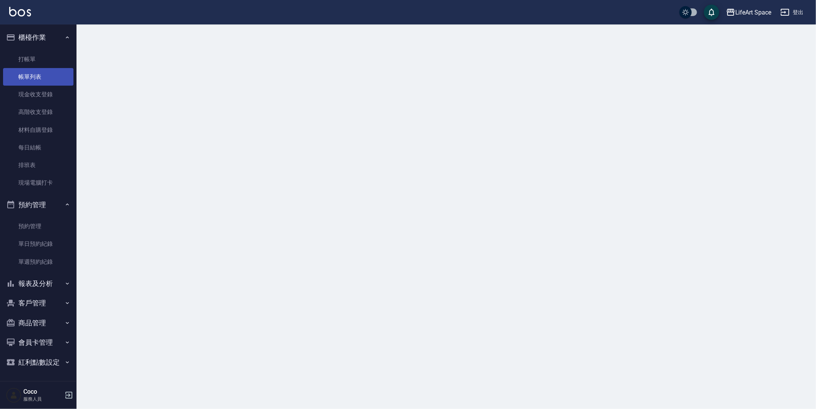
click at [22, 76] on link "帳單列表" at bounding box center [38, 77] width 70 height 18
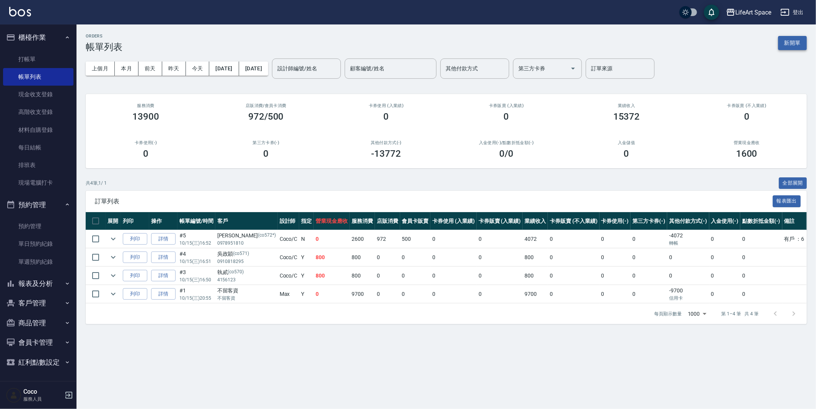
click at [788, 44] on button "新開單" at bounding box center [792, 43] width 29 height 14
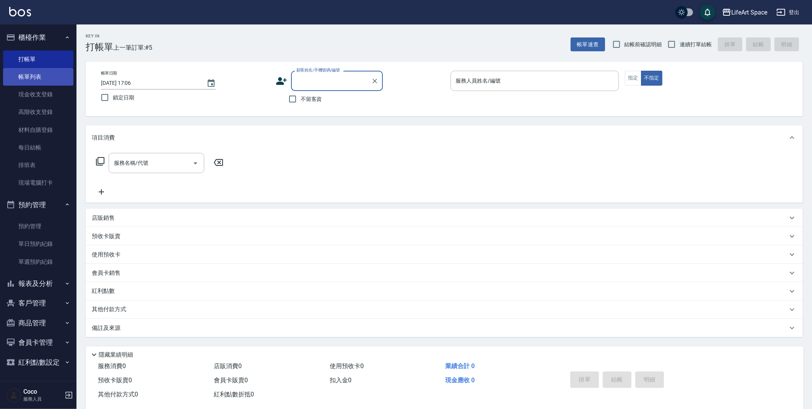
click at [55, 80] on link "帳單列表" at bounding box center [38, 77] width 70 height 18
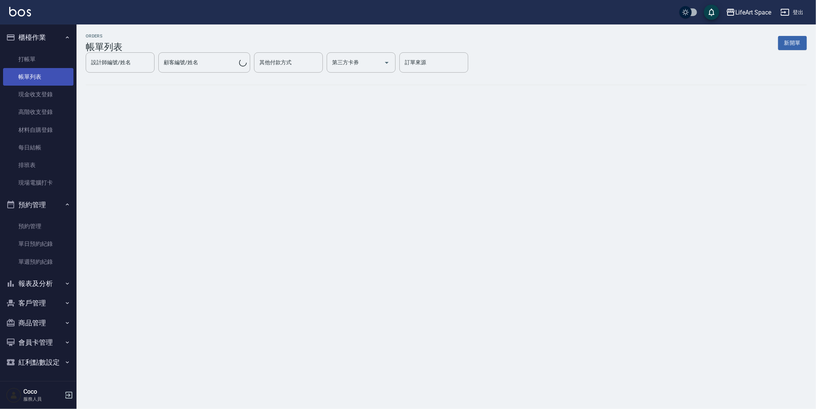
click at [46, 79] on link "帳單列表" at bounding box center [38, 77] width 70 height 18
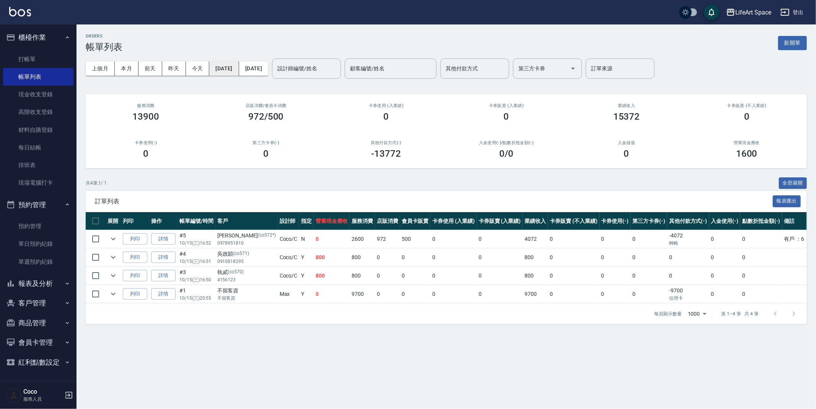
click at [236, 65] on button "[DATE]" at bounding box center [223, 69] width 29 height 14
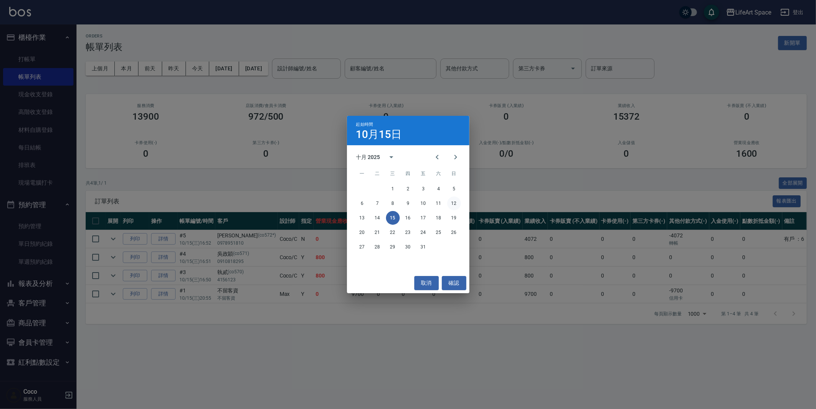
click at [452, 202] on button "12" at bounding box center [454, 204] width 14 height 14
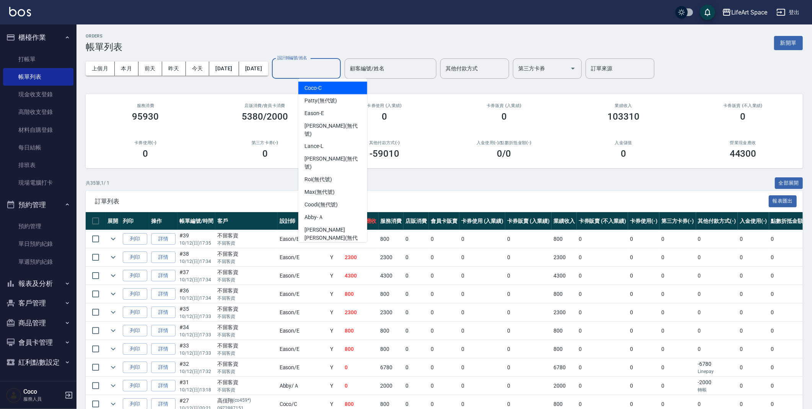
click at [337, 67] on input "設計師編號/姓名" at bounding box center [306, 68] width 62 height 13
type input "ㄘ"
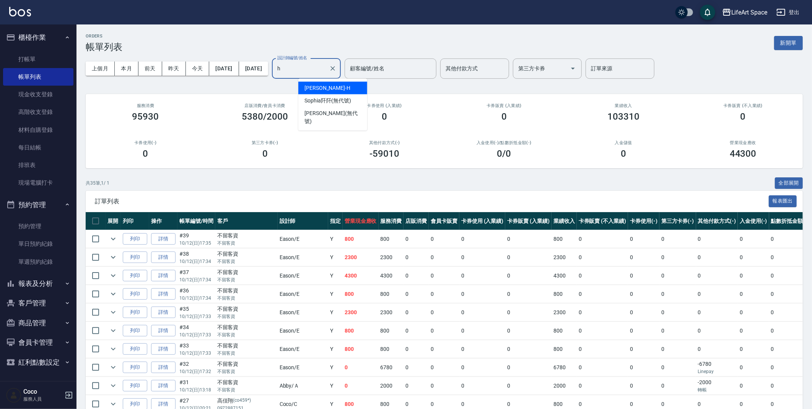
click at [331, 88] on div "[PERSON_NAME]" at bounding box center [332, 88] width 69 height 13
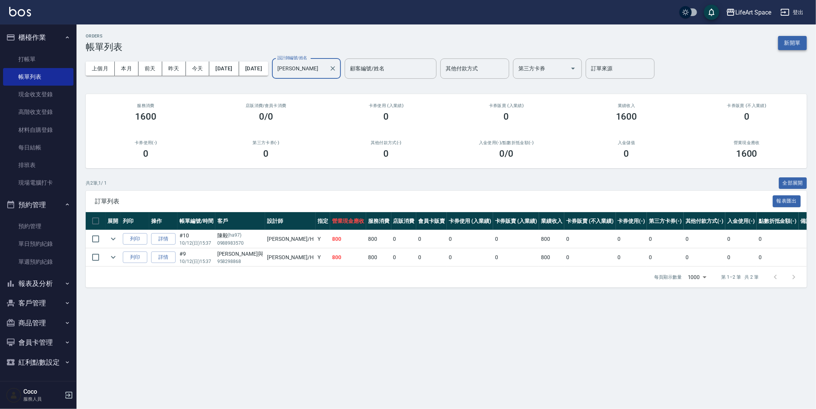
type input "[PERSON_NAME]"
click at [791, 36] on button "新開單" at bounding box center [792, 43] width 29 height 14
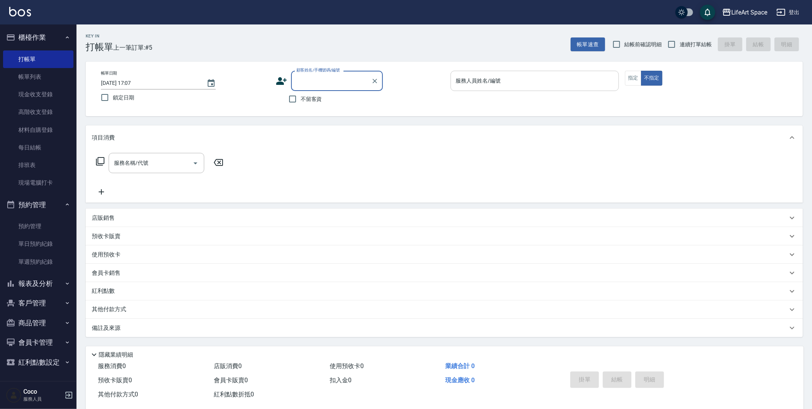
click at [495, 80] on div "服務人員姓名/編號 服務人員姓名/編號" at bounding box center [535, 81] width 169 height 20
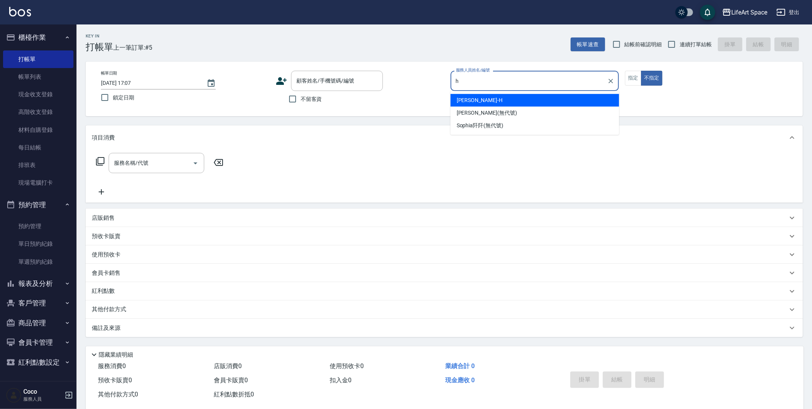
click at [479, 102] on span "[PERSON_NAME]" at bounding box center [480, 100] width 46 height 8
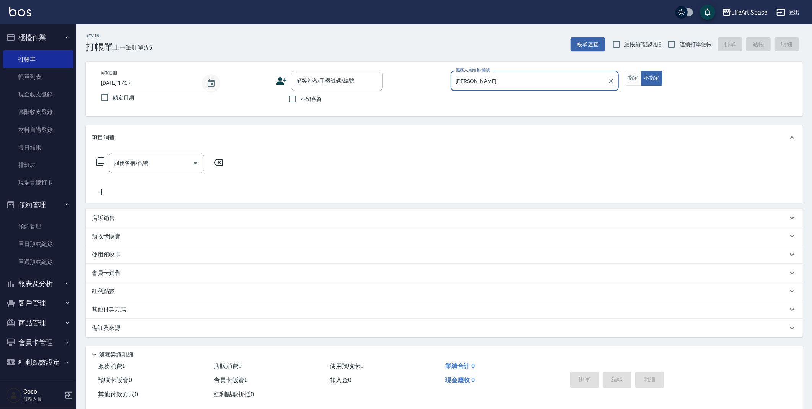
type input "[PERSON_NAME]"
click at [206, 86] on button "Choose date, selected date is 2025-10-15" at bounding box center [211, 83] width 18 height 18
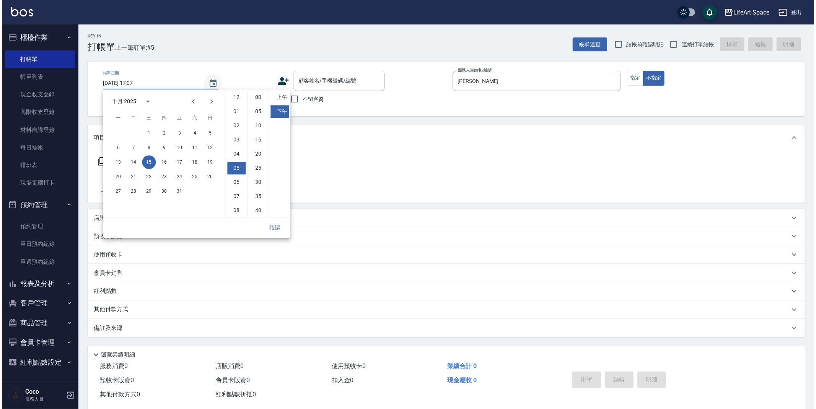
scroll to position [42, 0]
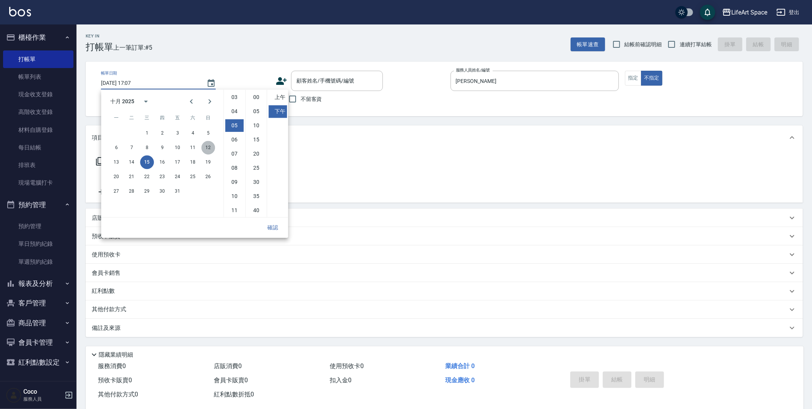
click at [206, 148] on button "12" at bounding box center [208, 148] width 14 height 14
type input "[DATE] 17:07"
click at [268, 229] on button "確認" at bounding box center [272, 228] width 24 height 14
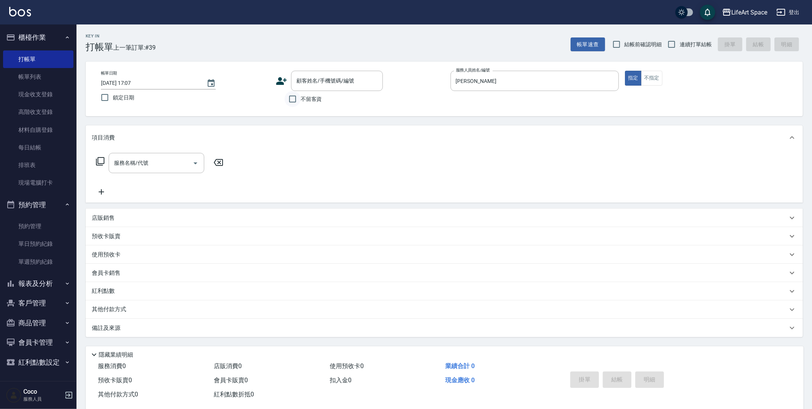
click at [288, 102] on input "不留客資" at bounding box center [293, 99] width 16 height 16
checkbox input "true"
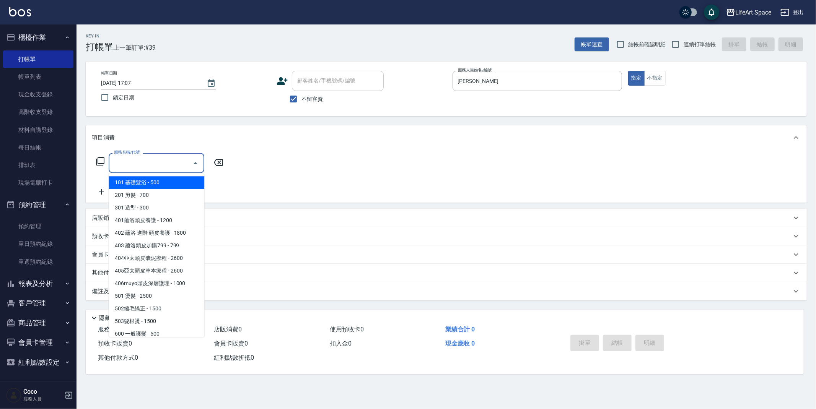
click at [131, 161] on div "服務名稱/代號 服務名稱/代號" at bounding box center [157, 163] width 96 height 20
click at [143, 182] on span "101 基礎髮浴 - 500" at bounding box center [157, 182] width 96 height 13
type input "101 基礎髮浴 (101)"
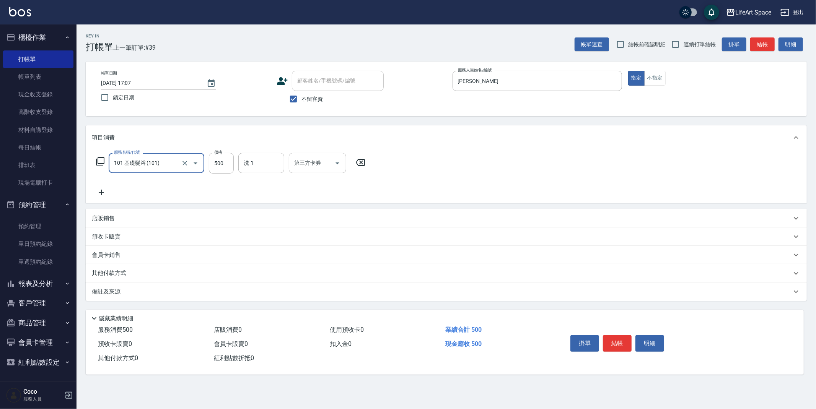
click at [657, 85] on div "帳單日期 [DATE] 17:07 鎖定日期 顧客姓名/手機號碼/編號 顧客姓名/手機號碼/編號 不留客資 服務人員姓名/編號 [PERSON_NAME]-H…" at bounding box center [446, 89] width 703 height 36
click at [655, 82] on button "不指定" at bounding box center [654, 78] width 21 height 15
click at [619, 340] on button "結帳" at bounding box center [617, 343] width 29 height 16
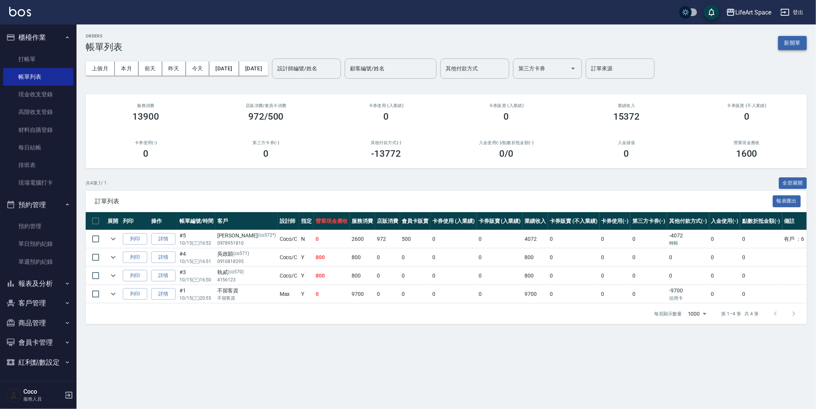
click at [791, 44] on button "新開單" at bounding box center [792, 43] width 29 height 14
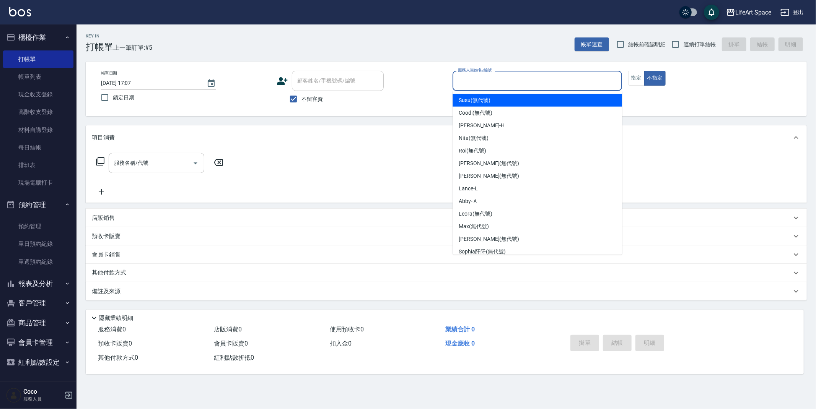
click at [497, 85] on input "服務人員姓名/編號" at bounding box center [537, 80] width 163 height 13
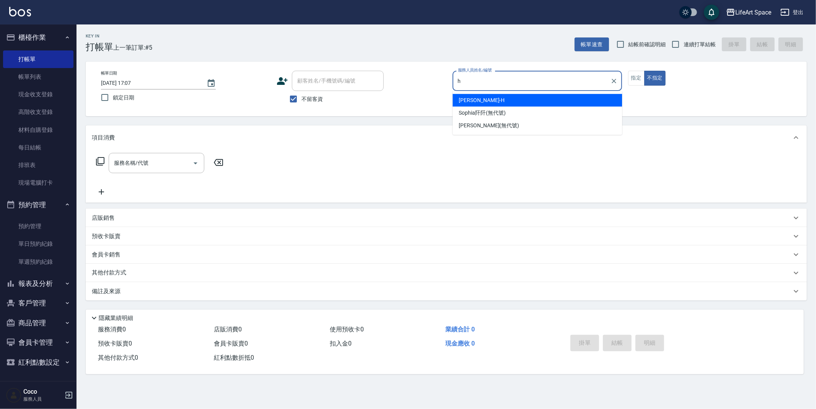
click at [504, 99] on div "[PERSON_NAME]" at bounding box center [537, 100] width 169 height 13
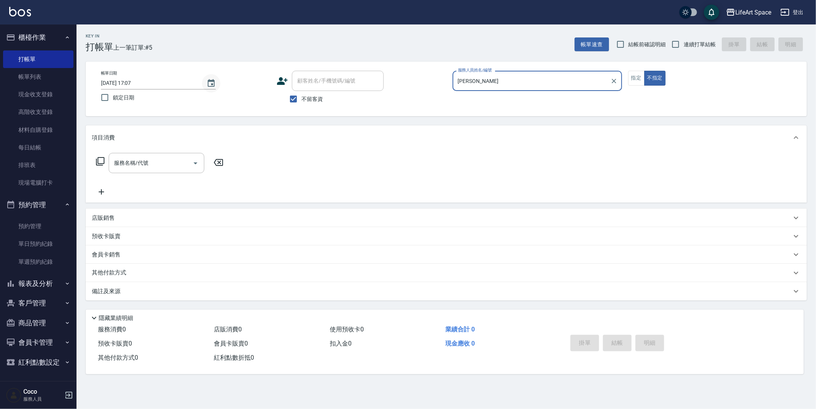
type input "[PERSON_NAME]"
click at [210, 86] on icon "Choose date, selected date is 2025-10-15" at bounding box center [211, 83] width 7 height 8
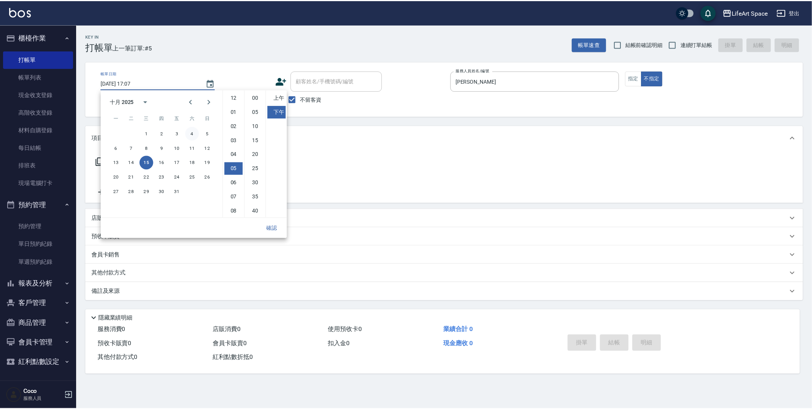
scroll to position [42, 0]
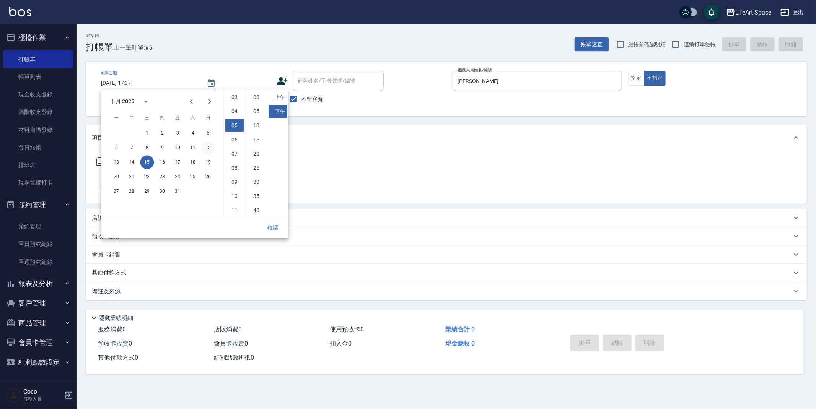
click at [208, 151] on button "12" at bounding box center [208, 148] width 14 height 14
type input "[DATE] 17:07"
click at [278, 232] on button "確認" at bounding box center [272, 228] width 24 height 14
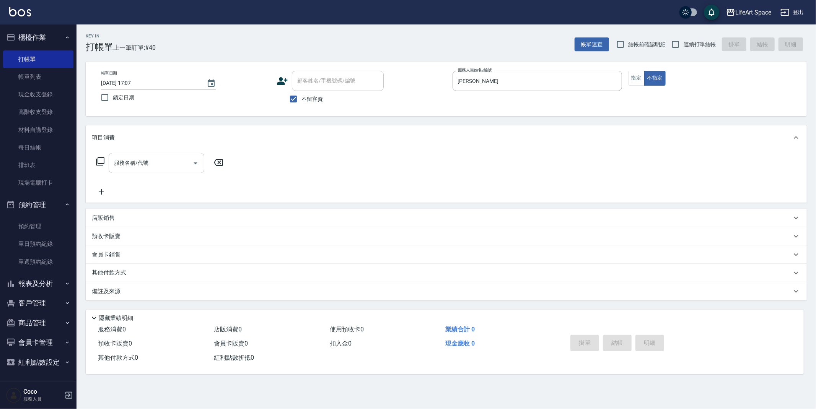
click at [148, 166] on input "服務名稱/代號" at bounding box center [150, 162] width 77 height 13
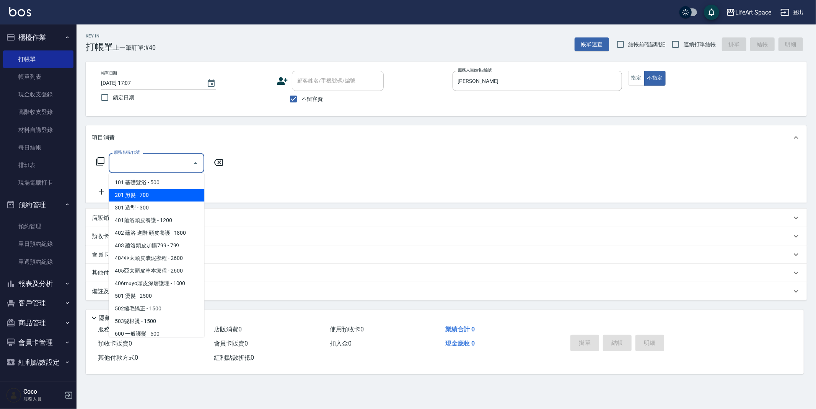
click at [166, 196] on span "201 剪髮 - 700" at bounding box center [157, 195] width 96 height 13
type input "201 剪髮(201)"
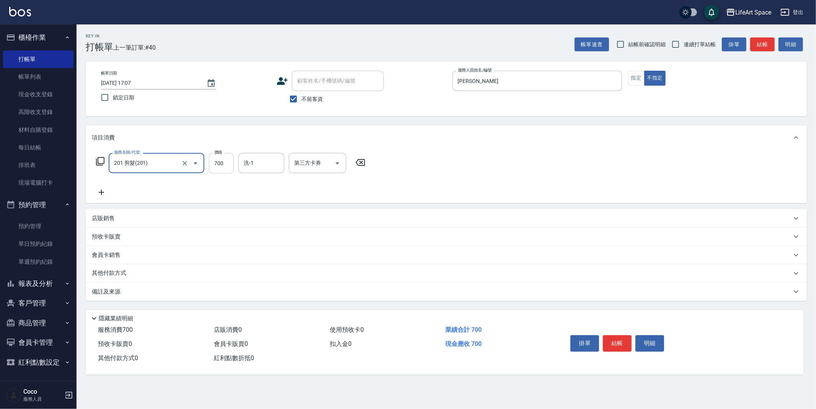
click at [223, 168] on input "700" at bounding box center [221, 163] width 25 height 21
type input "800"
click at [641, 79] on button "指定" at bounding box center [636, 78] width 16 height 15
click at [625, 335] on button "結帳" at bounding box center [617, 343] width 29 height 16
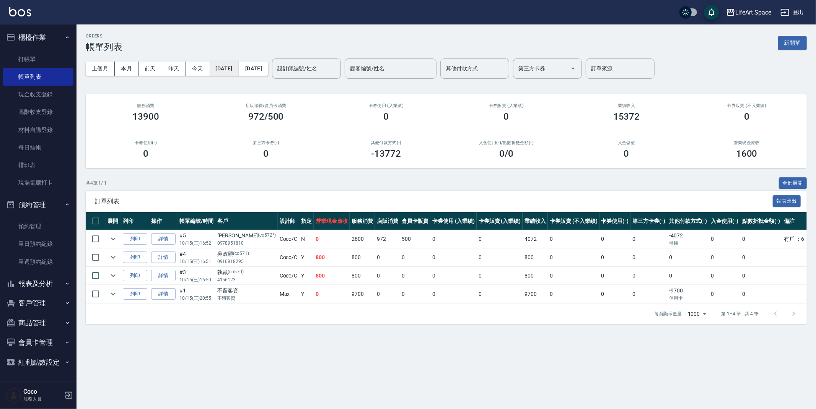
click at [239, 68] on button "[DATE]" at bounding box center [223, 69] width 29 height 14
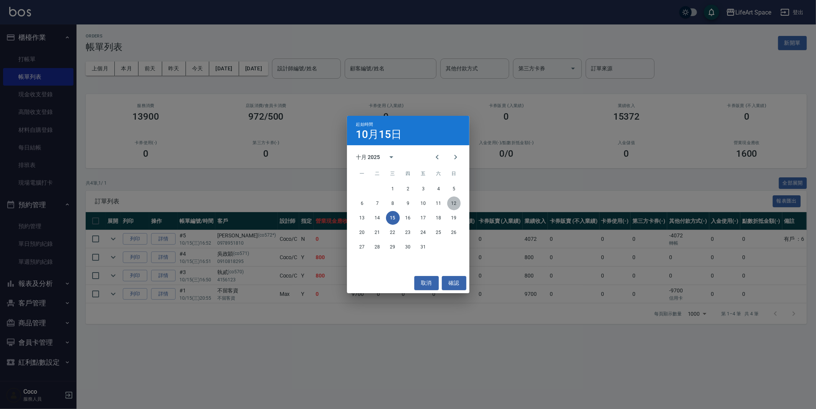
click at [454, 205] on button "12" at bounding box center [454, 204] width 14 height 14
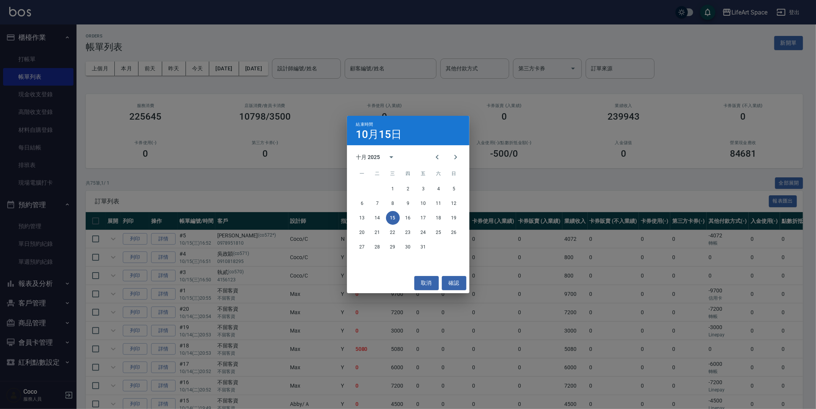
click at [456, 202] on span "訂單列表" at bounding box center [432, 202] width 674 height 8
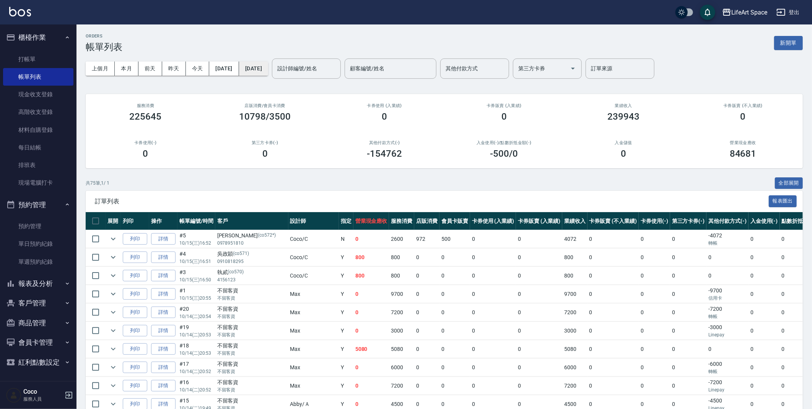
click at [268, 66] on button "[DATE]" at bounding box center [253, 69] width 29 height 14
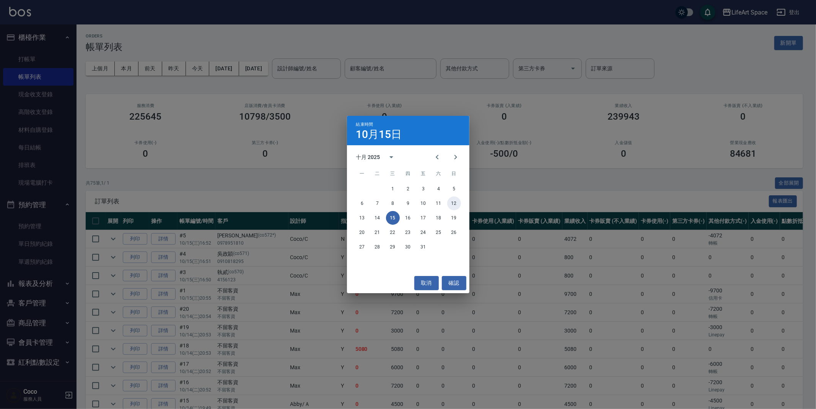
click at [456, 202] on button "12" at bounding box center [454, 204] width 14 height 14
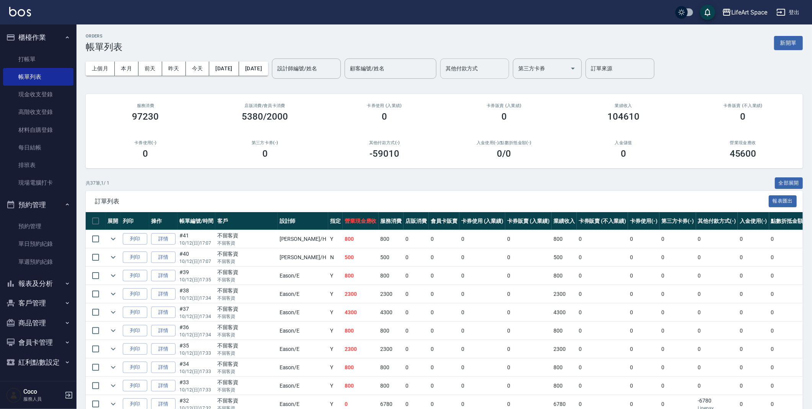
click at [506, 66] on input "其他付款方式" at bounding box center [475, 68] width 62 height 13
click at [501, 92] on span "轉帳" at bounding box center [501, 88] width 69 height 13
type input "轉帳"
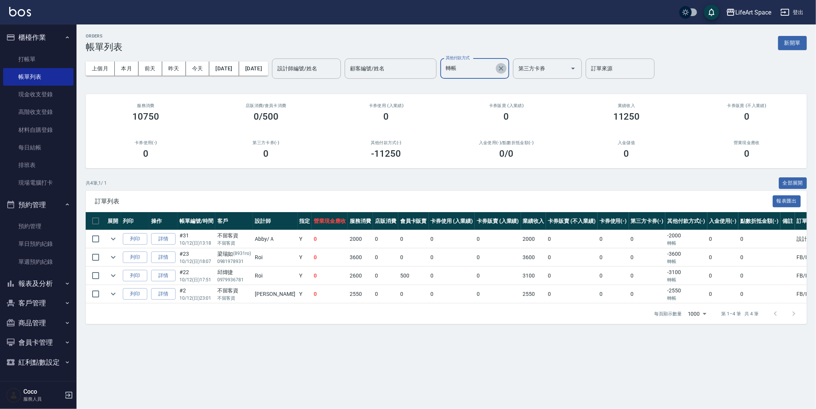
click at [505, 66] on icon "Clear" at bounding box center [501, 69] width 8 height 8
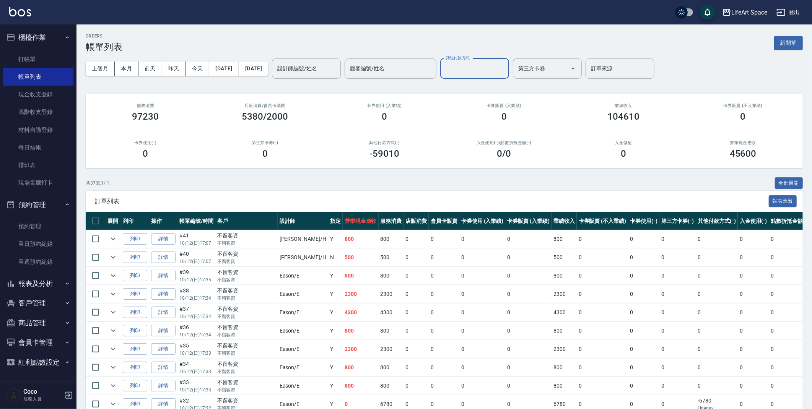
click at [506, 73] on input "其他付款方式" at bounding box center [475, 68] width 62 height 13
click at [500, 100] on span "Linepay" at bounding box center [501, 100] width 69 height 13
type input "Linepay"
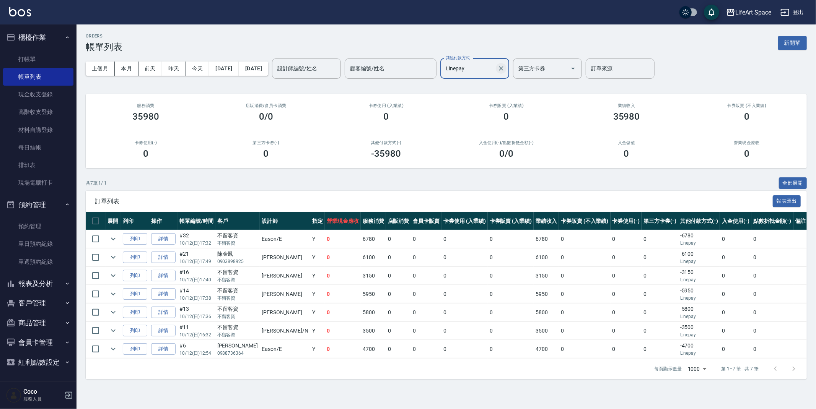
click at [505, 65] on icon "Clear" at bounding box center [501, 69] width 8 height 8
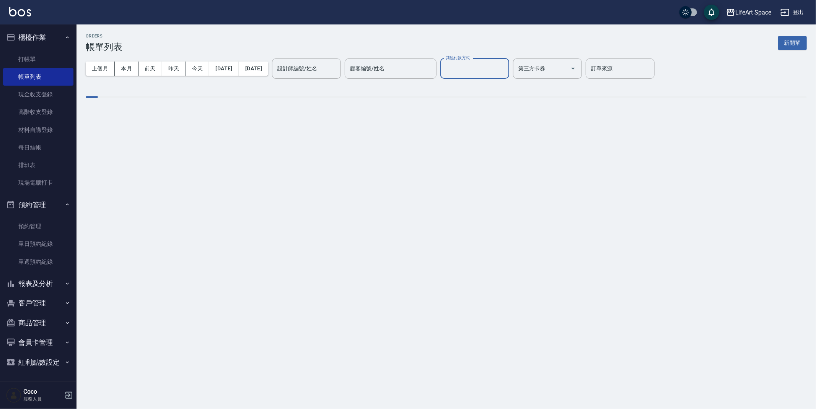
click at [506, 68] on input "其他付款方式" at bounding box center [475, 68] width 62 height 13
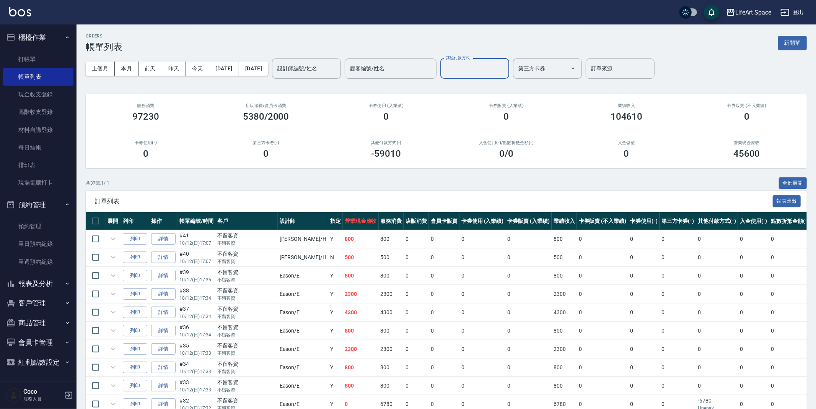
click at [506, 65] on input "其他付款方式" at bounding box center [475, 68] width 62 height 13
click at [501, 62] on input "其他付款方式" at bounding box center [475, 68] width 62 height 13
click at [500, 69] on input "其他付款方式" at bounding box center [475, 68] width 62 height 13
click at [496, 110] on span "信用卡" at bounding box center [501, 113] width 69 height 13
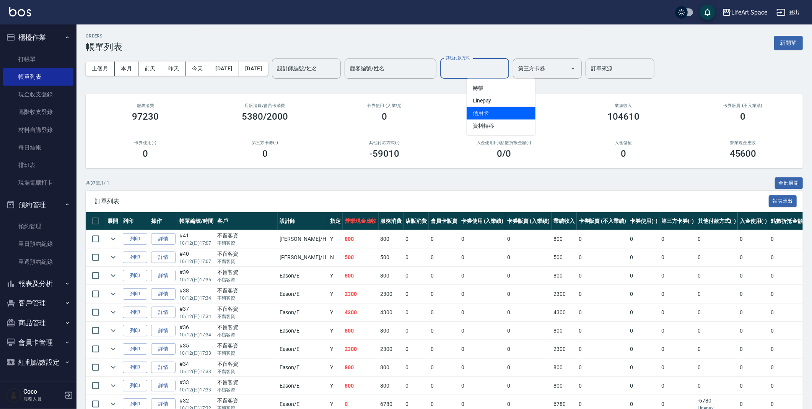
type input "信用卡"
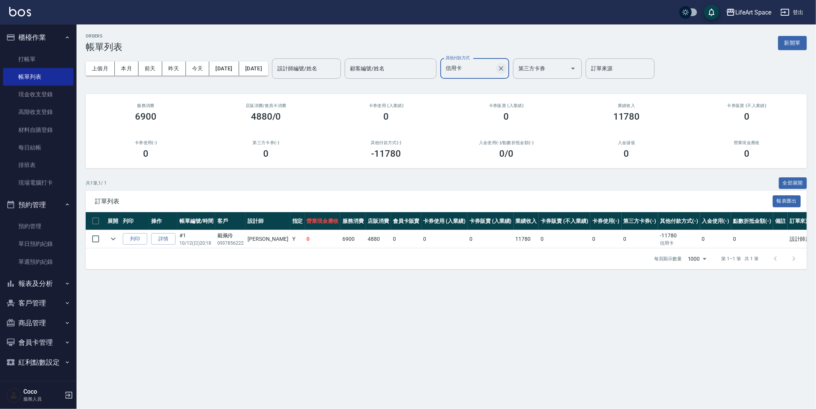
click at [505, 69] on icon "Clear" at bounding box center [501, 69] width 8 height 8
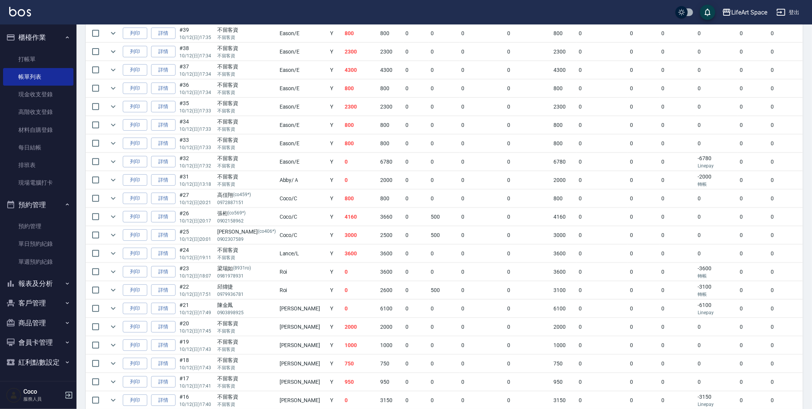
scroll to position [231, 0]
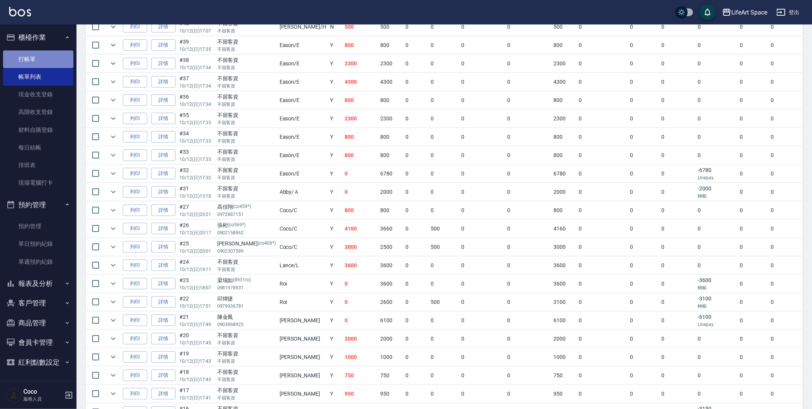
click at [34, 58] on link "打帳單" at bounding box center [38, 59] width 70 height 18
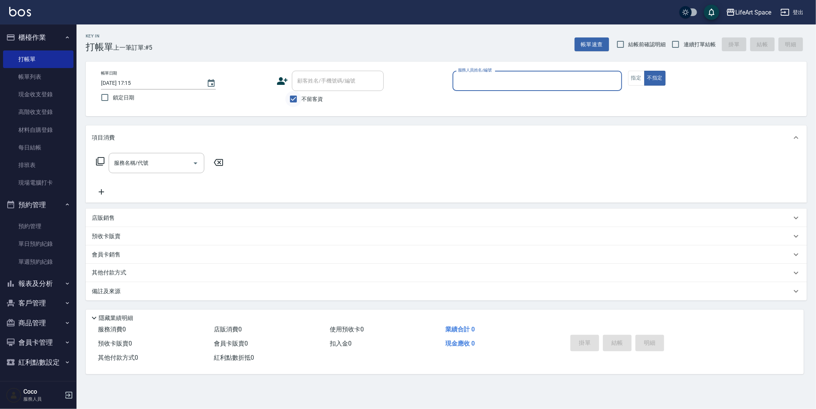
click at [297, 100] on input "不留客資" at bounding box center [293, 99] width 16 height 16
checkbox input "false"
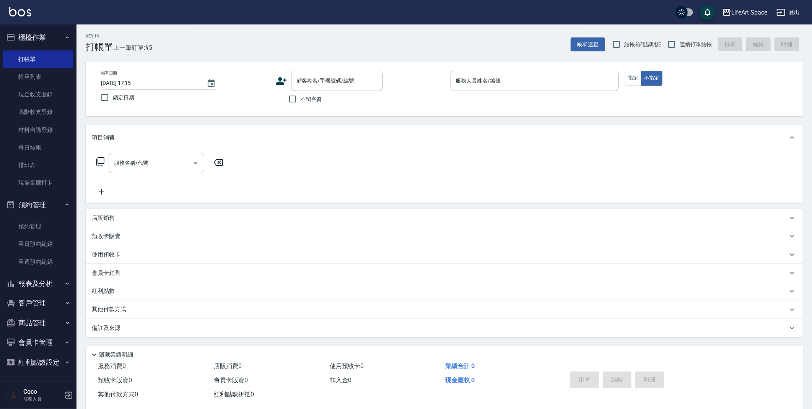
click at [283, 81] on icon at bounding box center [281, 80] width 11 height 11
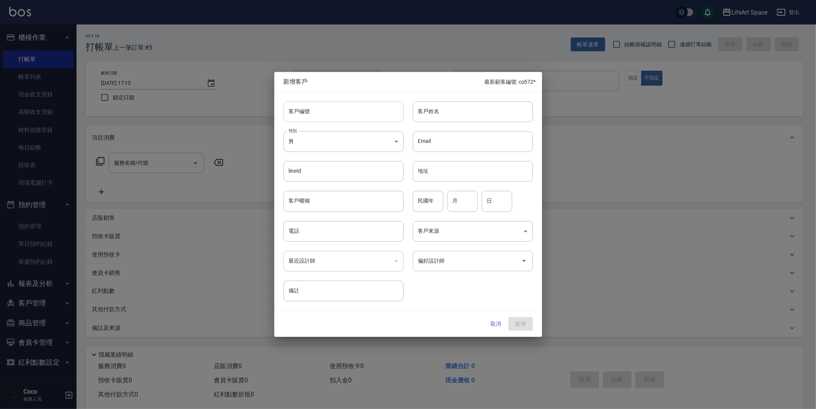
click at [310, 109] on input "客戶編號" at bounding box center [343, 111] width 120 height 21
type input "5523ro"
click at [445, 109] on input "客戶姓名" at bounding box center [473, 111] width 120 height 21
type input "[PERSON_NAME]"
click at [326, 234] on input "電話" at bounding box center [343, 231] width 120 height 21
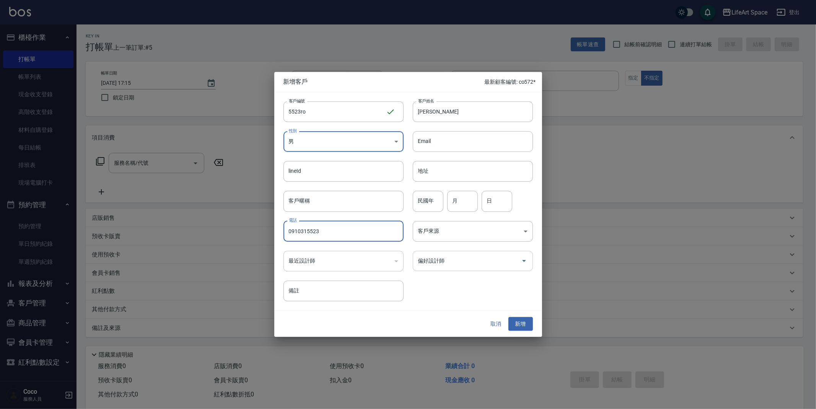
type input "0910315523"
click at [453, 265] on input "偏好設計師" at bounding box center [467, 260] width 102 height 13
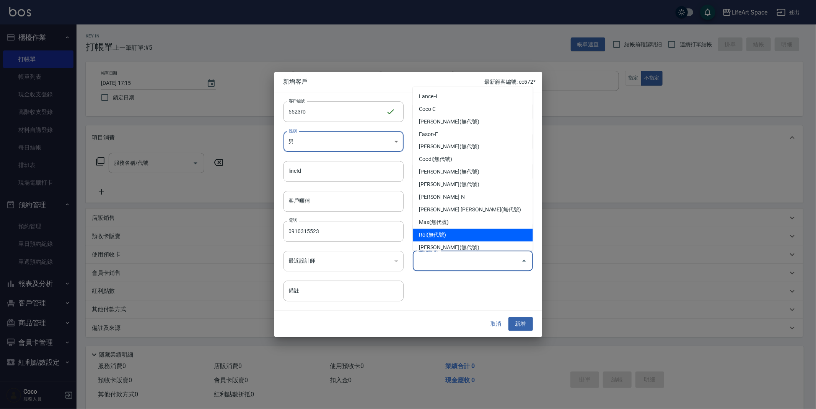
click at [441, 238] on li "Roi(無代號)" at bounding box center [473, 235] width 120 height 13
type input "Roi"
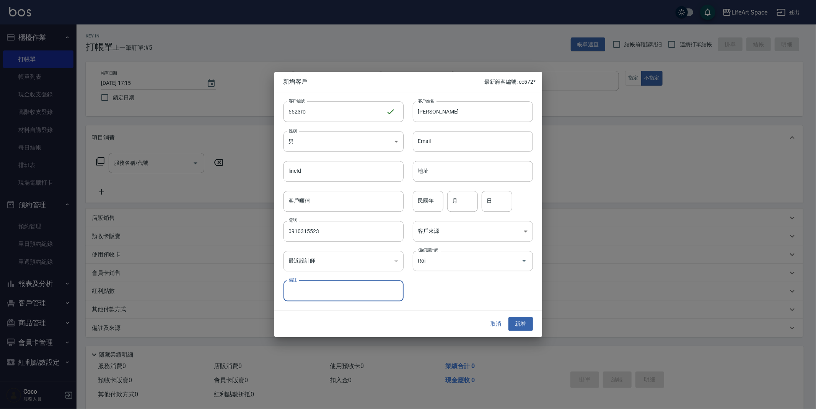
click at [444, 235] on body "LifeArt Space 登出 櫃檯作業 打帳單 帳單列表 現金收支登錄 高階收支登錄 材料自購登錄 每日結帳 排班表 現場電腦打卡 預約管理 預約管理 單…" at bounding box center [408, 210] width 816 height 420
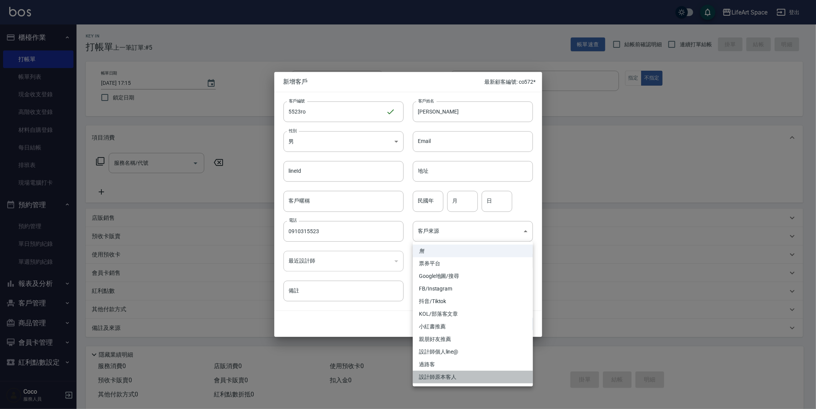
click at [448, 378] on li "設計師原本客人" at bounding box center [473, 377] width 120 height 13
type input "設計師原本客人"
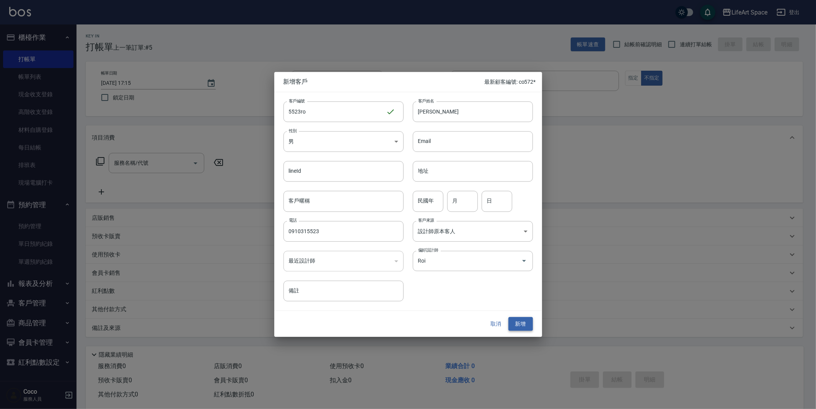
click at [523, 324] on button "新增" at bounding box center [520, 324] width 24 height 14
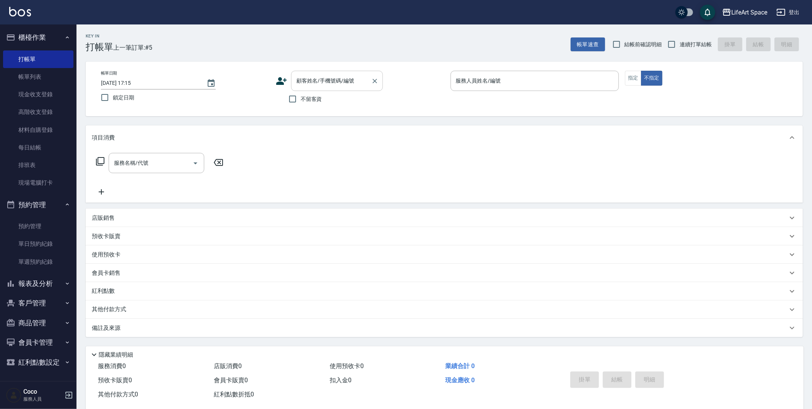
click at [308, 83] on input "顧客姓名/手機號碼/編號" at bounding box center [331, 80] width 73 height 13
click at [314, 103] on li "[PERSON_NAME]/0910315523/5523ro" at bounding box center [337, 100] width 92 height 13
type input "[PERSON_NAME]/0910315523/5523ro"
type input "Roi(無代號)"
click at [639, 77] on button "指定" at bounding box center [633, 78] width 16 height 15
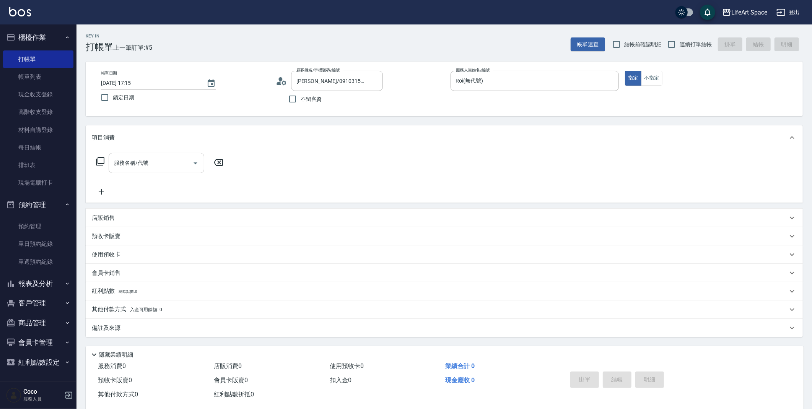
click at [176, 164] on input "服務名稱/代號" at bounding box center [150, 162] width 77 height 13
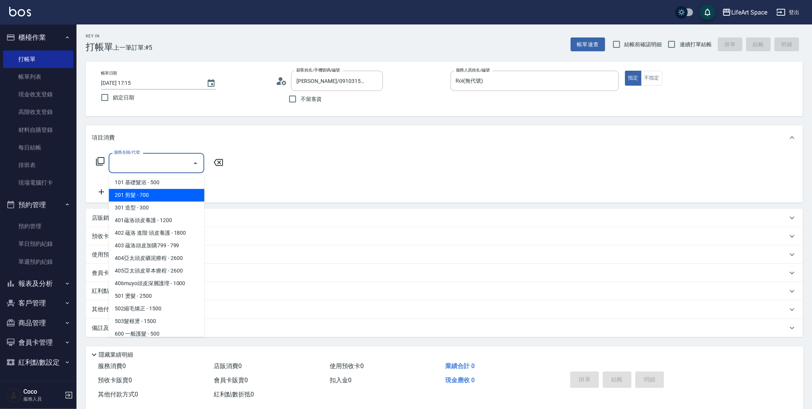
click at [160, 192] on span "201 剪髮 - 700" at bounding box center [157, 195] width 96 height 13
type input "201 剪髮(201)"
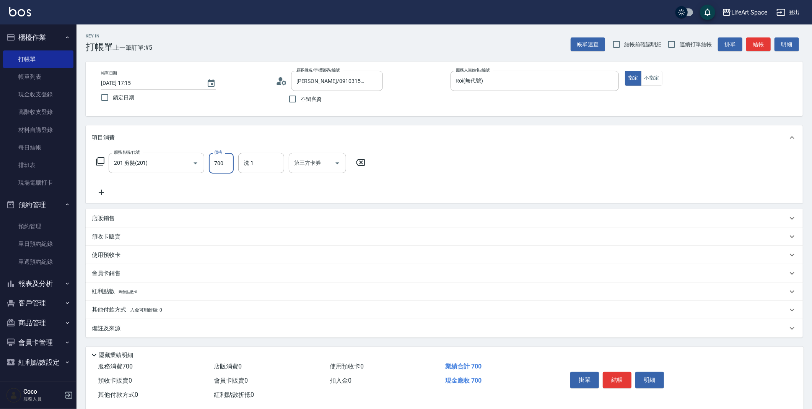
click at [227, 164] on input "700" at bounding box center [221, 163] width 25 height 21
type input "1000"
click at [114, 330] on p "備註及來源" at bounding box center [106, 329] width 29 height 8
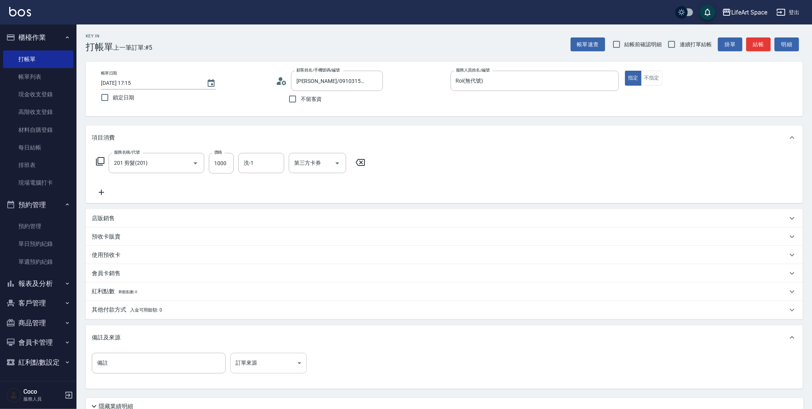
click at [252, 362] on body "LifeArt Space 登出 櫃檯作業 打帳單 帳單列表 現金收支登錄 高階收支登錄 材料自購登錄 每日結帳 排班表 現場電腦打卡 預約管理 預約管理 單…" at bounding box center [406, 236] width 812 height 472
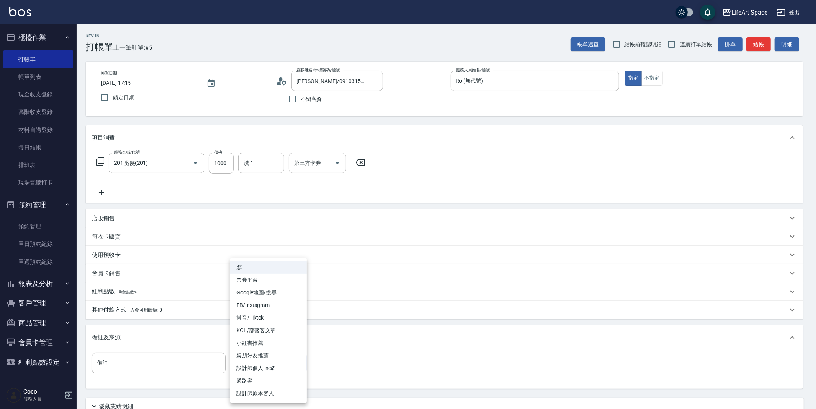
click at [261, 393] on li "設計師原本客人" at bounding box center [268, 393] width 77 height 13
type input "設計師原本客人"
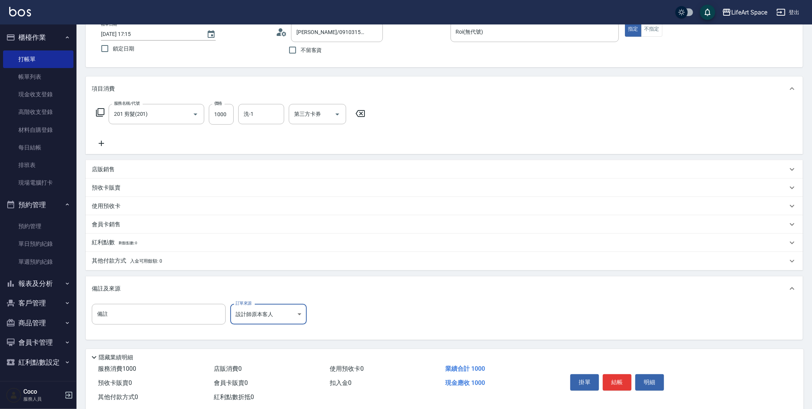
scroll to position [65, 0]
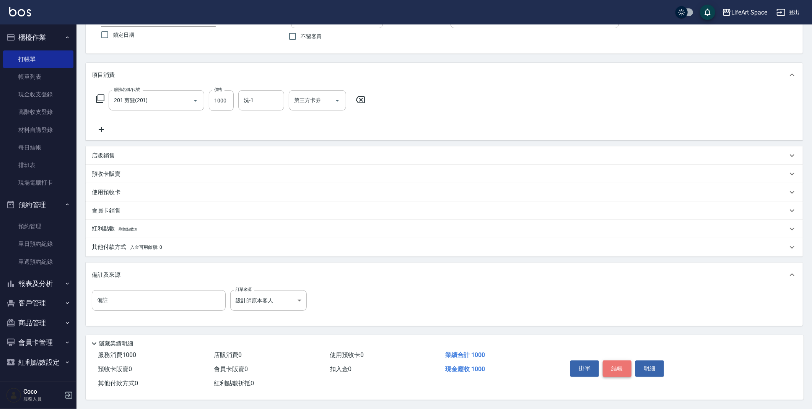
click at [620, 366] on button "結帳" at bounding box center [617, 369] width 29 height 16
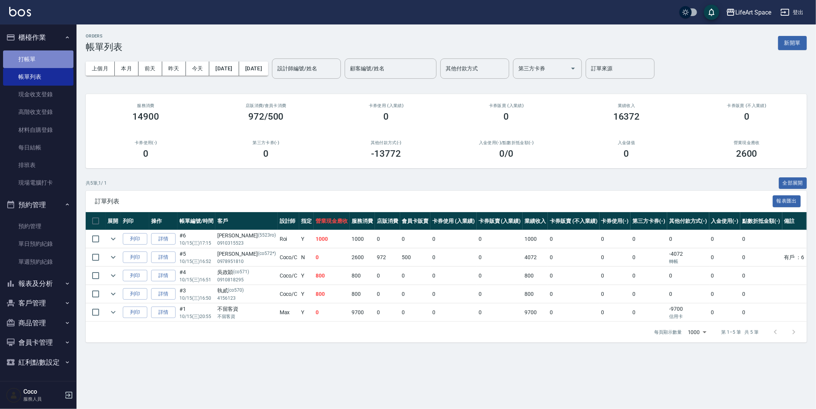
click at [20, 62] on link "打帳單" at bounding box center [38, 59] width 70 height 18
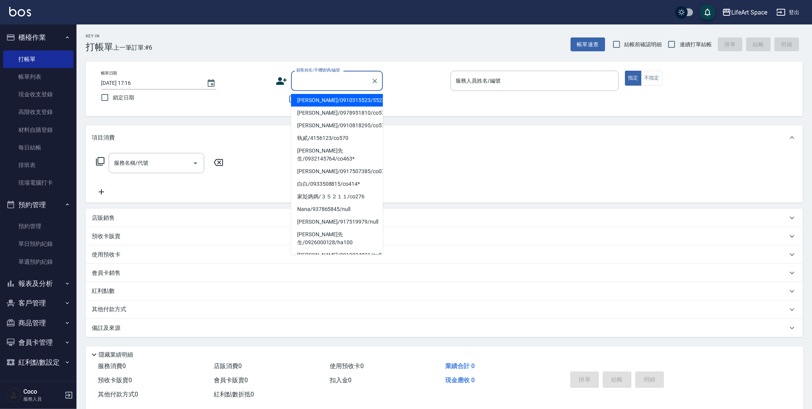
click at [334, 77] on input "顧客姓名/手機號碼/編號" at bounding box center [331, 80] width 73 height 13
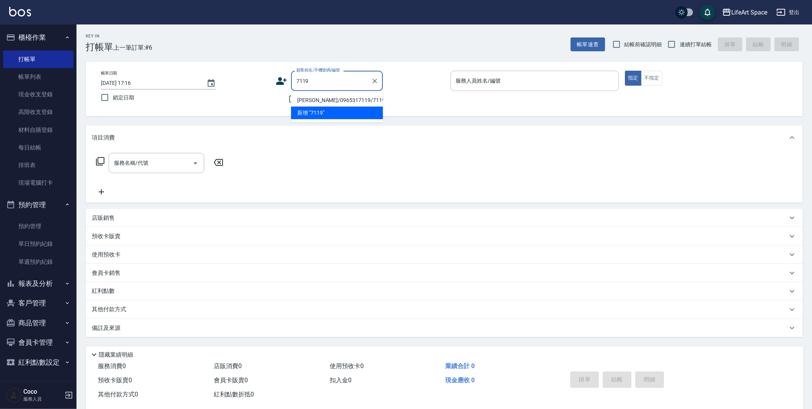
click at [317, 98] on li "[PERSON_NAME]/0965317119/7119ro" at bounding box center [337, 100] width 92 height 13
type input "[PERSON_NAME]/0965317119/7119ro"
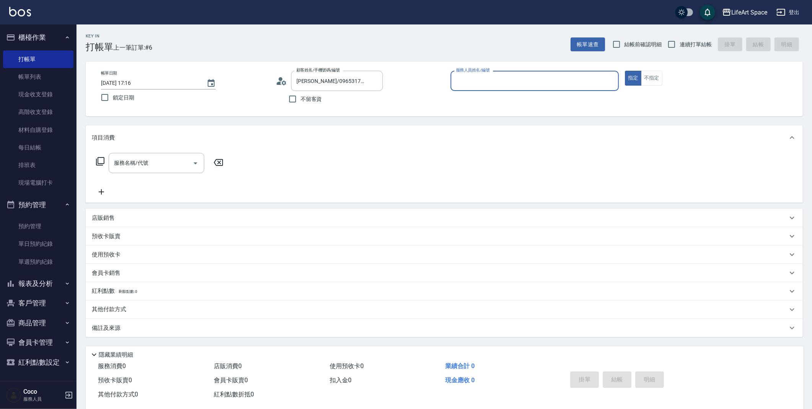
type input "Roi(無代號)"
click at [178, 171] on div "服務名稱/代號" at bounding box center [157, 163] width 96 height 20
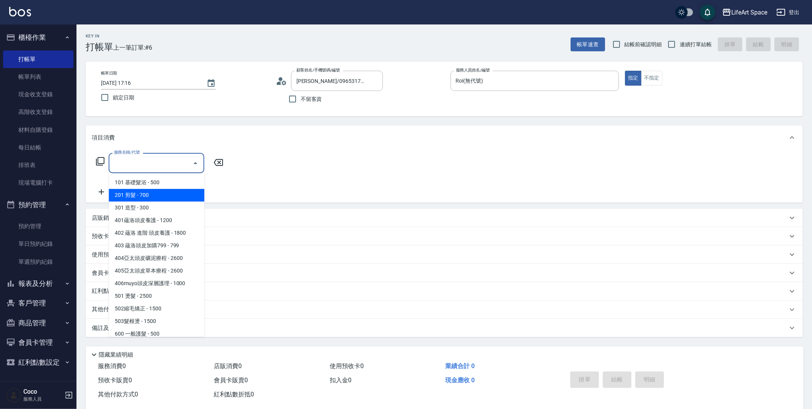
click at [181, 192] on span "201 剪髮 - 700" at bounding box center [157, 195] width 96 height 13
type input "201 剪髮(201)"
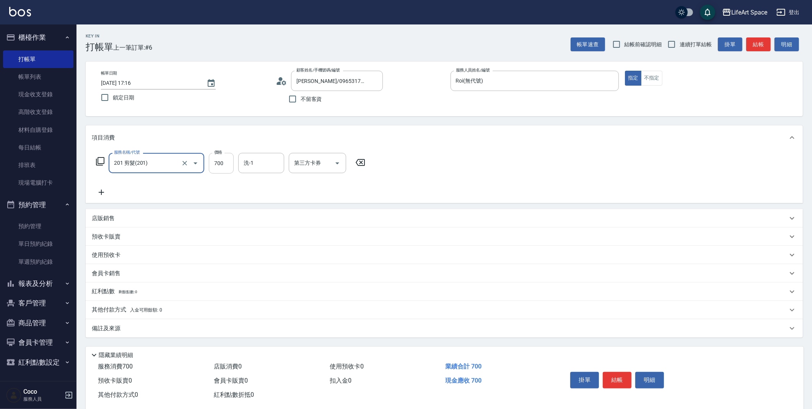
click at [231, 161] on input "700" at bounding box center [221, 163] width 25 height 21
type input "800"
click at [207, 324] on div "備註及來源" at bounding box center [444, 328] width 717 height 18
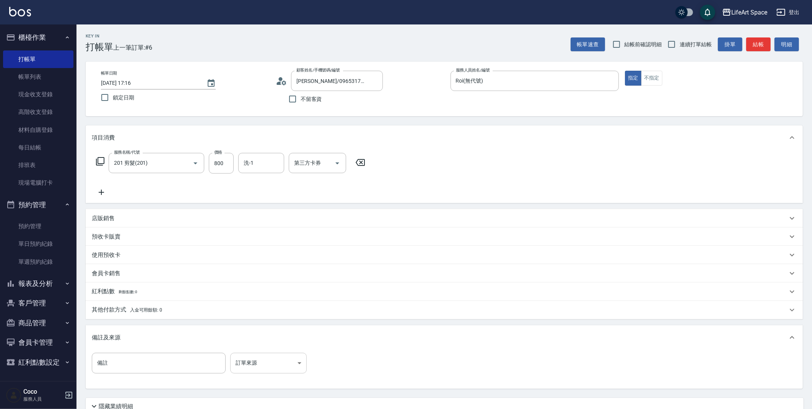
click at [258, 368] on body "LifeArt Space 登出 櫃檯作業 打帳單 帳單列表 現金收支登錄 高階收支登錄 材料自購登錄 每日結帳 排班表 現場電腦打卡 預約管理 預約管理 單…" at bounding box center [406, 236] width 812 height 472
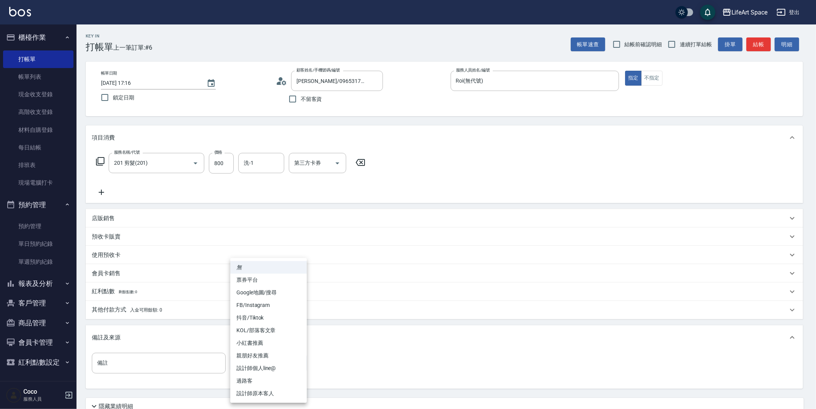
click at [260, 393] on li "設計師原本客人" at bounding box center [268, 393] width 77 height 13
type input "設計師原本客人"
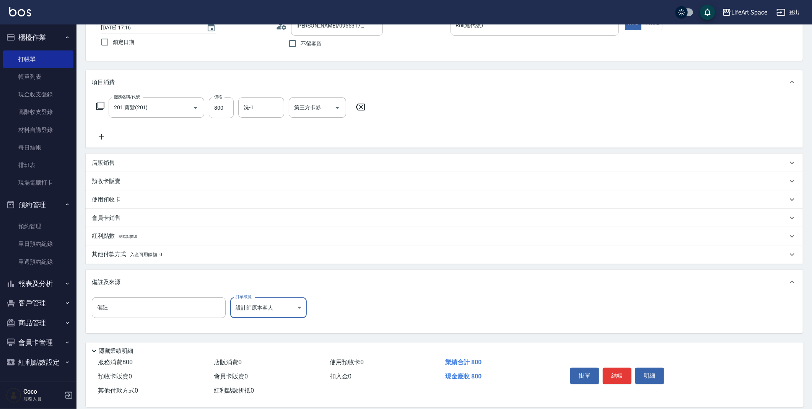
scroll to position [65, 0]
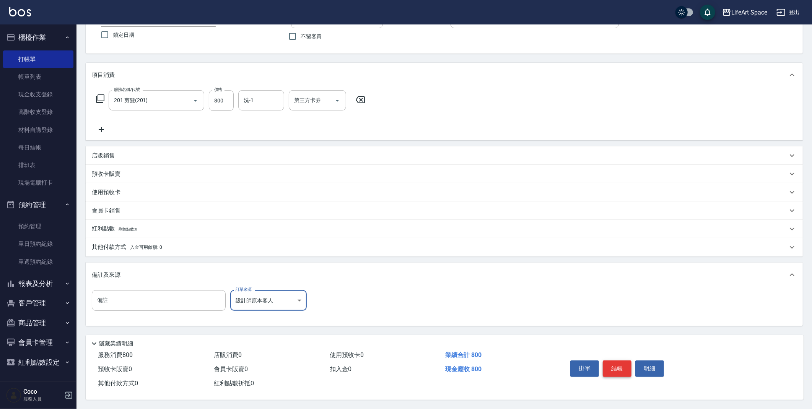
click at [617, 365] on button "結帳" at bounding box center [617, 369] width 29 height 16
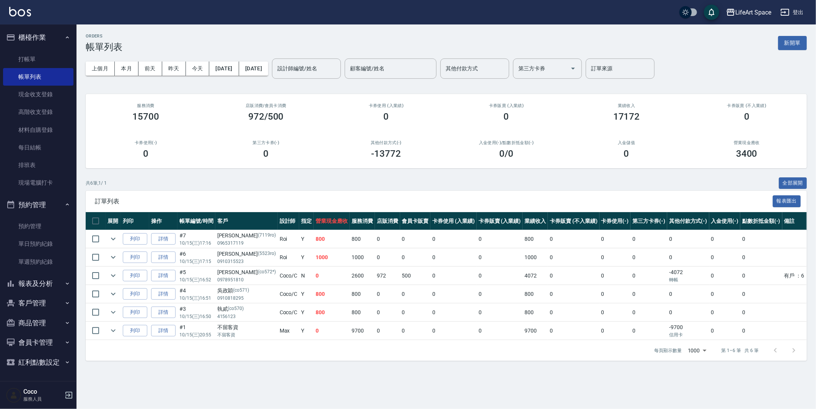
click at [47, 306] on button "客戶管理" at bounding box center [38, 303] width 70 height 20
click at [40, 325] on link "客戶列表" at bounding box center [38, 325] width 70 height 18
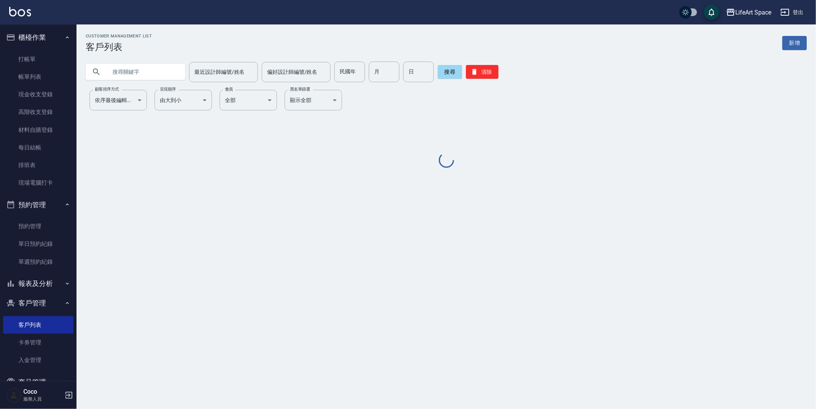
click at [161, 73] on input "text" at bounding box center [143, 72] width 72 height 21
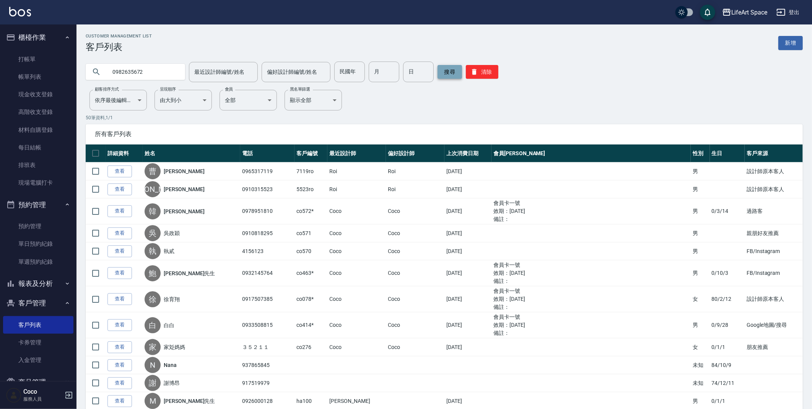
type input "0982635672"
click at [445, 72] on button "搜尋" at bounding box center [450, 72] width 24 height 14
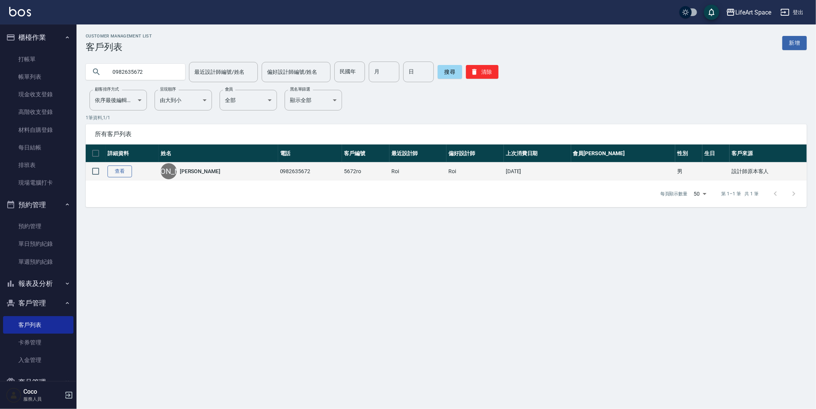
click at [124, 174] on link "查看" at bounding box center [119, 172] width 24 height 12
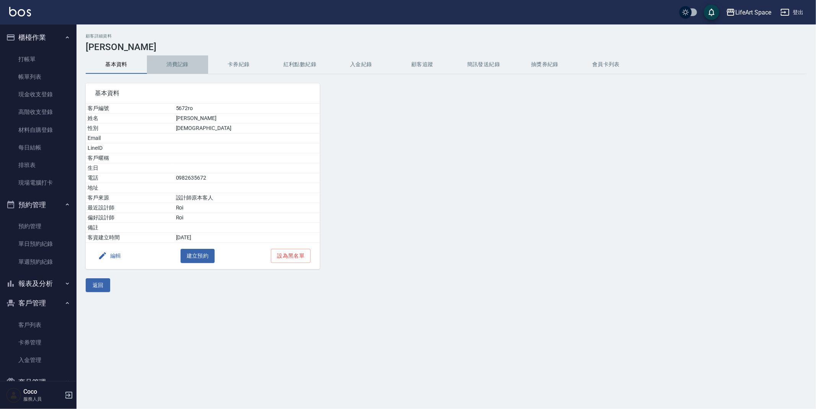
click at [172, 66] on button "消費記錄" at bounding box center [177, 64] width 61 height 18
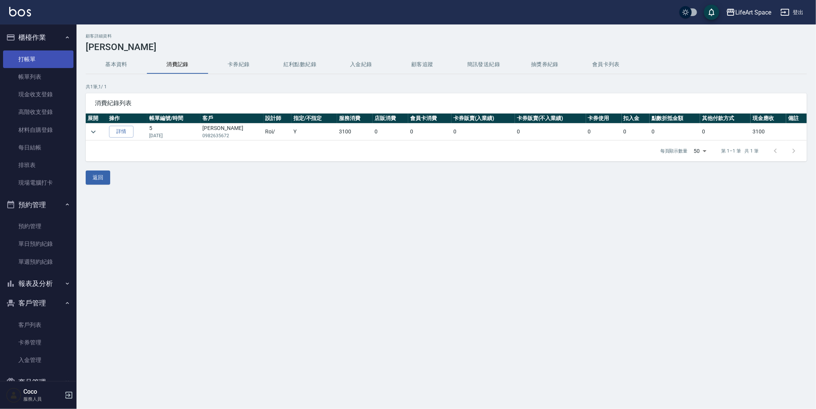
click at [31, 62] on link "打帳單" at bounding box center [38, 59] width 70 height 18
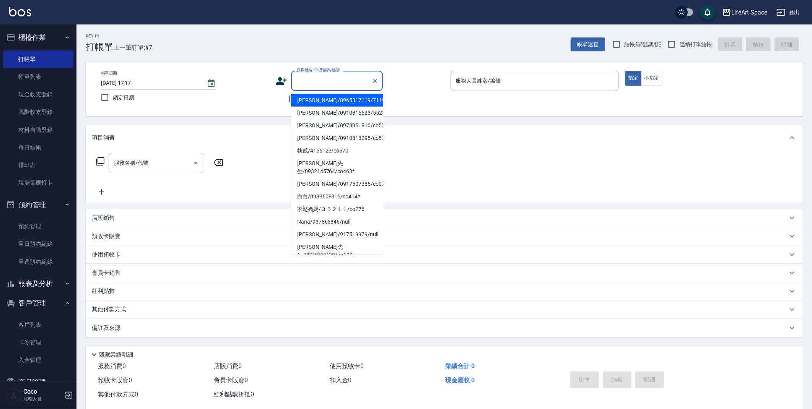
click at [316, 80] on input "顧客姓名/手機號碼/編號" at bounding box center [331, 80] width 73 height 13
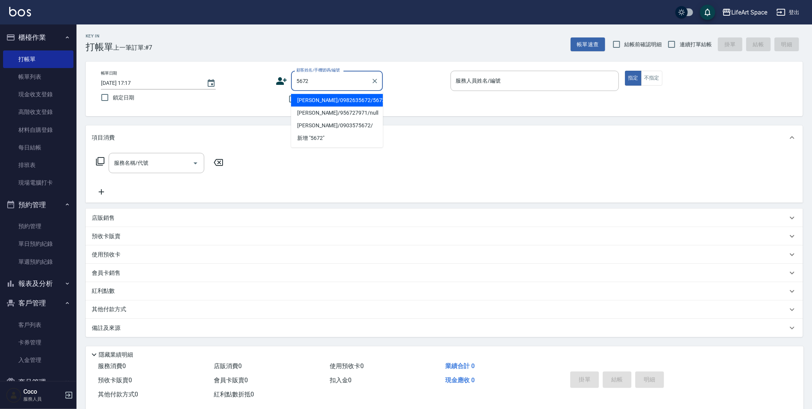
click at [345, 98] on li "[PERSON_NAME]/0982635672/5672ro" at bounding box center [337, 100] width 92 height 13
type input "[PERSON_NAME]/0982635672/5672ro"
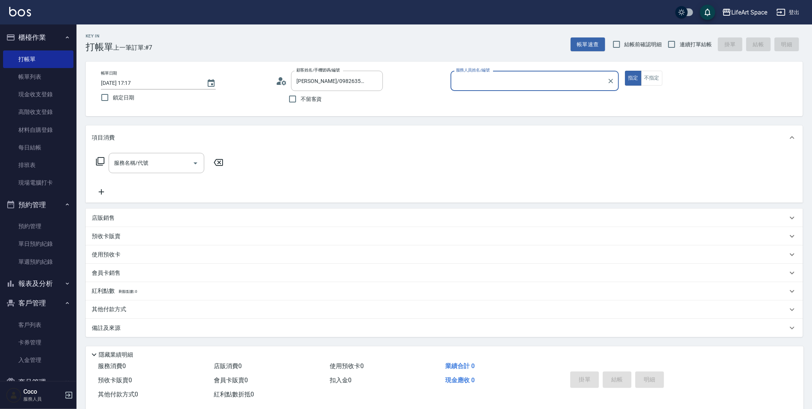
type input "Roi(無代號)"
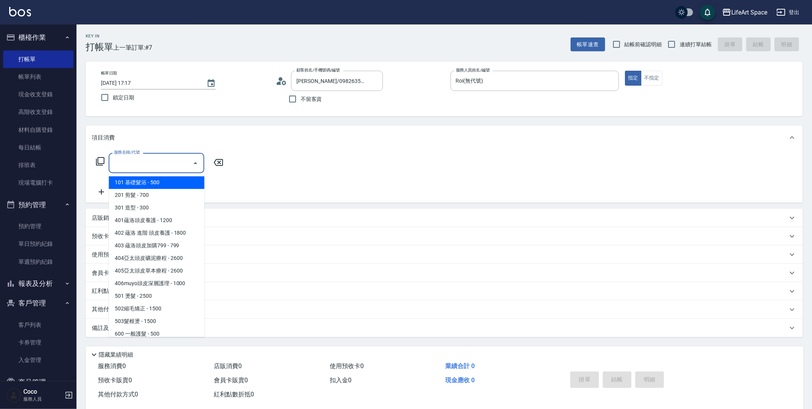
click at [139, 168] on input "服務名稱/代號" at bounding box center [150, 162] width 77 height 13
click at [140, 192] on span "201 剪髮 - 700" at bounding box center [157, 195] width 96 height 13
type input "201 剪髮(201)"
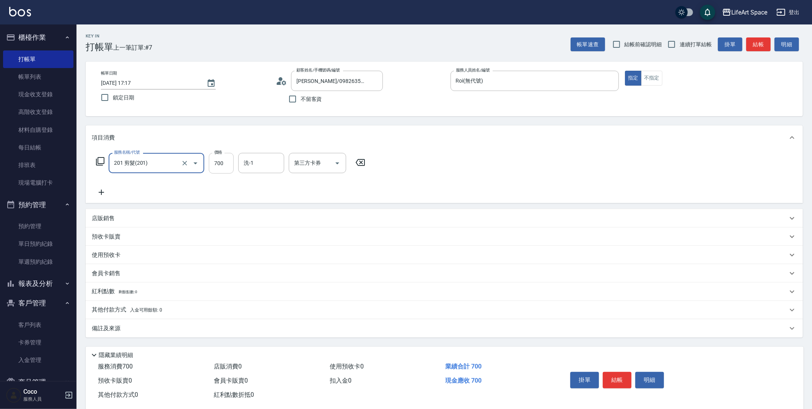
click at [229, 164] on input "700" at bounding box center [221, 163] width 25 height 21
type input "800"
click at [210, 326] on div "備註及來源" at bounding box center [440, 329] width 696 height 8
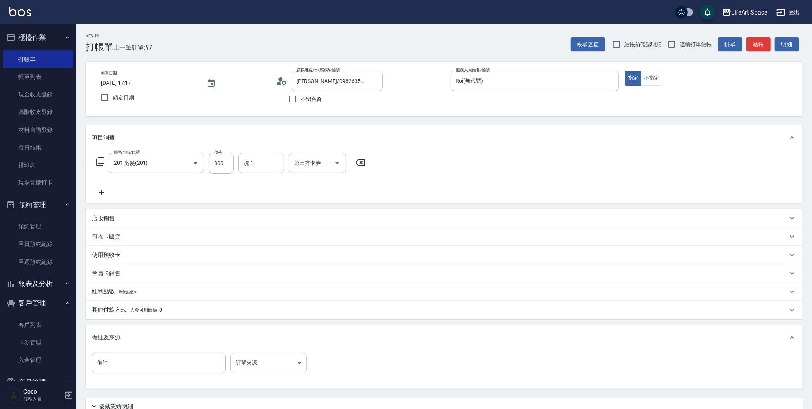
click at [246, 358] on body "LifeArt Space 登出 櫃檯作業 打帳單 帳單列表 現金收支登錄 高階收支登錄 材料自購登錄 每日結帳 排班表 現場電腦打卡 預約管理 預約管理 單…" at bounding box center [406, 236] width 812 height 472
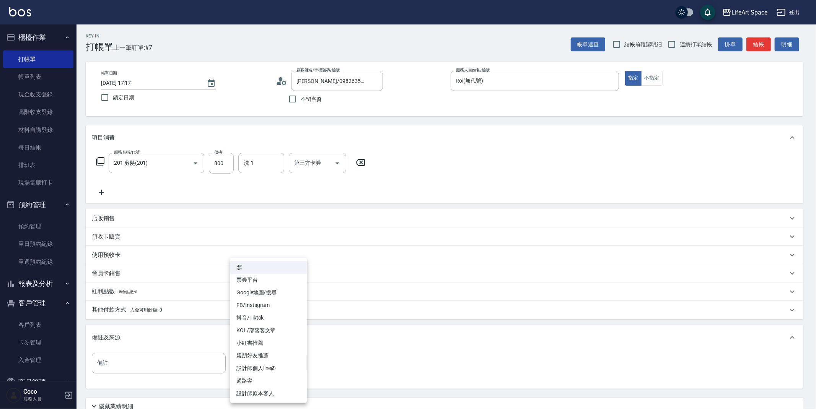
click at [264, 395] on li "設計師原本客人" at bounding box center [268, 393] width 77 height 13
type input "設計師原本客人"
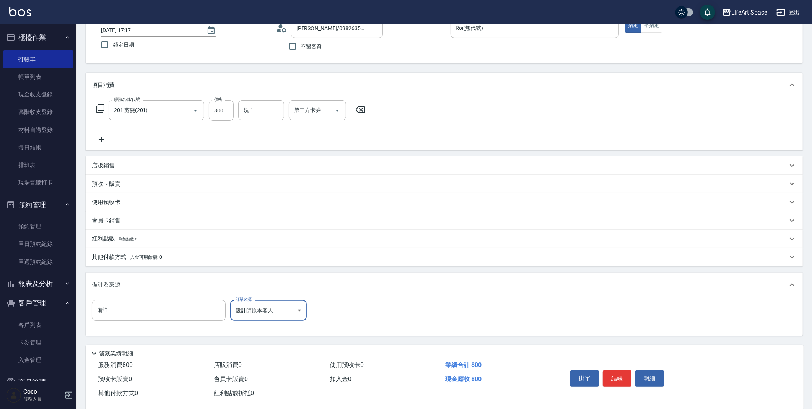
scroll to position [65, 0]
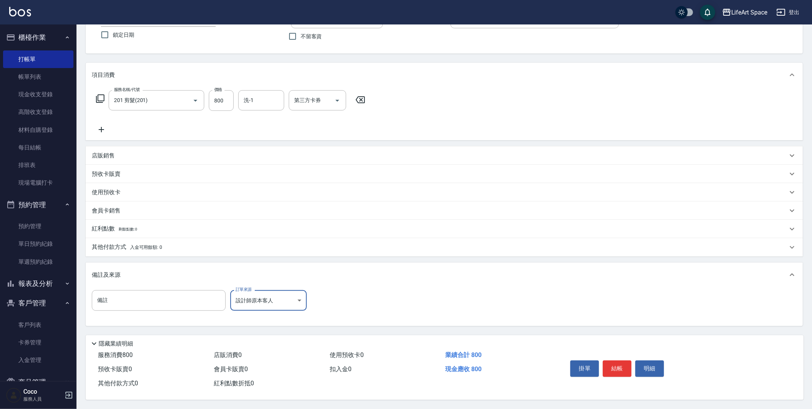
click at [619, 370] on button "結帳" at bounding box center [617, 369] width 29 height 16
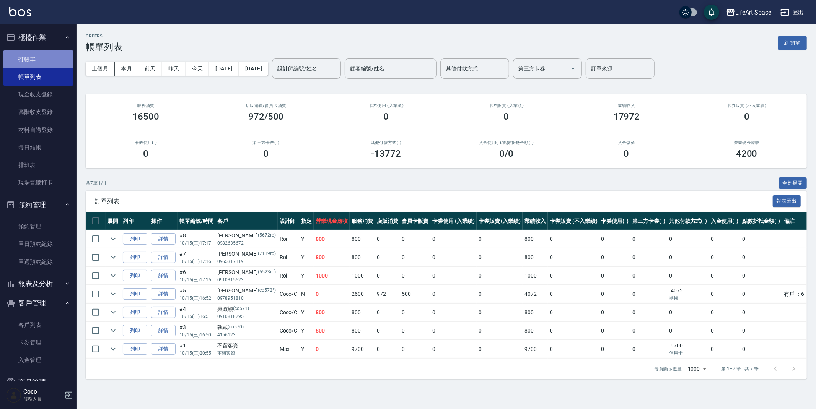
click at [41, 64] on link "打帳單" at bounding box center [38, 59] width 70 height 18
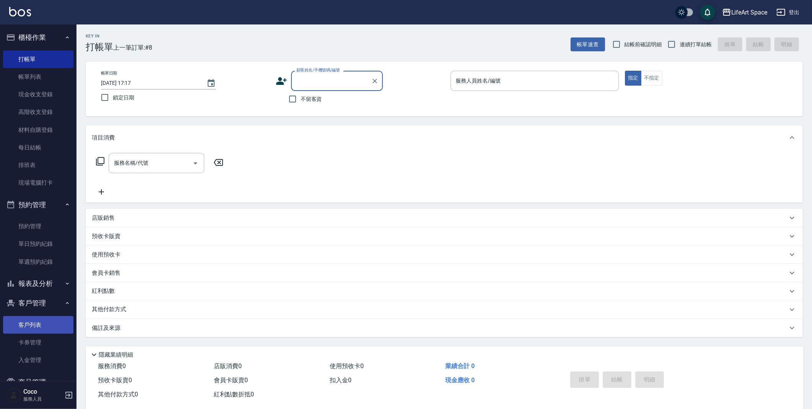
click at [29, 329] on link "客戶列表" at bounding box center [38, 325] width 70 height 18
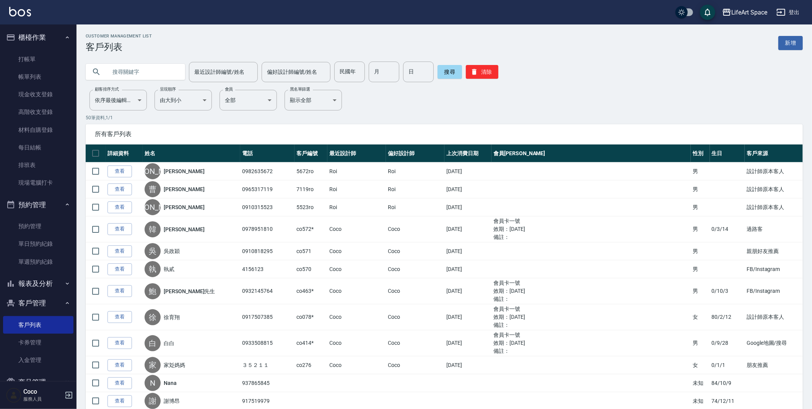
click at [155, 69] on input "text" at bounding box center [143, 72] width 72 height 21
type input "0983205790"
click at [441, 75] on button "搜尋" at bounding box center [450, 72] width 24 height 14
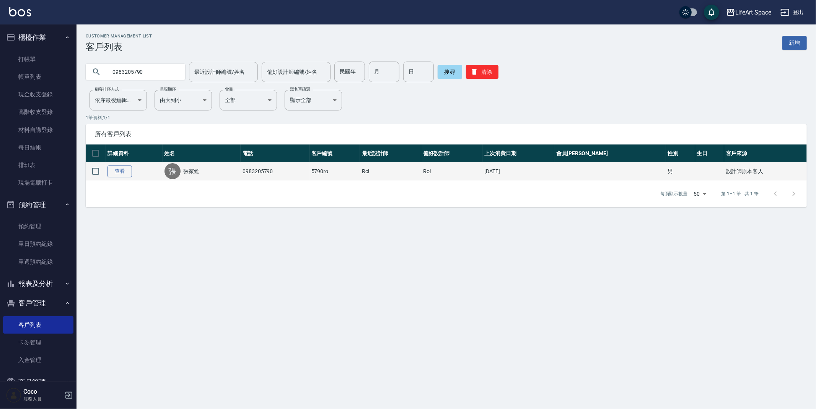
click at [117, 173] on link "查看" at bounding box center [119, 172] width 24 height 12
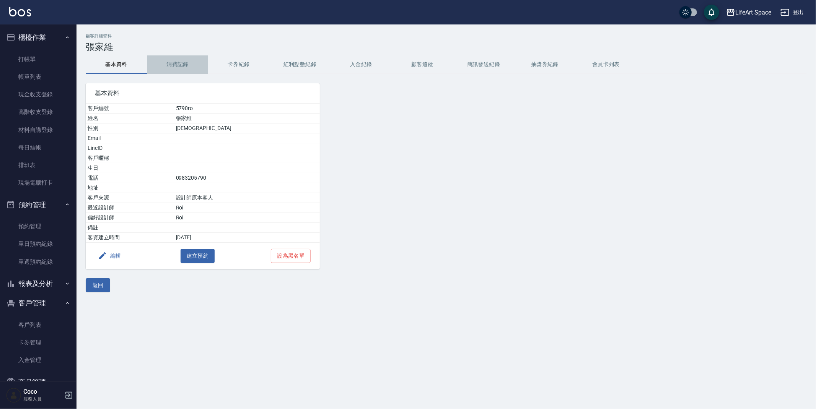
click at [182, 64] on button "消費記錄" at bounding box center [177, 64] width 61 height 18
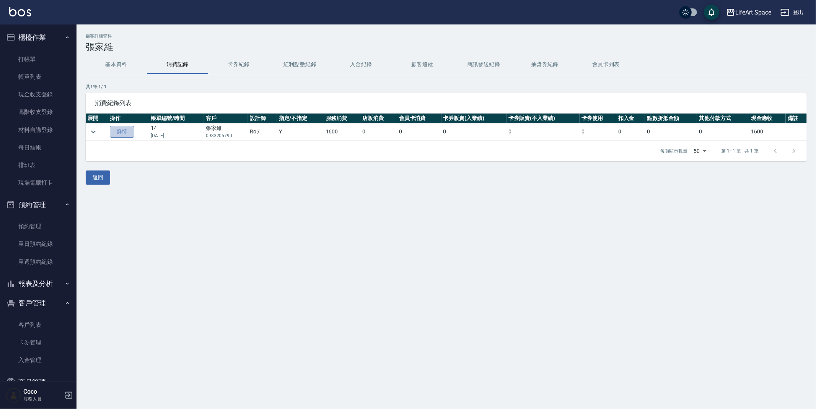
click at [120, 134] on link "詳情" at bounding box center [122, 132] width 24 height 12
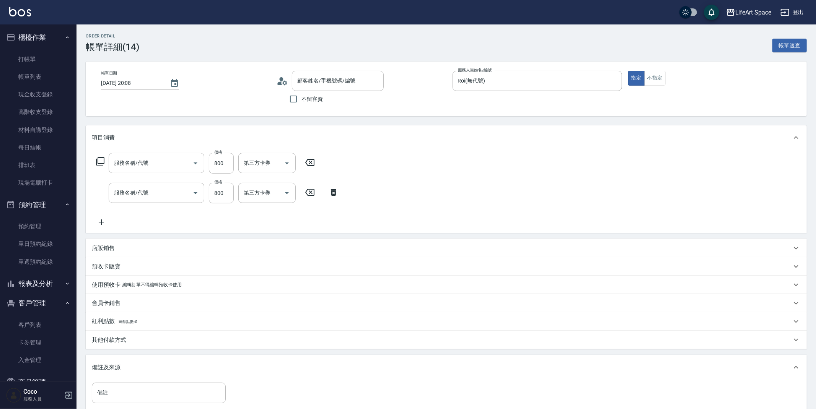
type input "[DATE] 20:08"
type input "Roi(無代號)"
type input "201 剪髮(201)"
type input "[PERSON_NAME]/0983205790/5790ro"
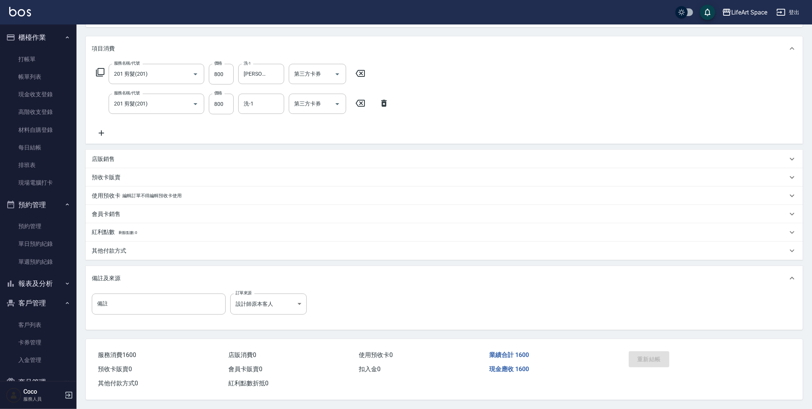
scroll to position [91, 0]
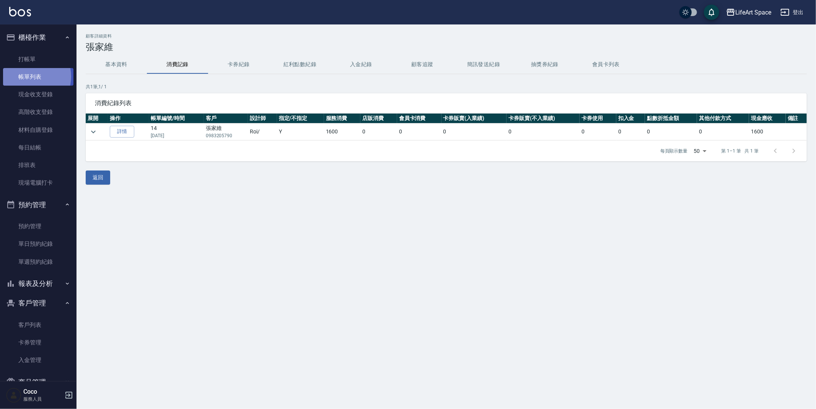
click at [29, 77] on link "帳單列表" at bounding box center [38, 77] width 70 height 18
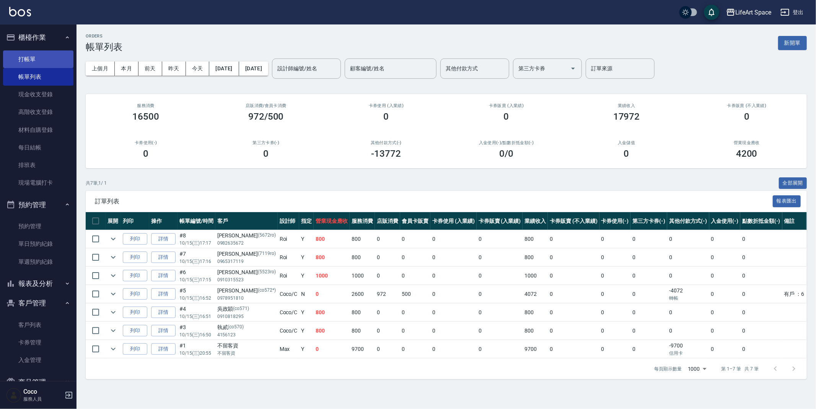
click at [29, 60] on link "打帳單" at bounding box center [38, 59] width 70 height 18
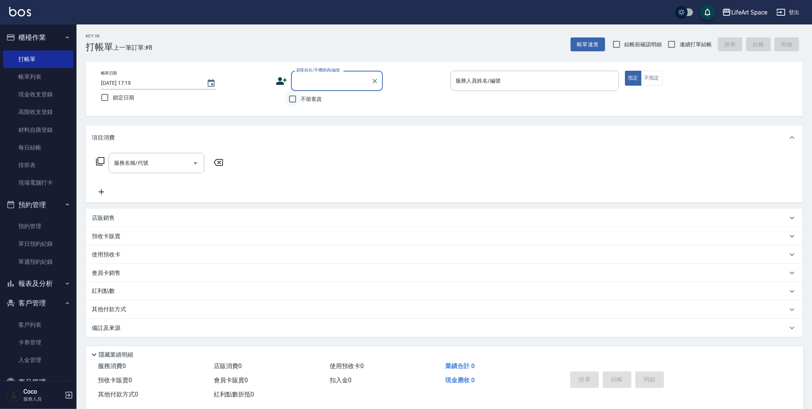
click at [293, 99] on input "不留客資" at bounding box center [293, 99] width 16 height 16
checkbox input "true"
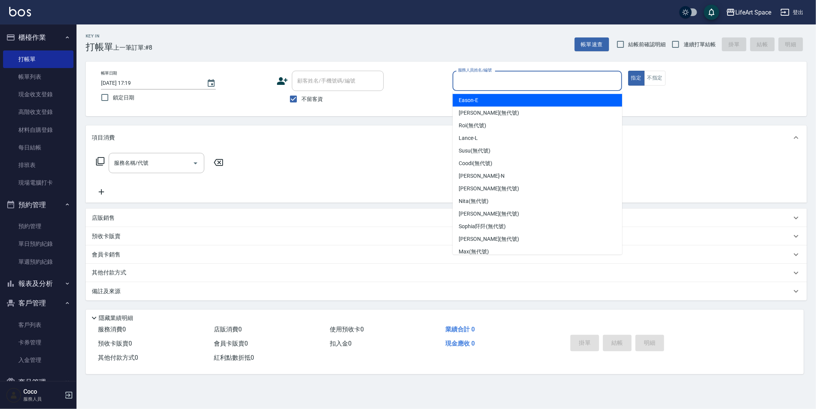
click at [513, 83] on input "服務人員姓名/編號" at bounding box center [537, 80] width 163 height 13
click at [508, 102] on div "Eason -E" at bounding box center [537, 100] width 169 height 13
type input "Eason-E"
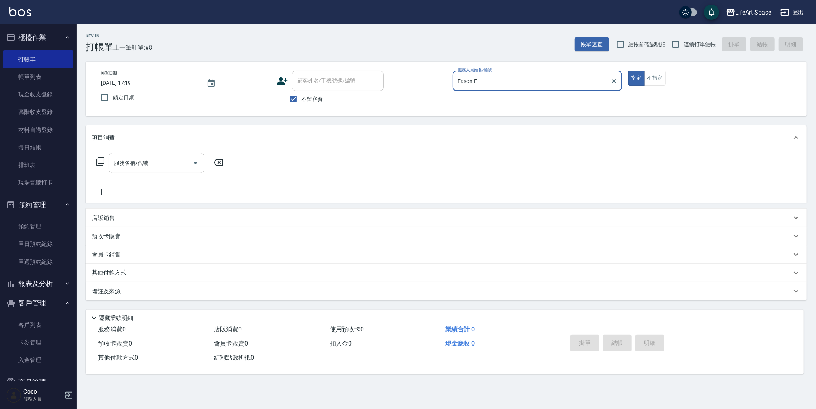
click at [172, 156] on input "服務名稱/代號" at bounding box center [150, 162] width 77 height 13
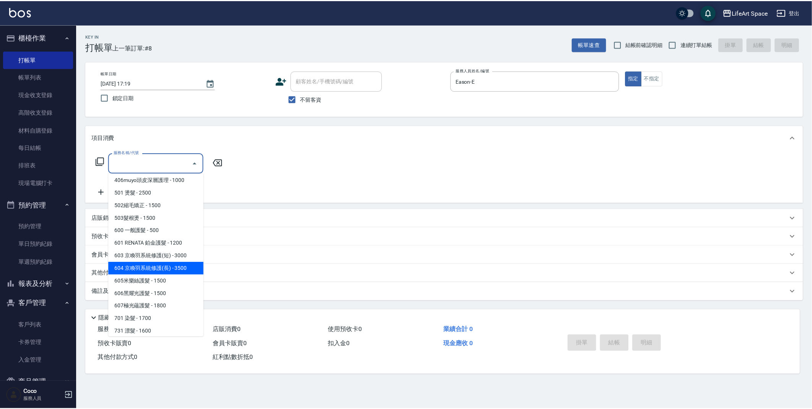
scroll to position [120, 0]
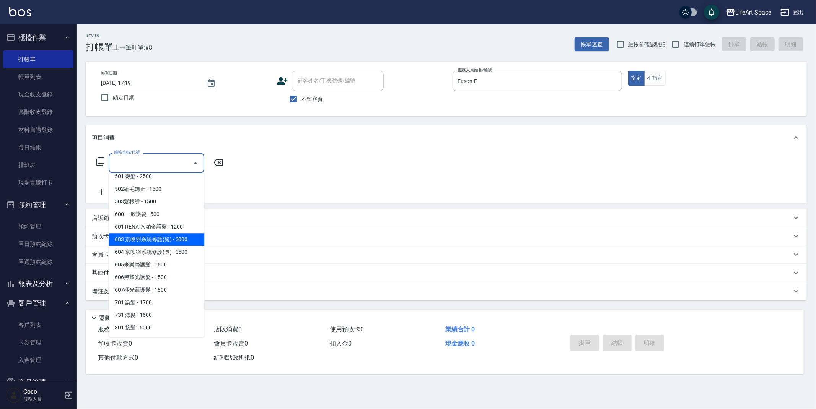
click at [166, 241] on span "603 京喚羽系統修護(短) - 3000" at bounding box center [157, 239] width 96 height 13
type input "603 京喚羽系統修護(短)(603)"
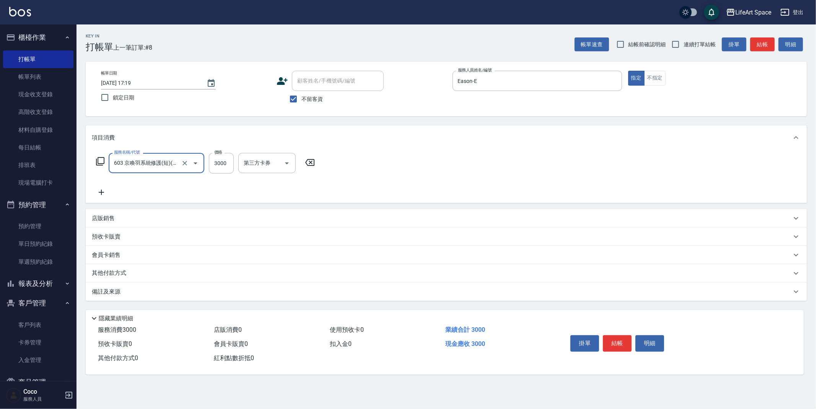
click at [102, 193] on icon at bounding box center [101, 192] width 19 height 9
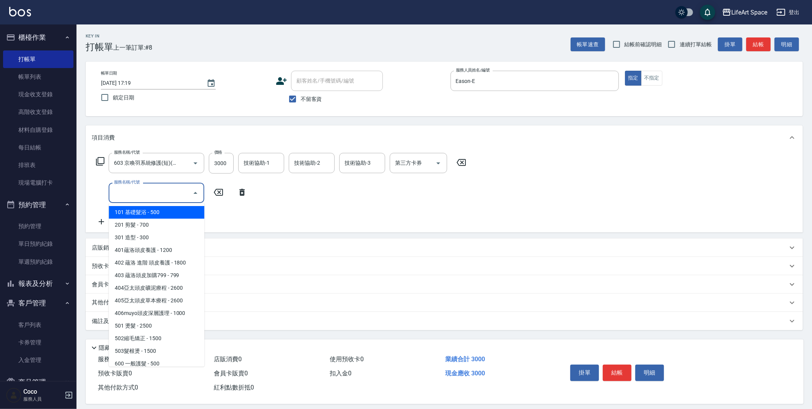
click at [129, 196] on input "服務名稱/代號" at bounding box center [150, 192] width 77 height 13
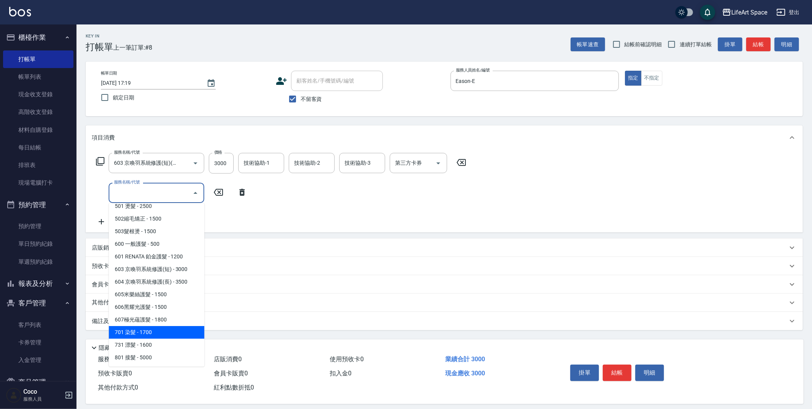
drag, startPoint x: 158, startPoint y: 331, endPoint x: 188, endPoint y: 257, distance: 79.6
click at [158, 331] on span "701 染髮 - 1700" at bounding box center [157, 332] width 96 height 13
type input "701 染髮(701)"
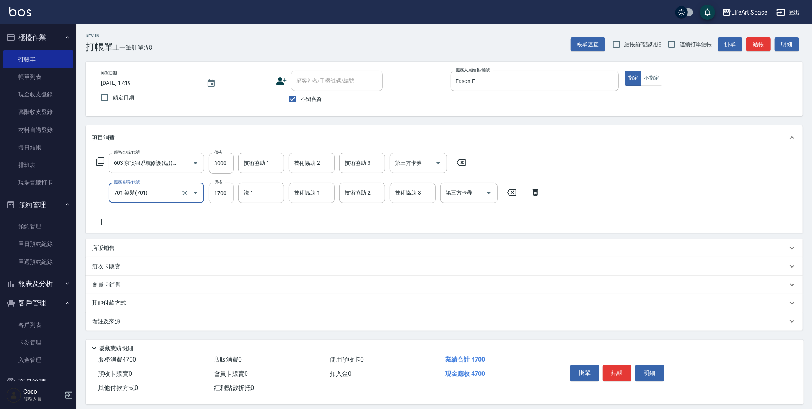
click at [228, 195] on input "1700" at bounding box center [221, 193] width 25 height 21
type input "3000"
drag, startPoint x: 227, startPoint y: 168, endPoint x: 234, endPoint y: 154, distance: 15.2
click at [228, 163] on input "3000" at bounding box center [221, 163] width 25 height 21
type input "2500"
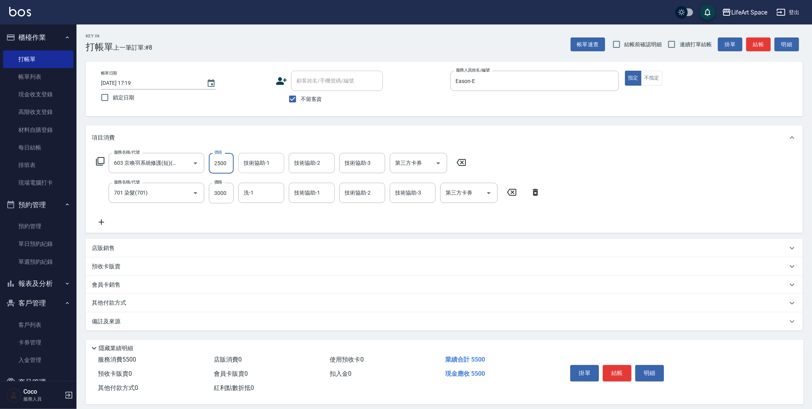
click at [274, 166] on input "技術協助-1" at bounding box center [261, 162] width 39 height 13
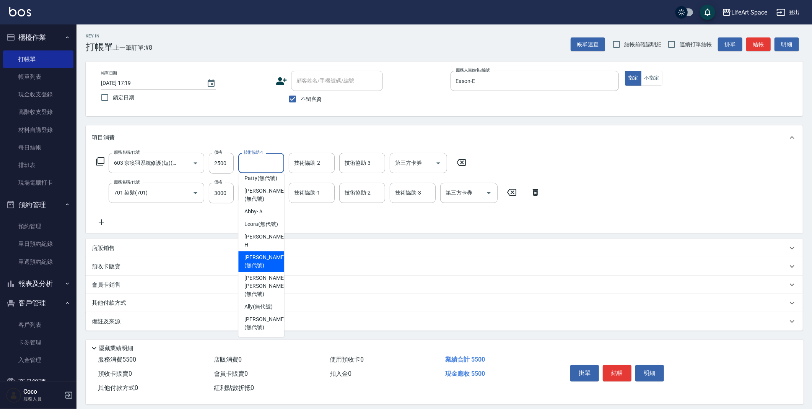
scroll to position [104, 0]
click at [265, 249] on span "[PERSON_NAME]阡 (無代號)" at bounding box center [261, 241] width 34 height 16
type input "[PERSON_NAME]阡(無代號)"
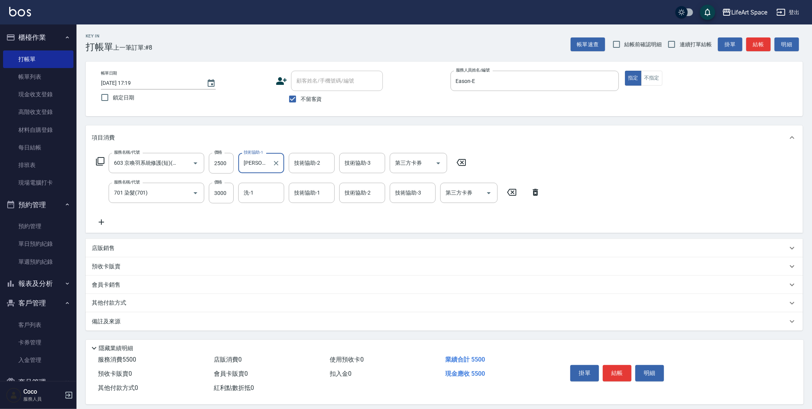
click at [316, 164] on div "技術協助-2 技術協助-2" at bounding box center [312, 163] width 46 height 20
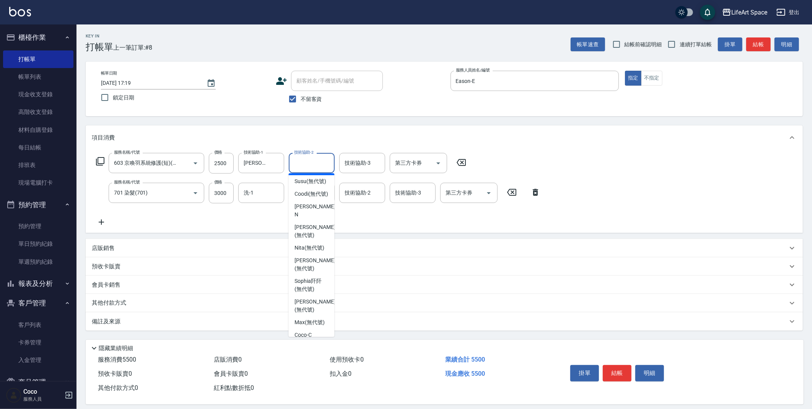
scroll to position [70, 0]
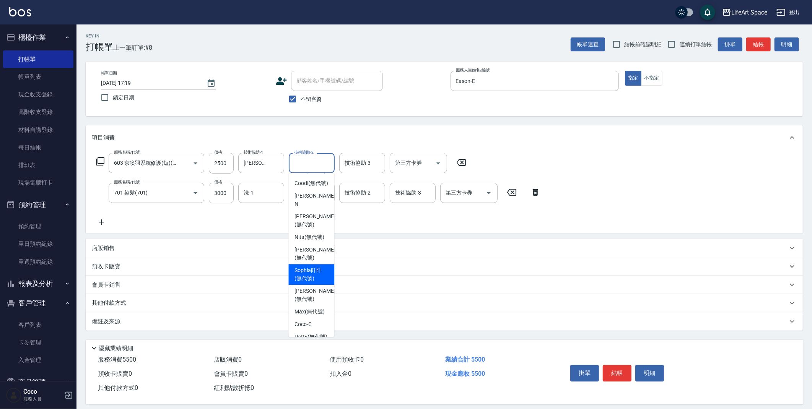
click at [321, 281] on span "[PERSON_NAME]阡 (無代號)" at bounding box center [312, 275] width 34 height 16
type input "[PERSON_NAME]阡(無代號)"
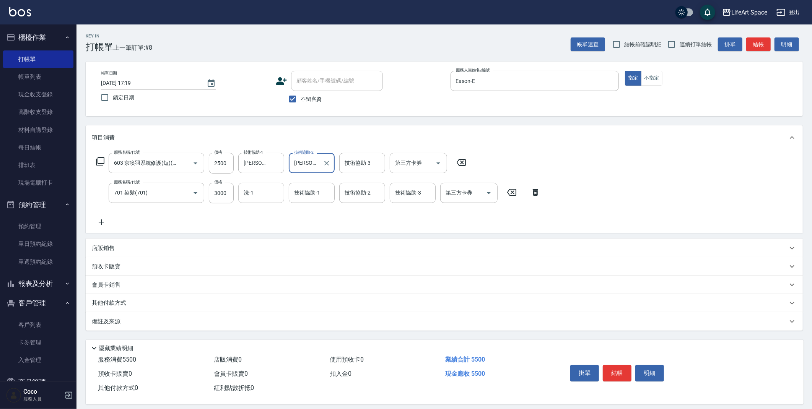
click at [269, 195] on input "洗-1" at bounding box center [261, 192] width 39 height 13
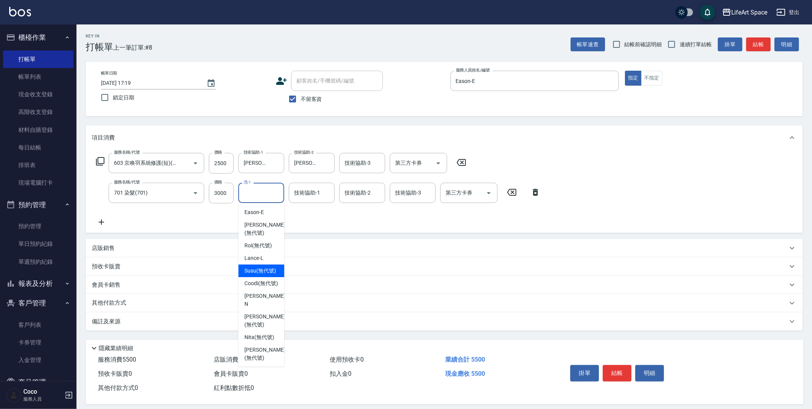
scroll to position [31, 0]
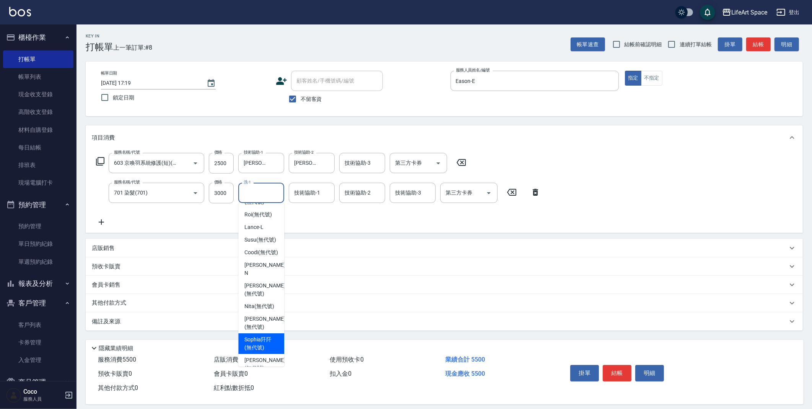
click at [269, 346] on span "[PERSON_NAME]阡 (無代號)" at bounding box center [261, 344] width 34 height 16
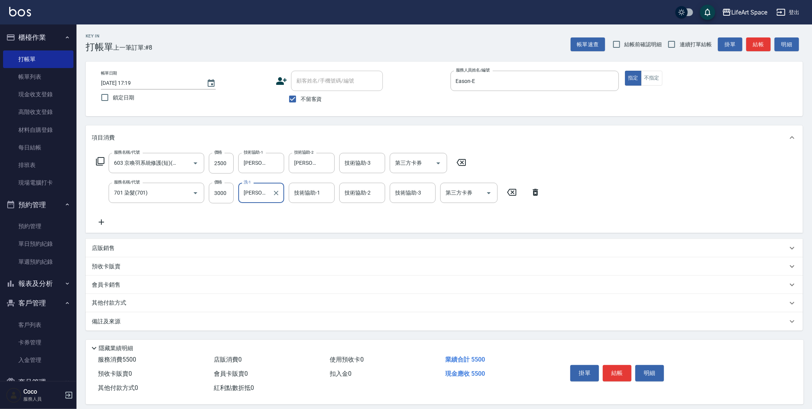
type input "[PERSON_NAME]阡(無代號)"
click at [317, 194] on div "技術協助-1 技術協助-1" at bounding box center [312, 193] width 46 height 20
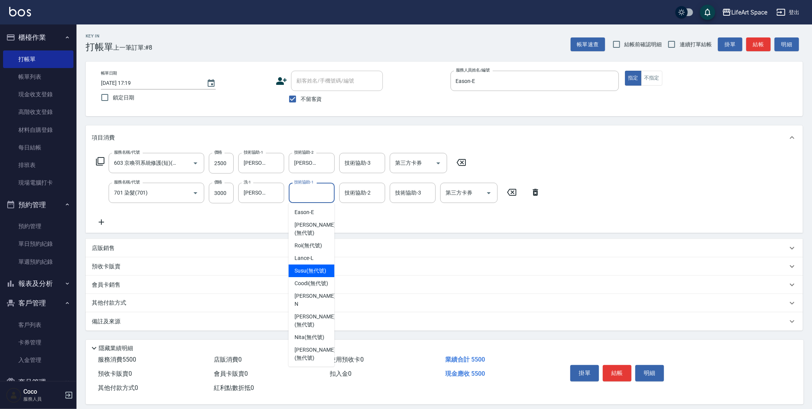
scroll to position [26, 0]
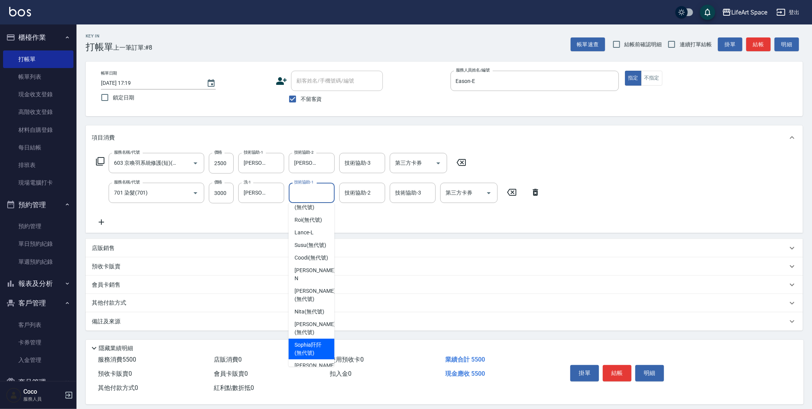
drag, startPoint x: 314, startPoint y: 351, endPoint x: 339, endPoint y: 273, distance: 81.8
click at [314, 351] on span "[PERSON_NAME]阡 (無代號)" at bounding box center [312, 349] width 34 height 16
type input "[PERSON_NAME]阡(無代號)"
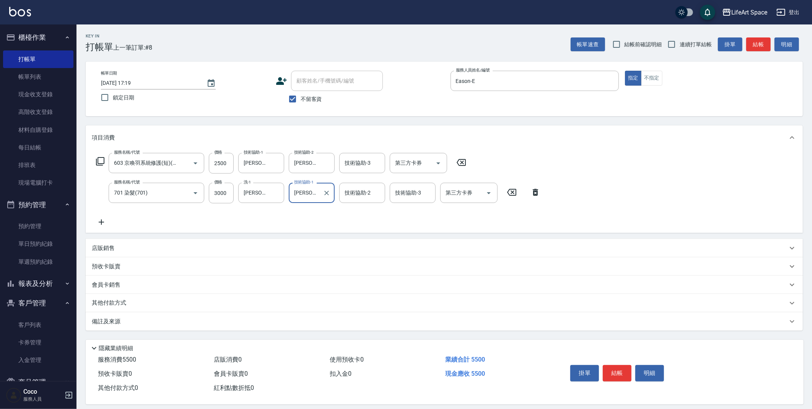
click at [361, 194] on div "技術協助-2 技術協助-2" at bounding box center [362, 193] width 46 height 20
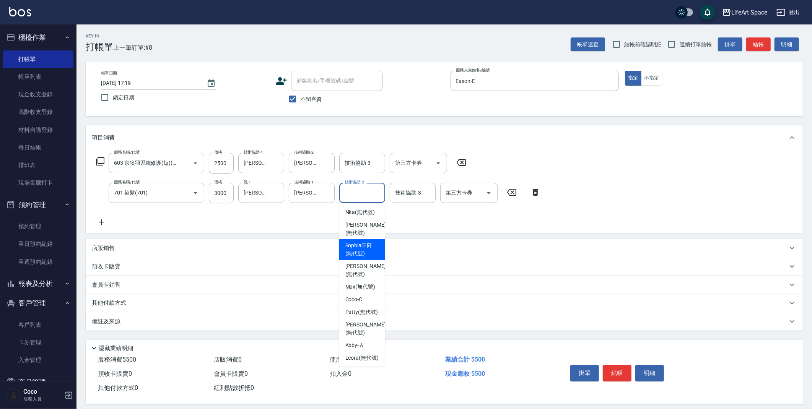
scroll to position [134, 0]
click at [362, 249] on span "[PERSON_NAME]阡 (無代號)" at bounding box center [362, 241] width 34 height 16
type input "[PERSON_NAME]阡(無代號)"
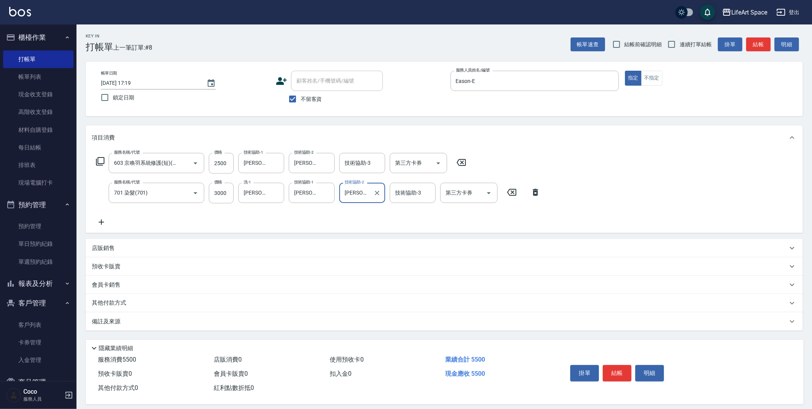
click at [223, 322] on div "備註及來源" at bounding box center [440, 322] width 696 height 8
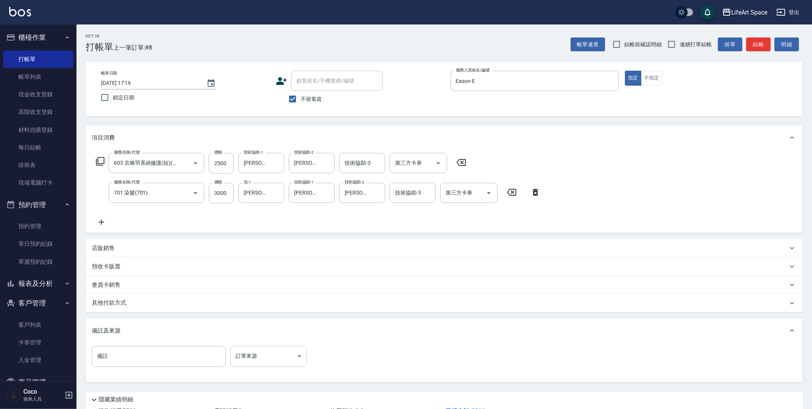
click at [265, 360] on body "LifeArt Space 登出 櫃檯作業 打帳單 帳單列表 現金收支登錄 高階收支登錄 材料自購登錄 每日結帳 排班表 現場電腦打卡 預約管理 預約管理 單…" at bounding box center [406, 233] width 812 height 466
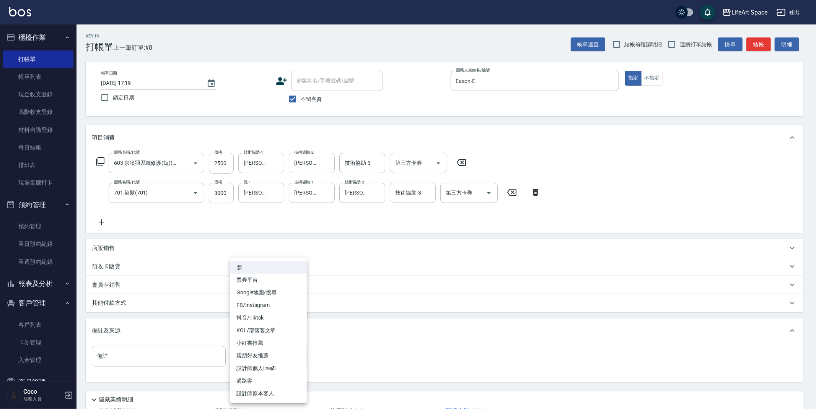
click at [272, 397] on li "設計師原本客人" at bounding box center [268, 393] width 77 height 13
type input "設計師原本客人"
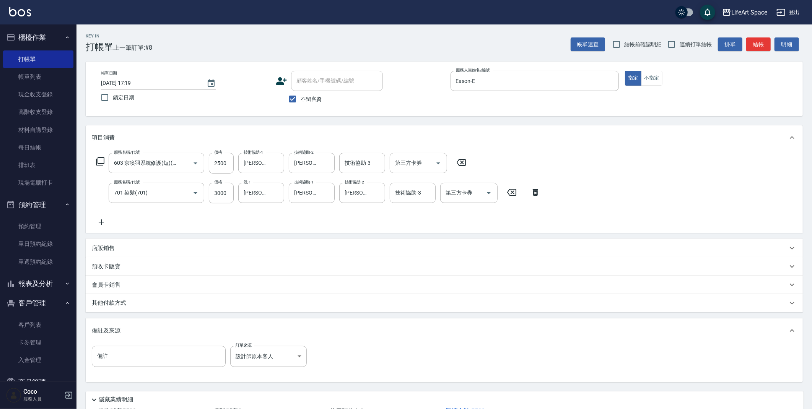
click at [144, 303] on div "其他付款方式" at bounding box center [440, 303] width 696 height 8
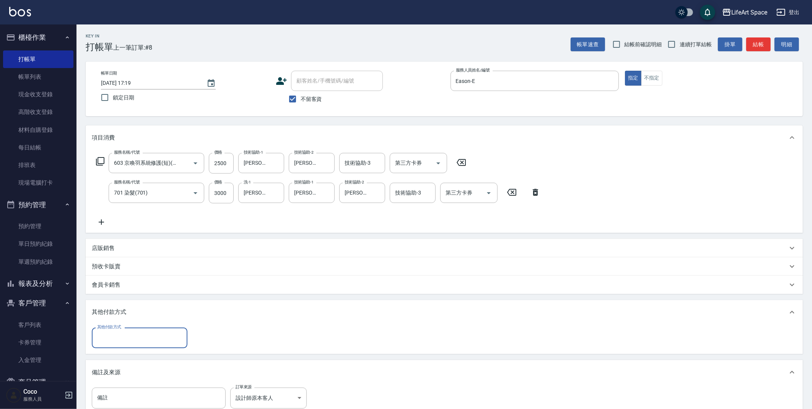
scroll to position [0, 0]
click at [160, 338] on input "其他付款方式" at bounding box center [139, 337] width 89 height 13
drag, startPoint x: 135, startPoint y: 361, endPoint x: 172, endPoint y: 335, distance: 45.3
click at [135, 361] on span "轉帳" at bounding box center [140, 357] width 96 height 13
type input "轉帳"
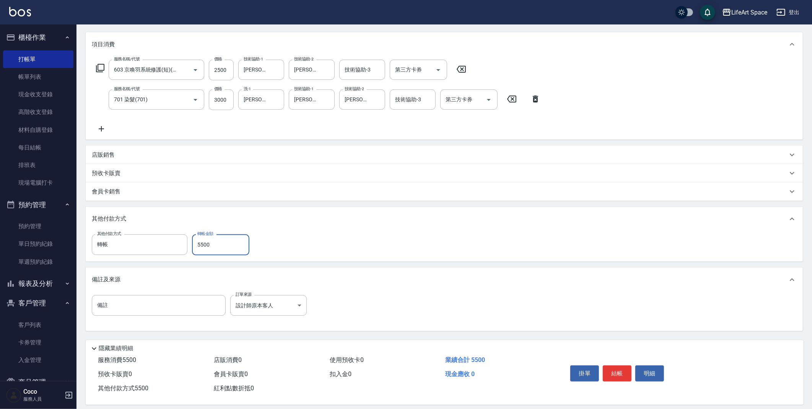
scroll to position [101, 0]
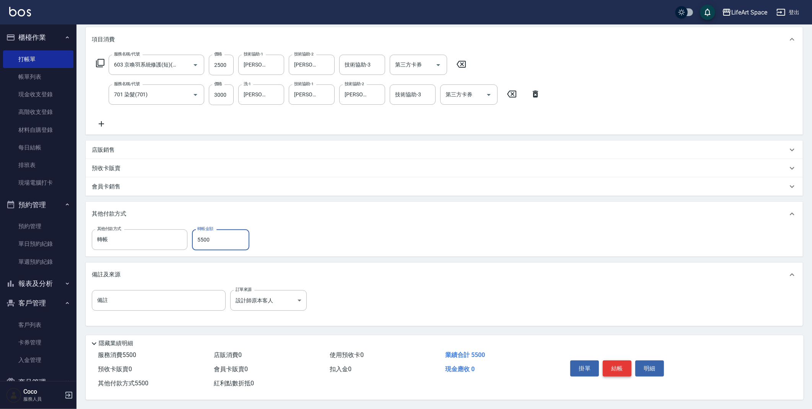
type input "5500"
click at [614, 366] on button "結帳" at bounding box center [617, 369] width 29 height 16
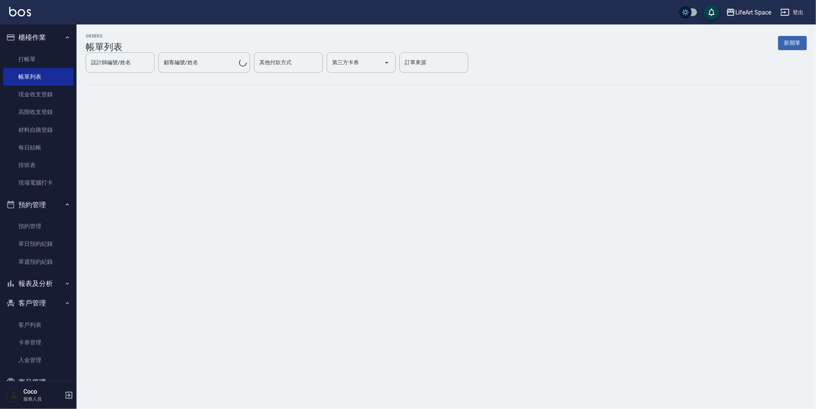
click at [789, 46] on button "新開單" at bounding box center [792, 43] width 29 height 14
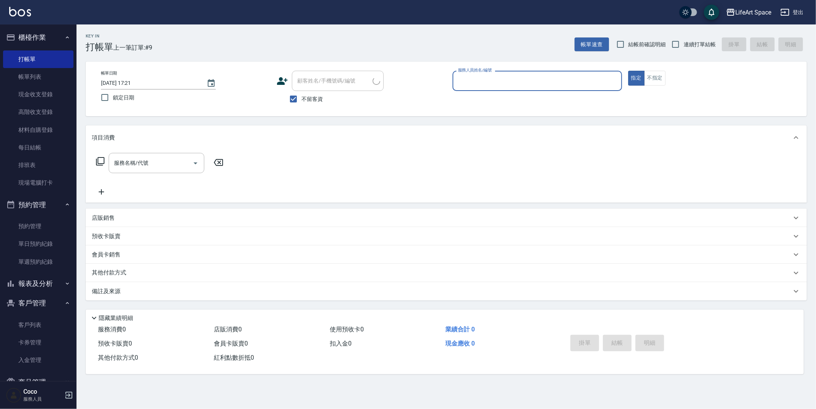
click at [477, 81] on input "服務人員姓名/編號" at bounding box center [537, 80] width 163 height 13
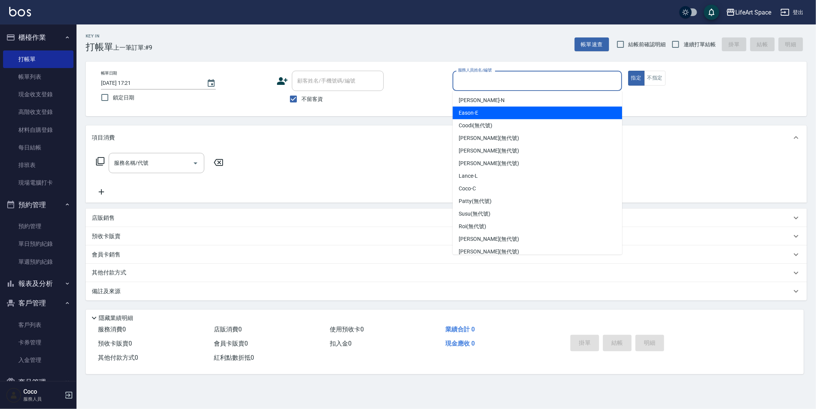
drag, startPoint x: 480, startPoint y: 110, endPoint x: 260, endPoint y: 161, distance: 226.0
click at [480, 110] on div "Eason -E" at bounding box center [537, 113] width 169 height 13
type input "Eason-E"
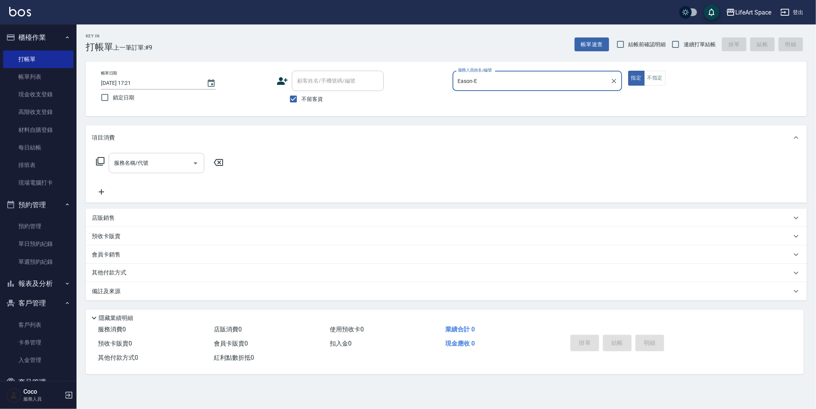
click at [174, 163] on input "服務名稱/代號" at bounding box center [150, 162] width 77 height 13
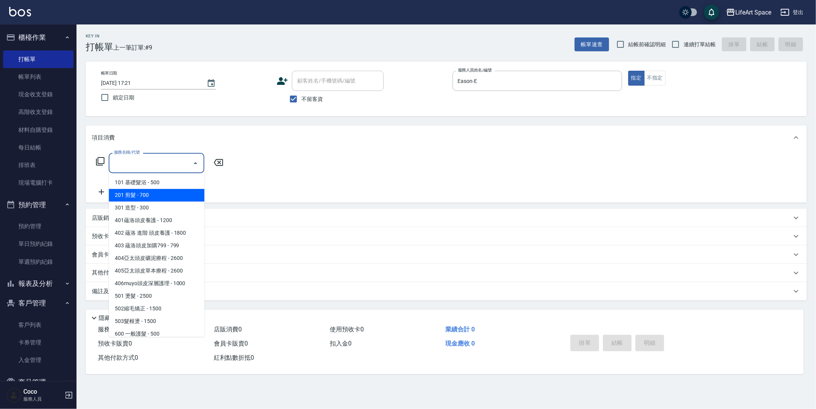
drag, startPoint x: 166, startPoint y: 191, endPoint x: 208, endPoint y: 172, distance: 46.2
click at [166, 191] on span "201 剪髮 - 700" at bounding box center [157, 195] width 96 height 13
type input "201 剪髮(201)"
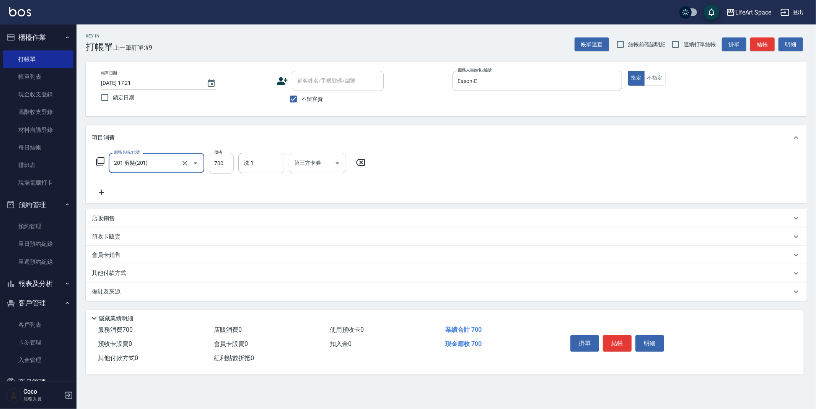
click at [226, 165] on input "700" at bounding box center [221, 163] width 25 height 21
type input "800"
click at [162, 218] on div "店販銷售" at bounding box center [442, 219] width 700 height 8
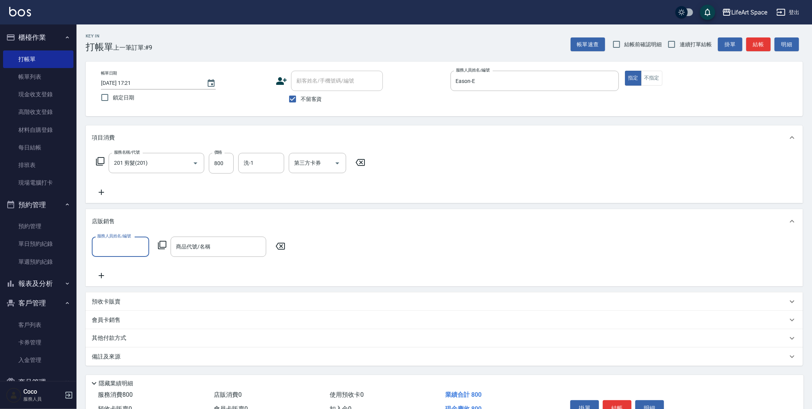
click at [116, 249] on input "服務人員姓名/編號" at bounding box center [120, 246] width 50 height 13
drag, startPoint x: 112, startPoint y: 97, endPoint x: 133, endPoint y: 188, distance: 93.2
click at [112, 99] on span "Eason -E" at bounding box center [108, 103] width 20 height 8
type input "Eason-E"
click at [165, 246] on icon at bounding box center [162, 245] width 9 height 9
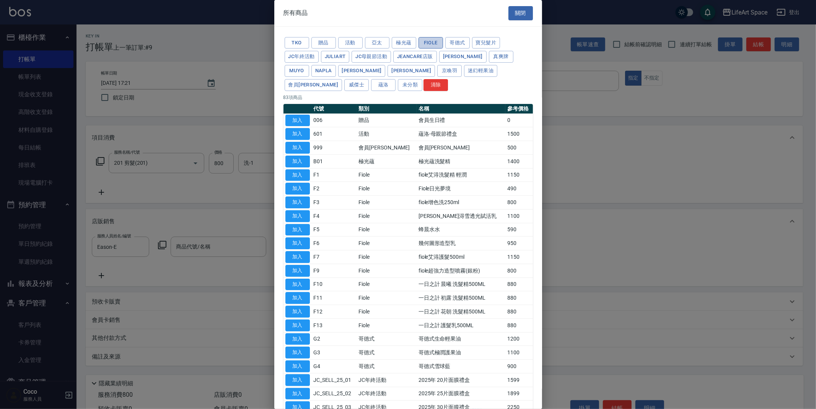
click at [431, 41] on button "Fiole" at bounding box center [430, 43] width 24 height 12
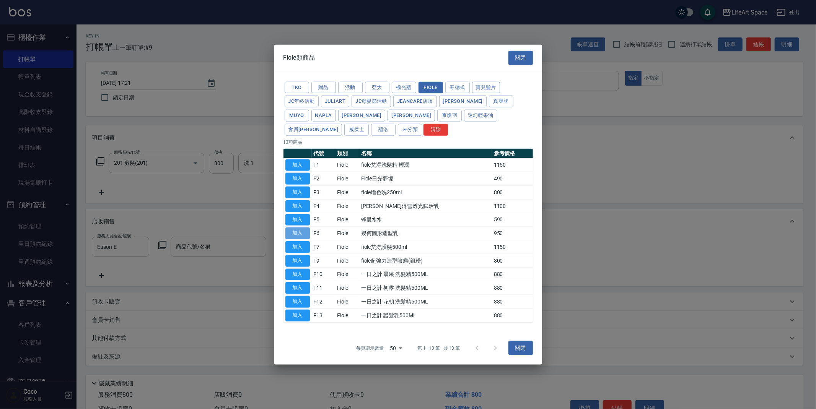
click at [305, 233] on button "加入" at bounding box center [297, 234] width 24 height 12
type input "幾何圖形造型乳"
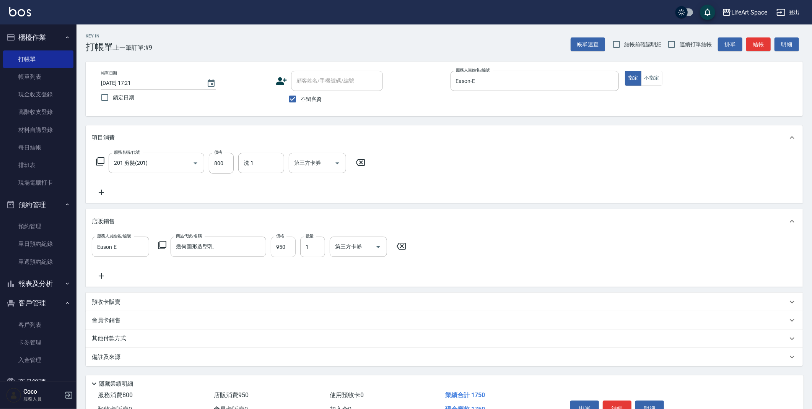
click at [289, 251] on input "950" at bounding box center [283, 247] width 25 height 21
type input "760"
click at [133, 357] on div "備註及來源" at bounding box center [440, 357] width 696 height 8
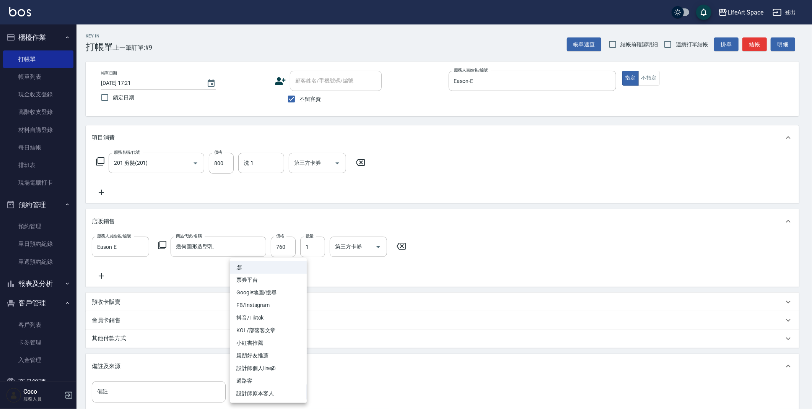
click at [254, 391] on body "LifeArt Space 登出 櫃檯作業 打帳單 帳單列表 現金收支登錄 高階收支登錄 材料自購登錄 每日結帳 排班表 現場電腦打卡 預約管理 預約管理 單…" at bounding box center [406, 250] width 812 height 501
click at [262, 391] on li "設計師原本客人" at bounding box center [268, 393] width 77 height 13
type input "設計師原本客人"
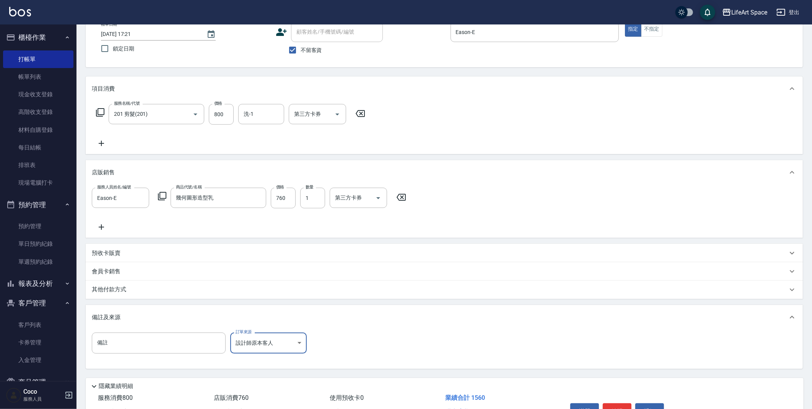
scroll to position [94, 0]
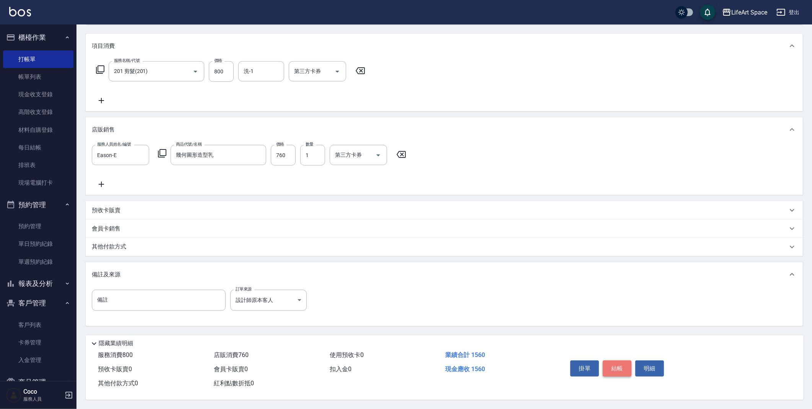
click at [622, 366] on button "結帳" at bounding box center [617, 369] width 29 height 16
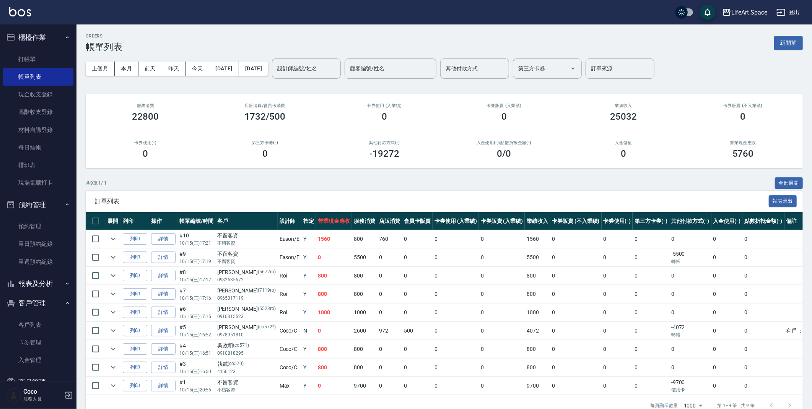
click at [53, 283] on button "報表及分析" at bounding box center [38, 284] width 70 height 20
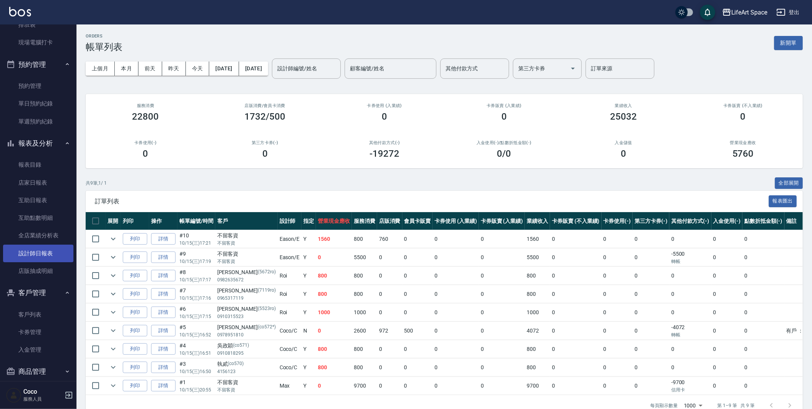
click at [55, 254] on link "設計師日報表" at bounding box center [38, 254] width 70 height 18
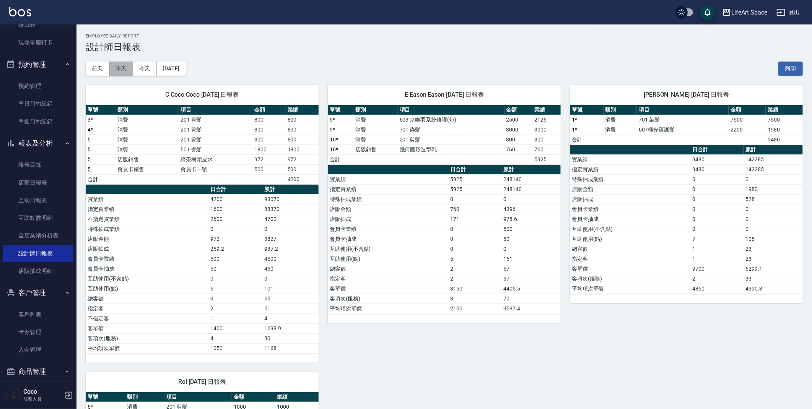
click at [116, 63] on button "昨天" at bounding box center [121, 69] width 24 height 14
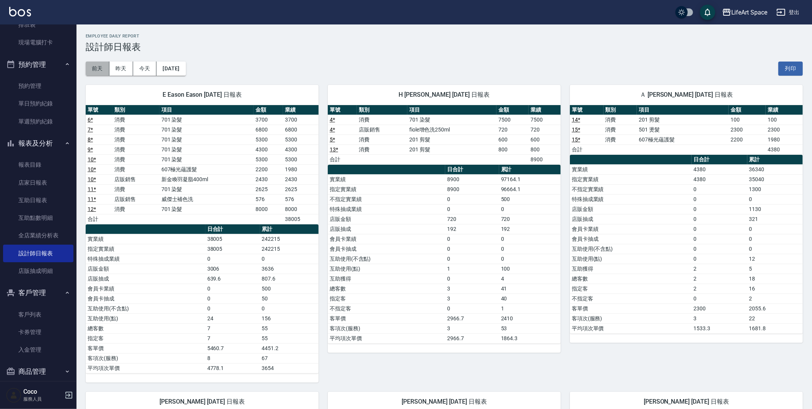
click at [101, 70] on button "前天" at bounding box center [98, 69] width 24 height 14
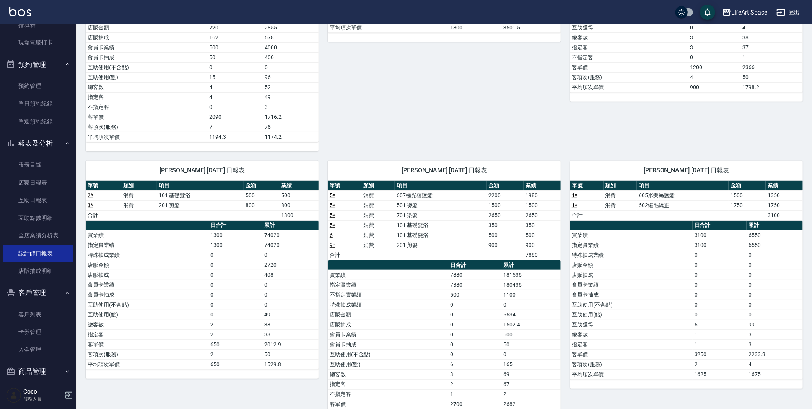
scroll to position [291, 0]
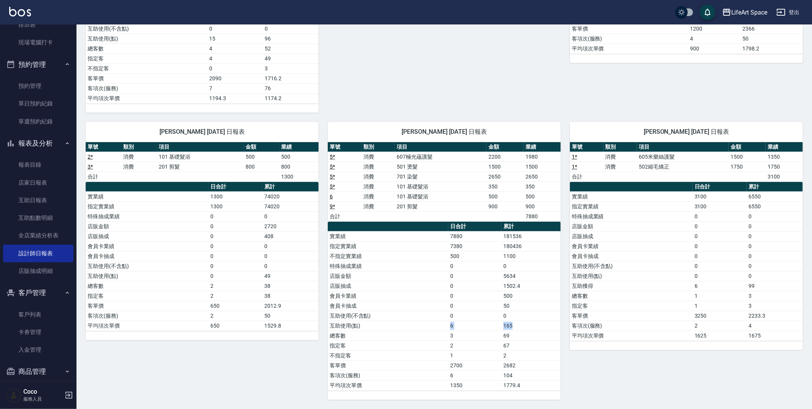
drag, startPoint x: 397, startPoint y: 323, endPoint x: 513, endPoint y: 324, distance: 115.9
click at [513, 324] on tr "互助使用(點) 6 165" at bounding box center [444, 326] width 233 height 10
click at [492, 311] on td "0" at bounding box center [474, 316] width 53 height 10
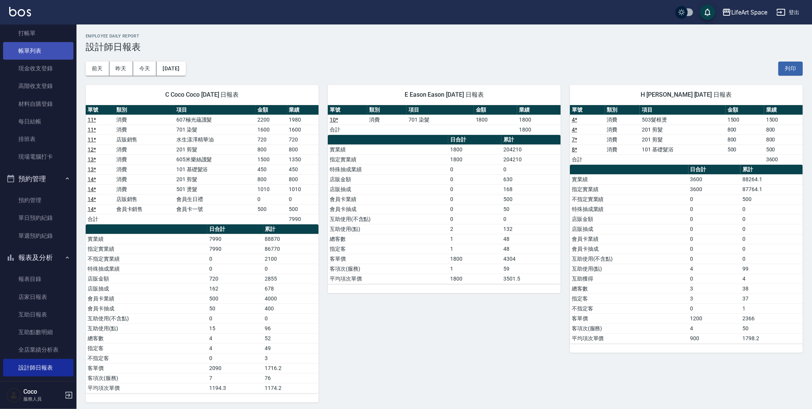
scroll to position [0, 0]
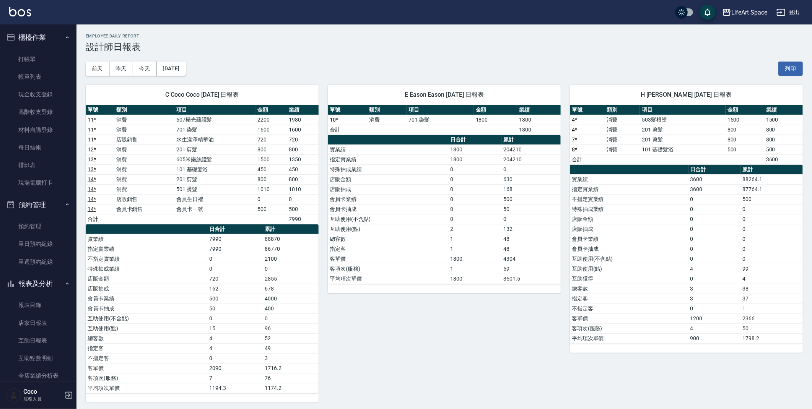
click at [38, 77] on link "帳單列表" at bounding box center [38, 77] width 70 height 18
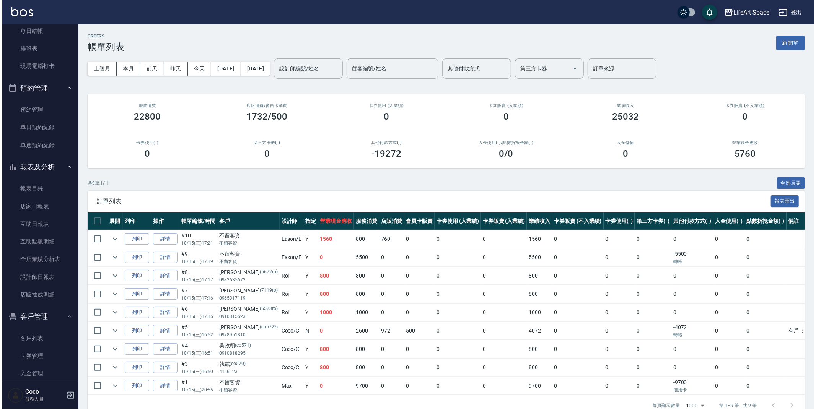
scroll to position [124, 0]
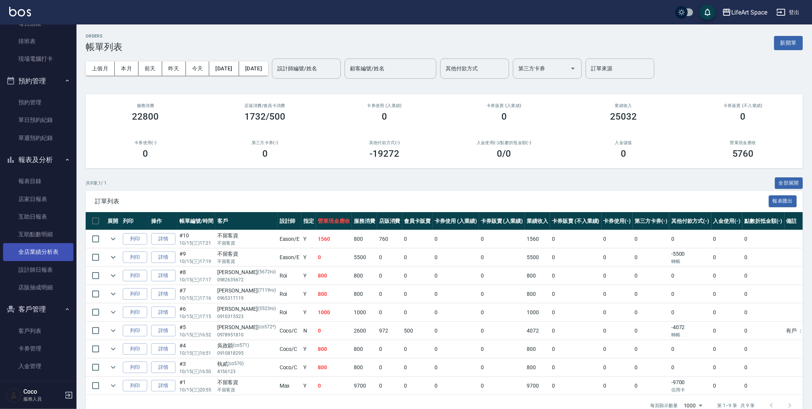
click at [36, 249] on link "全店業績分析表" at bounding box center [38, 252] width 70 height 18
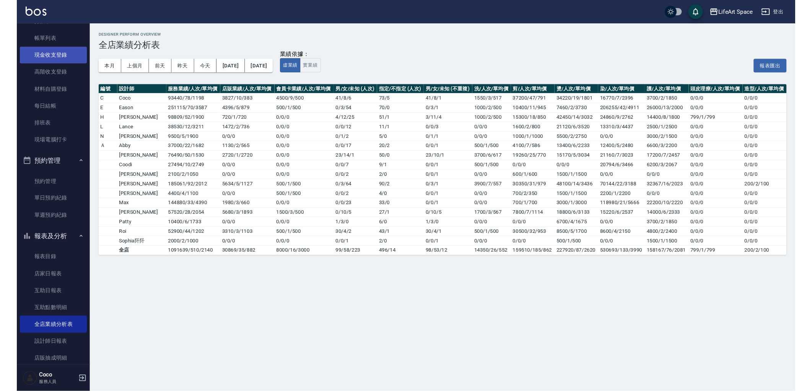
scroll to position [34, 0]
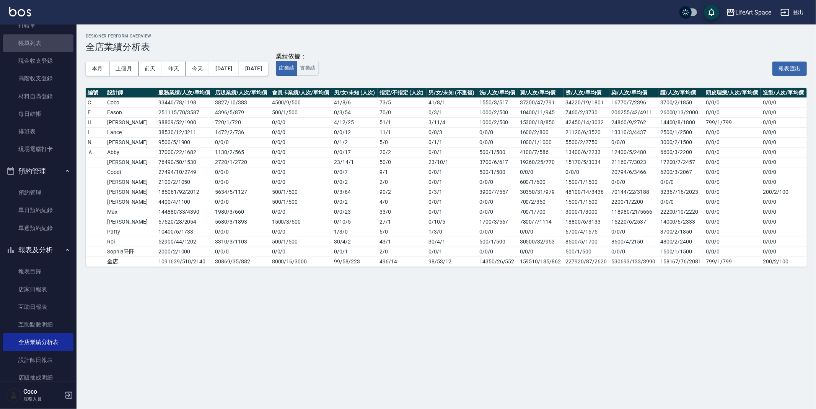
drag, startPoint x: 46, startPoint y: 46, endPoint x: 71, endPoint y: 116, distance: 74.9
click at [46, 46] on link "帳單列表" at bounding box center [38, 43] width 70 height 18
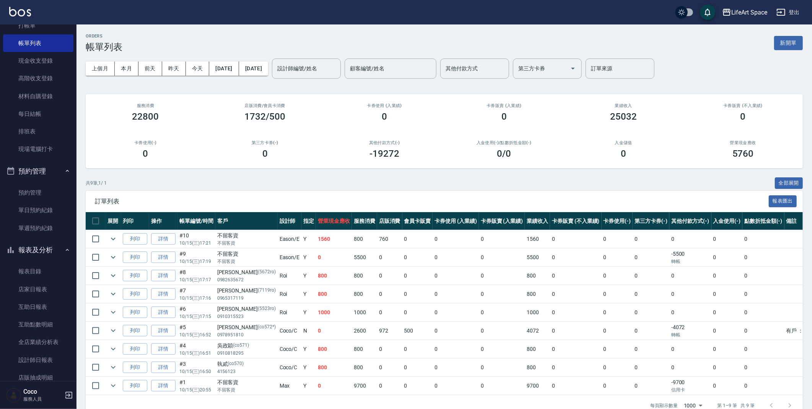
click at [42, 247] on button "報表及分析" at bounding box center [38, 250] width 70 height 20
click at [46, 288] on link "客戶列表" at bounding box center [38, 292] width 70 height 18
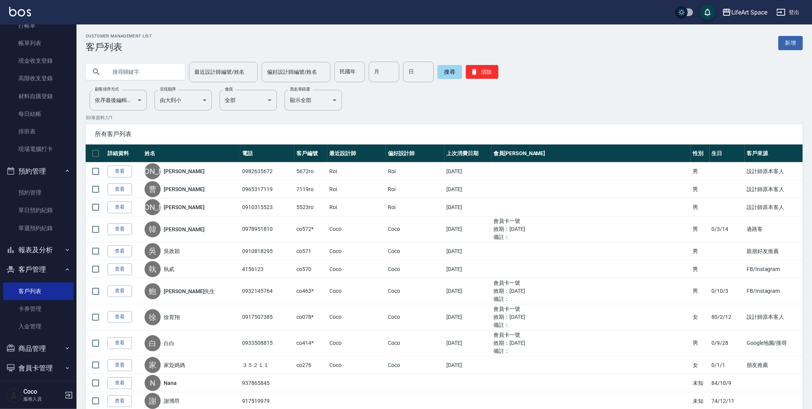
click at [123, 69] on input "text" at bounding box center [143, 72] width 72 height 21
type input "r"
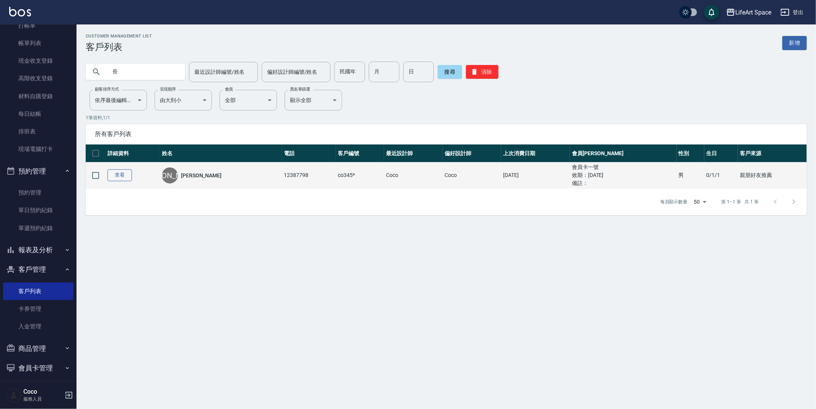
type input "長"
click at [114, 172] on link "查看" at bounding box center [119, 175] width 24 height 12
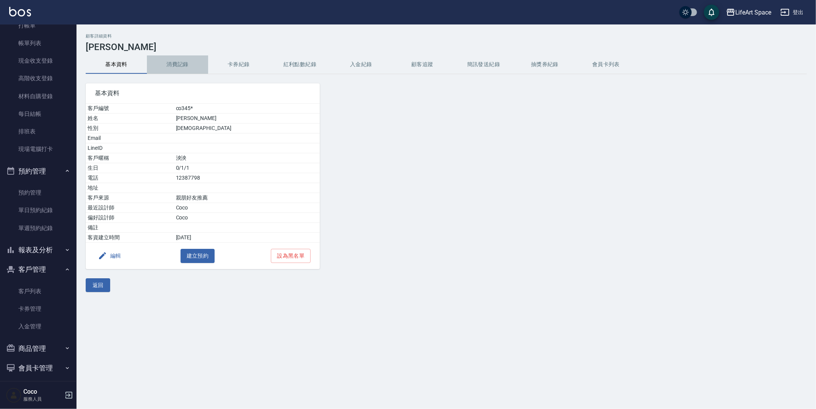
click at [174, 67] on button "消費記錄" at bounding box center [177, 64] width 61 height 18
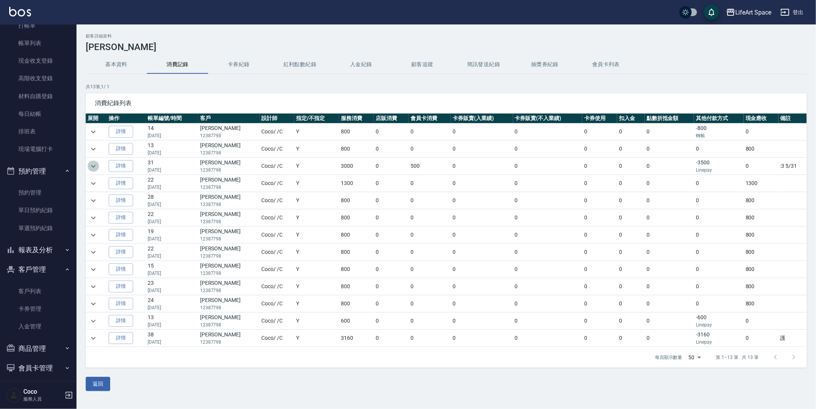
click at [94, 163] on icon "expand row" at bounding box center [93, 166] width 9 height 9
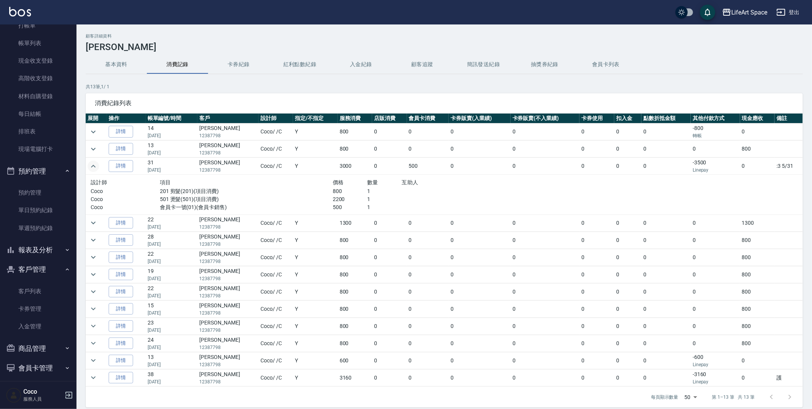
click at [94, 163] on icon "expand row" at bounding box center [93, 166] width 9 height 9
